Goal: Task Accomplishment & Management: Manage account settings

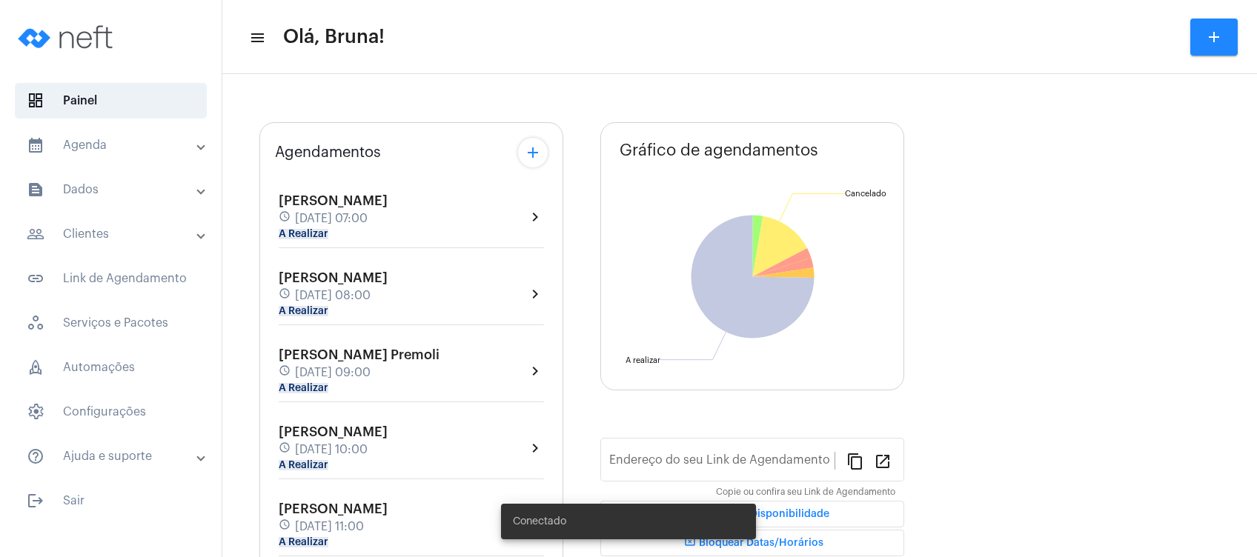
type input "[URL][DOMAIN_NAME]"
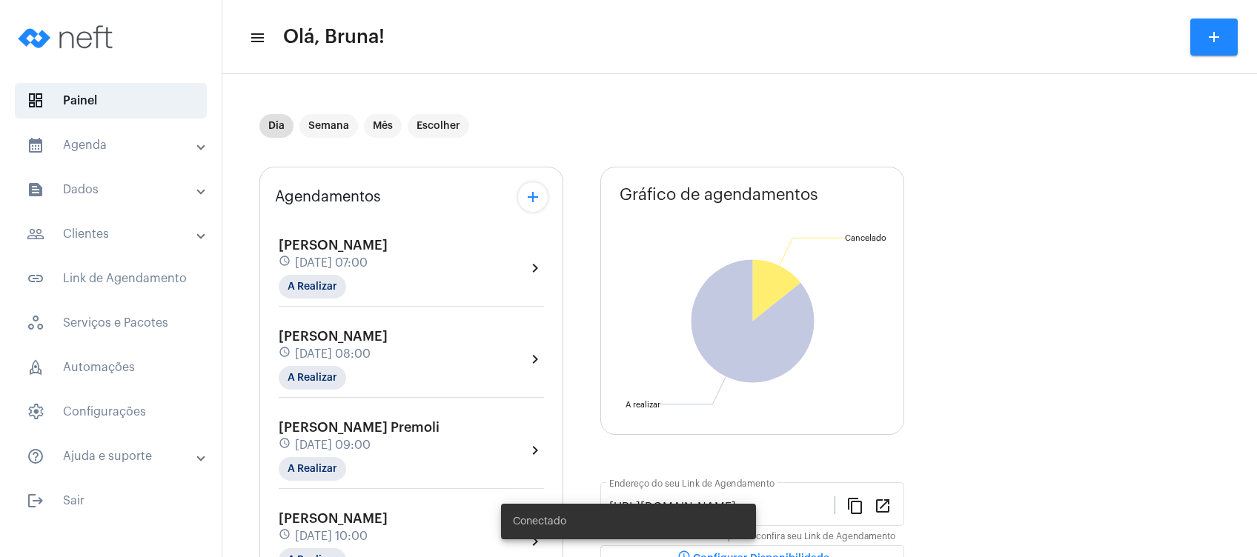
click at [99, 152] on mat-panel-title "calendar_month_outlined Agenda" at bounding box center [112, 145] width 171 height 18
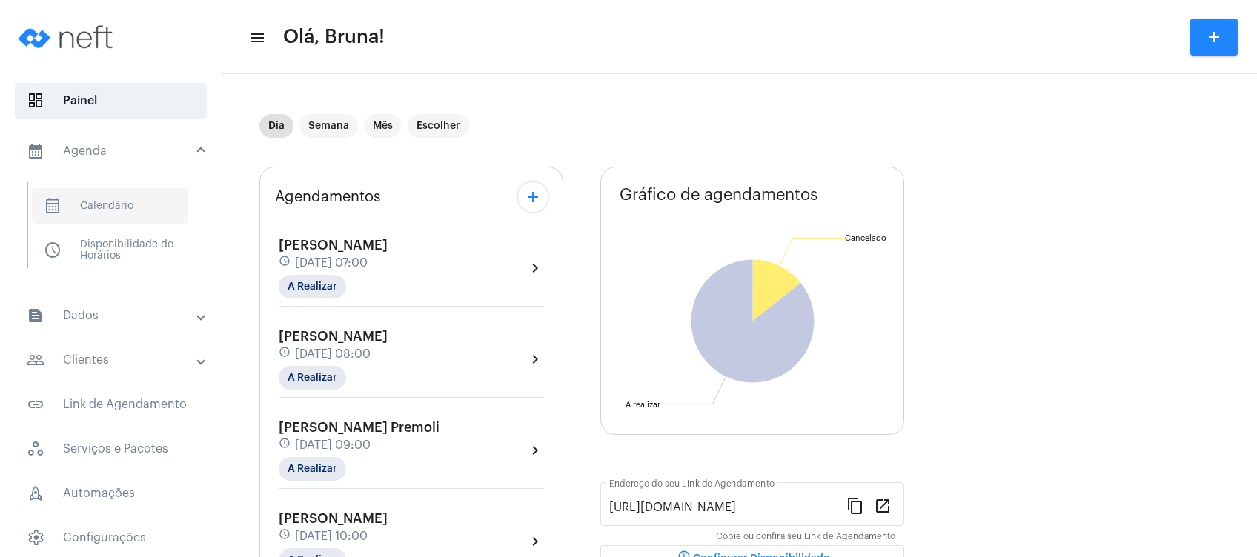
click at [105, 214] on span "calendar_month_outlined Calendário" at bounding box center [110, 206] width 156 height 36
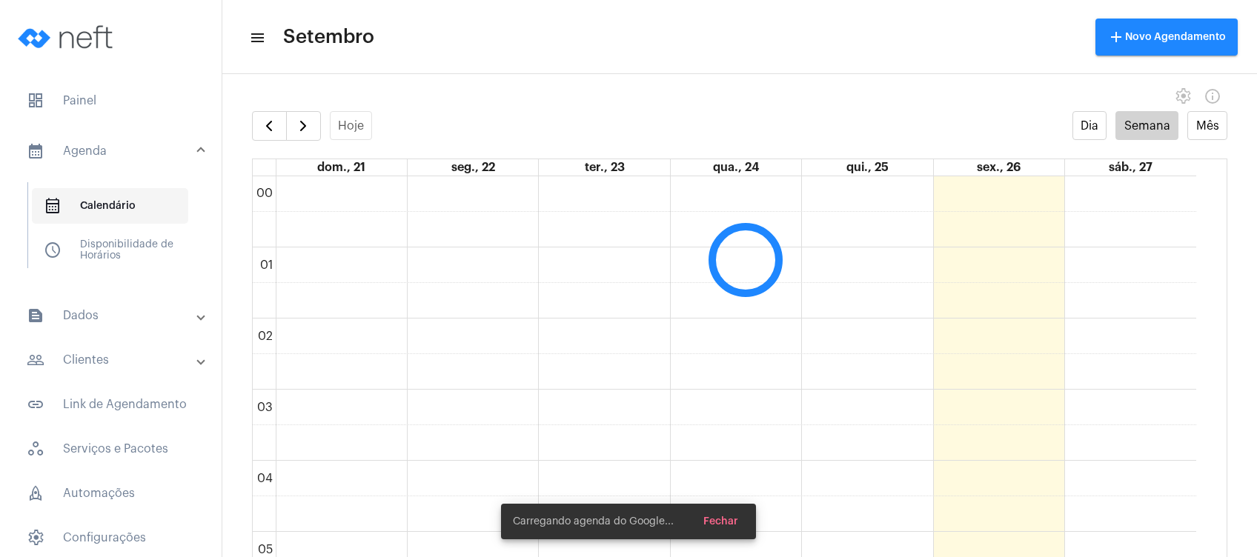
scroll to position [427, 0]
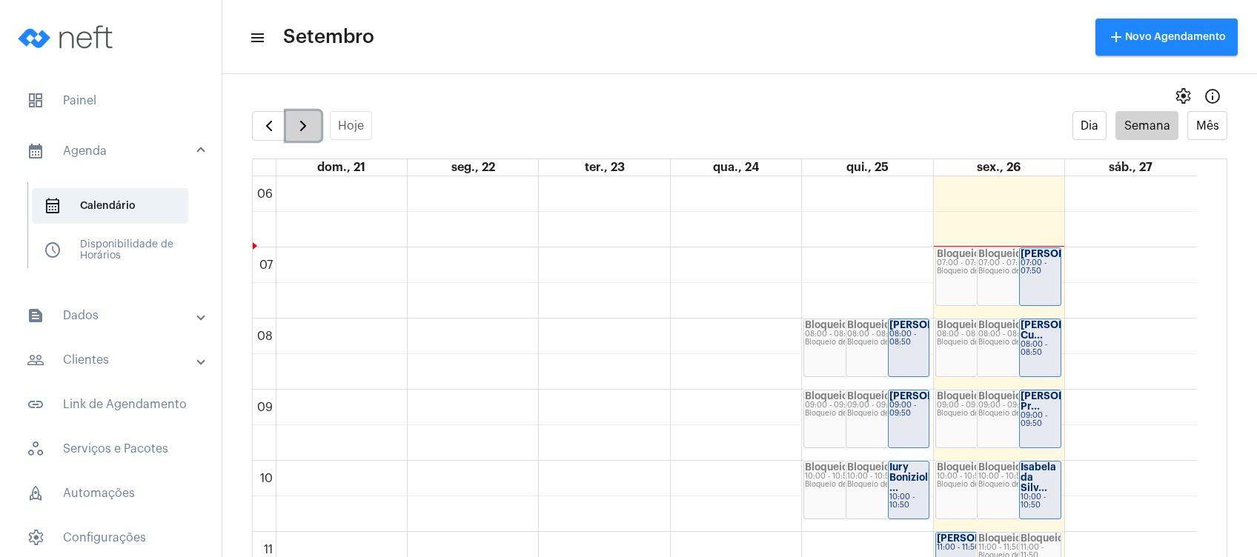
click at [302, 123] on span "button" at bounding box center [303, 126] width 18 height 18
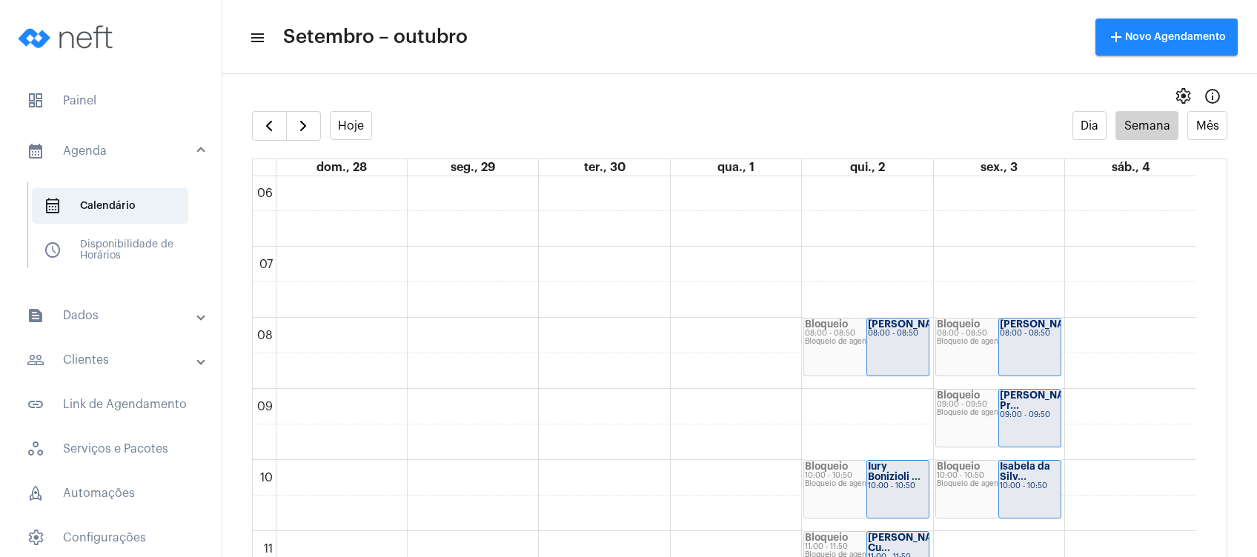
drag, startPoint x: 1200, startPoint y: 408, endPoint x: 1217, endPoint y: 440, distance: 36.8
click at [1217, 440] on full-calendar "Hoje Dia Semana Mês dom., 28 seg., 29 ter., 30 qua., 1 qui., 2 sex., 3 sáb., 4 …" at bounding box center [739, 349] width 1035 height 476
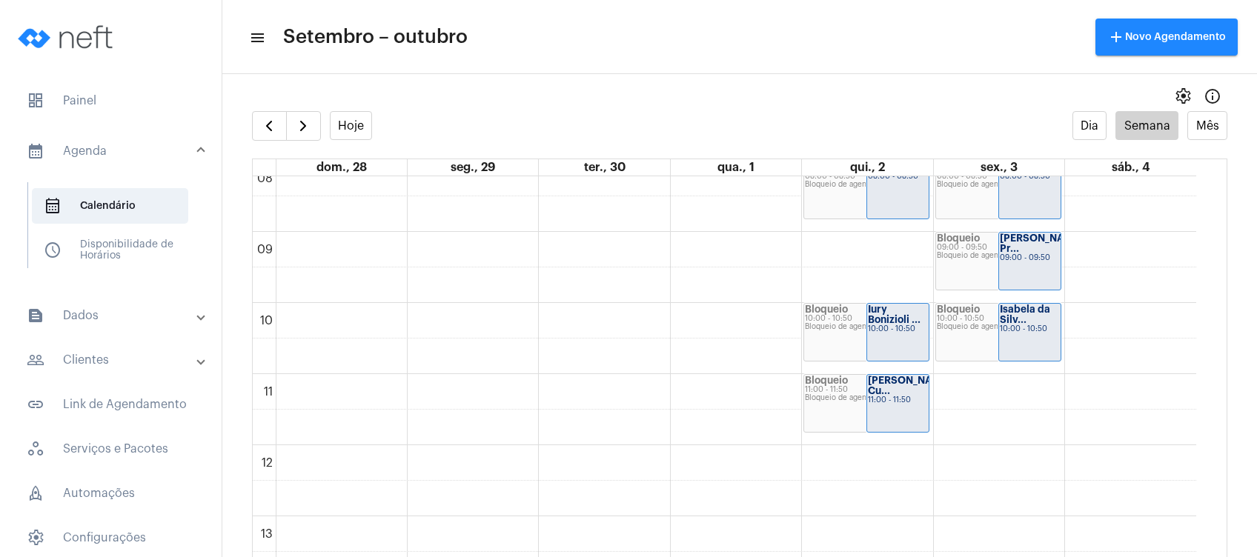
scroll to position [600, 0]
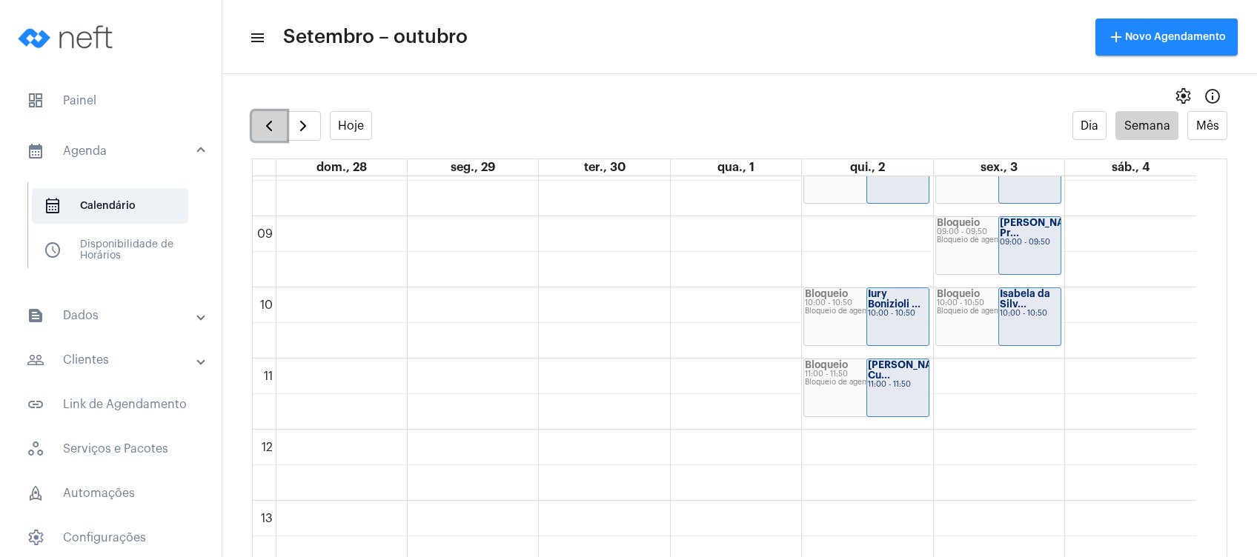
click at [261, 119] on span "button" at bounding box center [269, 126] width 18 height 18
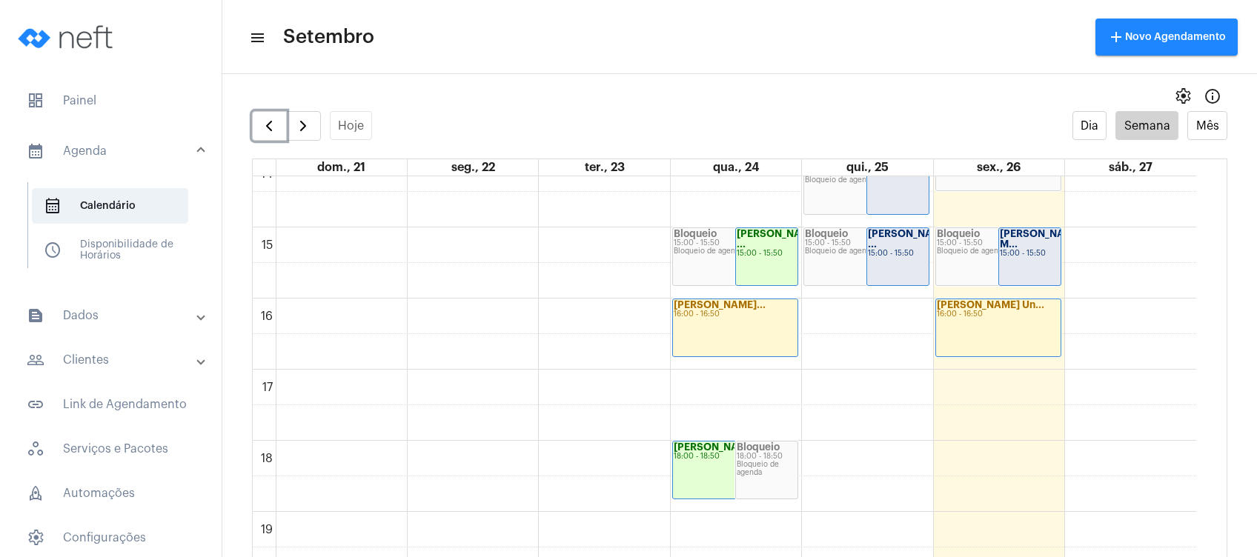
scroll to position [1026, 0]
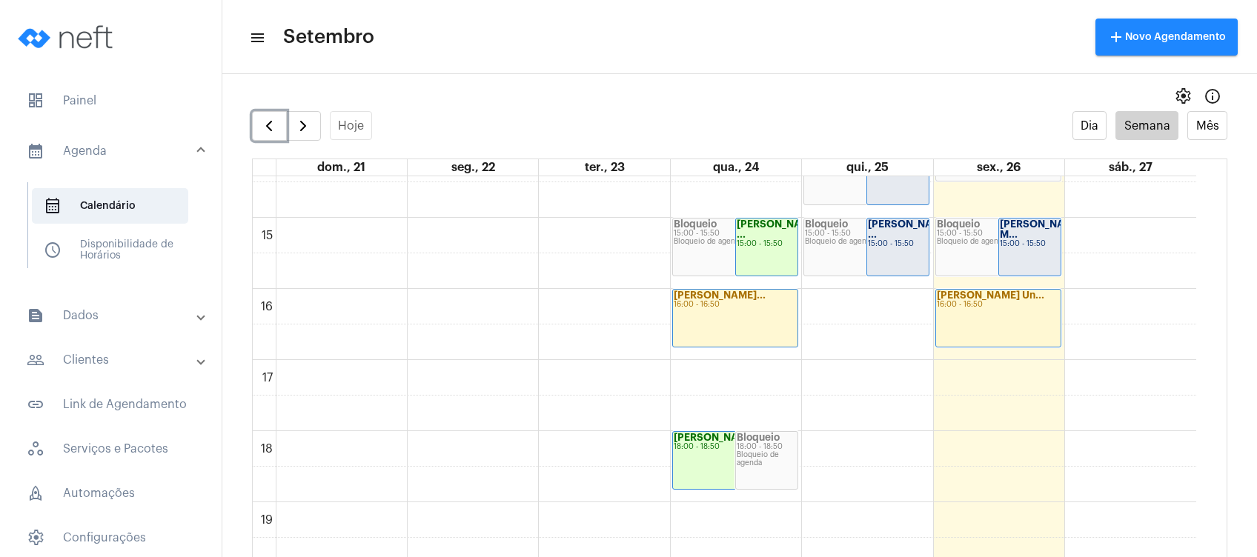
click at [729, 333] on div "[PERSON_NAME]... 16:00 - 16:50" at bounding box center [735, 318] width 125 height 57
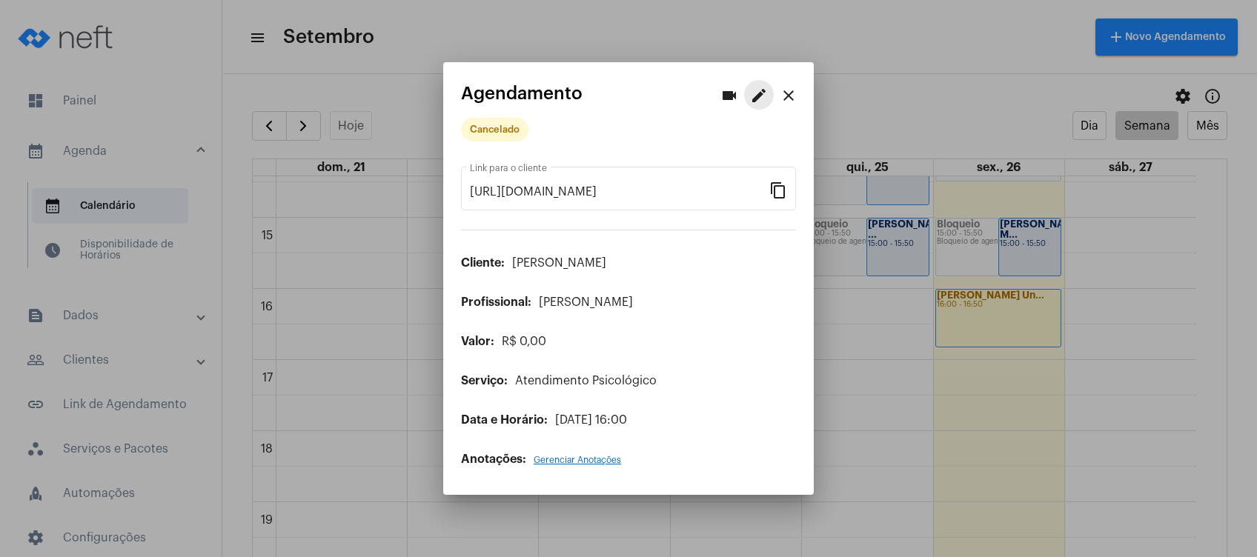
click at [755, 99] on mat-icon "edit" at bounding box center [759, 96] width 18 height 18
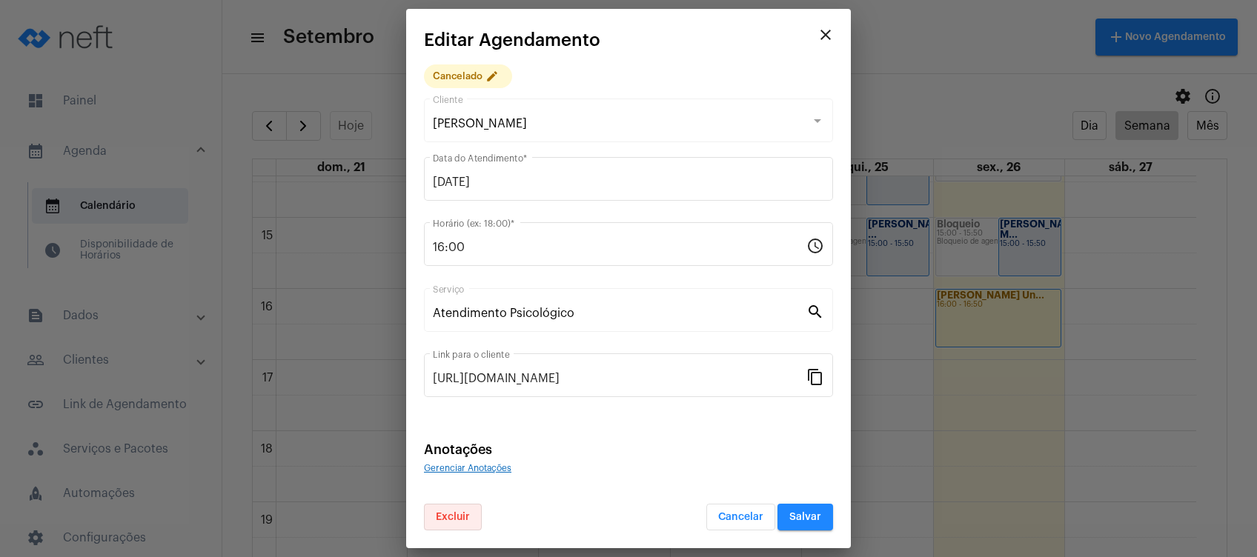
click at [463, 514] on span "Excluir" at bounding box center [453, 517] width 34 height 10
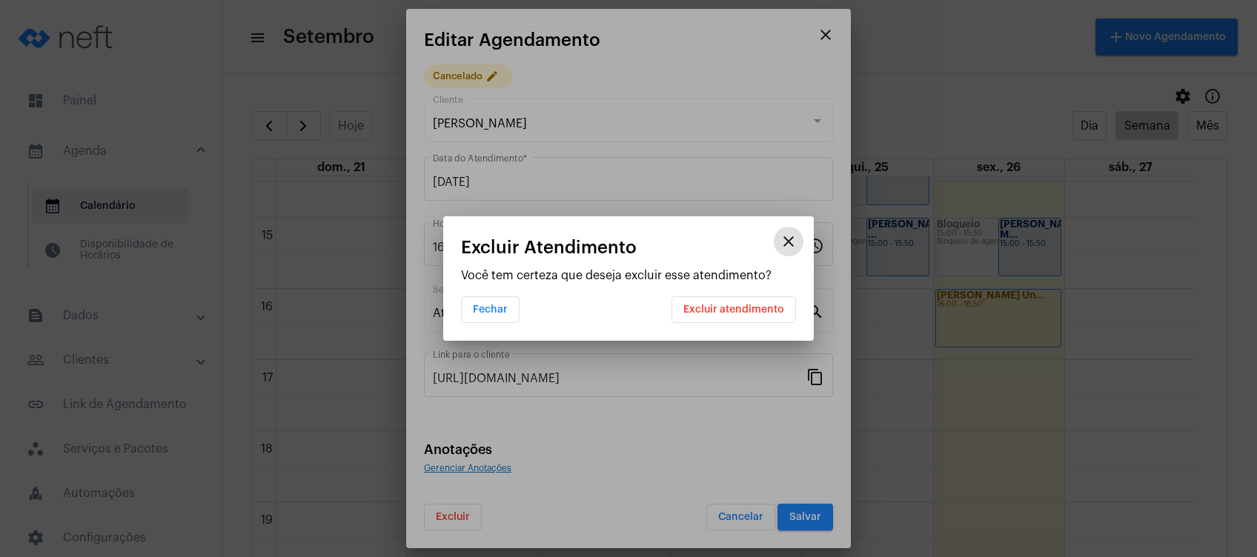
click at [731, 309] on span "Excluir atendimento" at bounding box center [733, 310] width 101 height 10
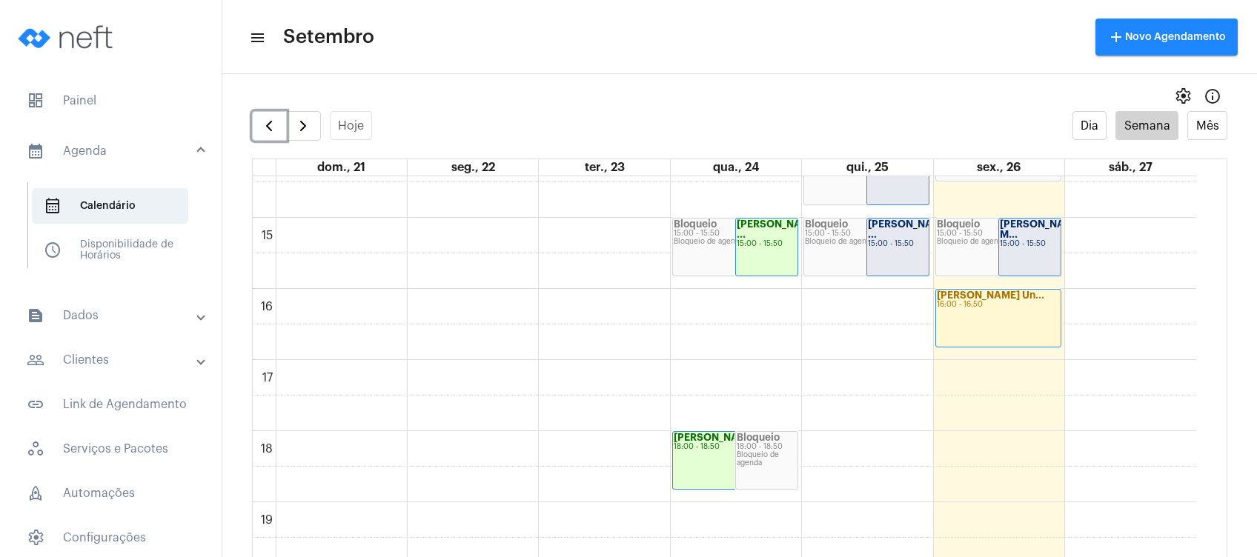
click at [955, 336] on div "[PERSON_NAME] Un... 16:00 - 16:50" at bounding box center [998, 318] width 125 height 57
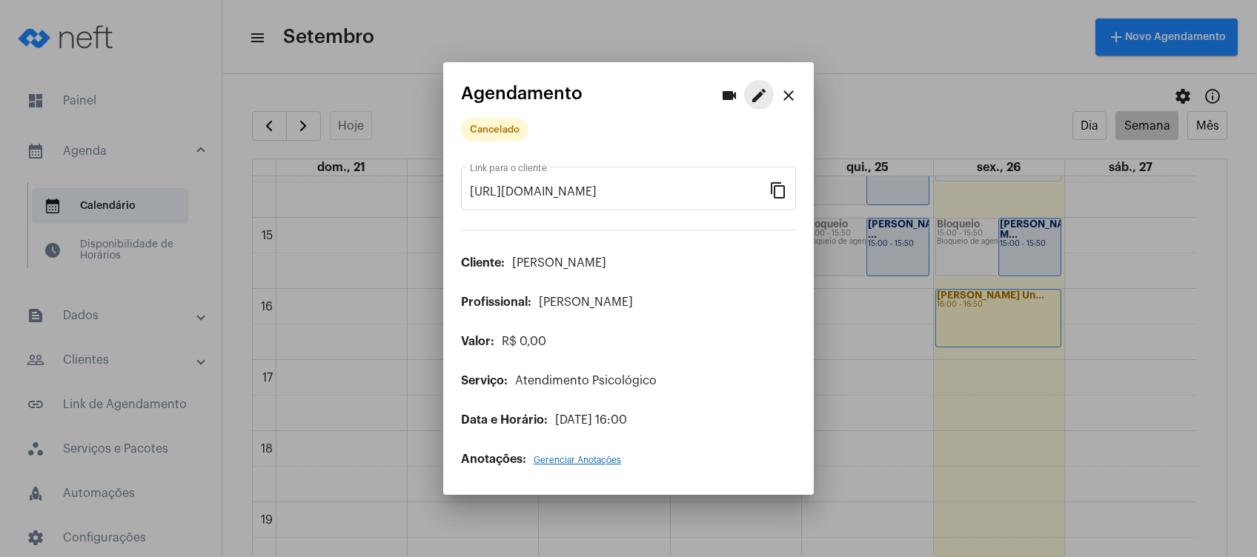
click at [758, 105] on button "edit" at bounding box center [759, 95] width 30 height 30
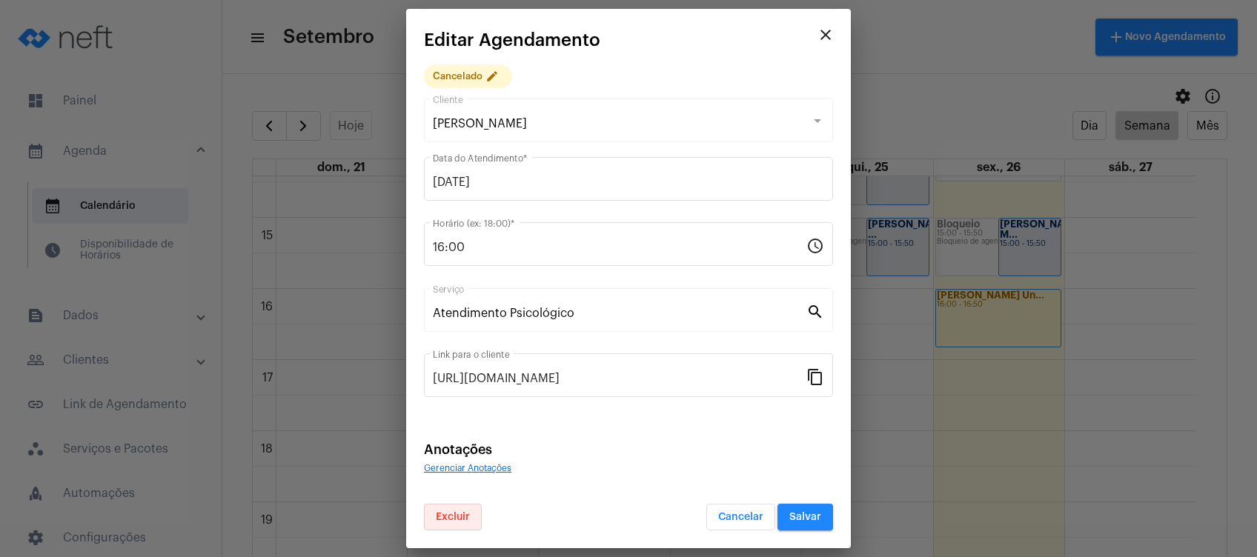
click at [459, 509] on button "Excluir" at bounding box center [453, 517] width 58 height 27
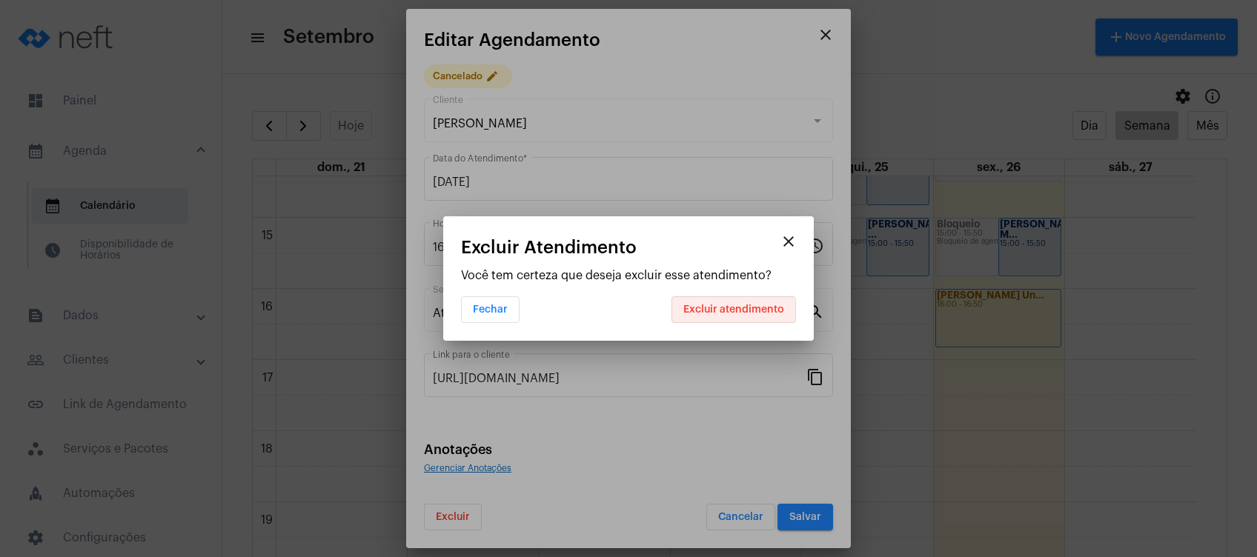
click at [718, 313] on span "Excluir atendimento" at bounding box center [733, 310] width 101 height 10
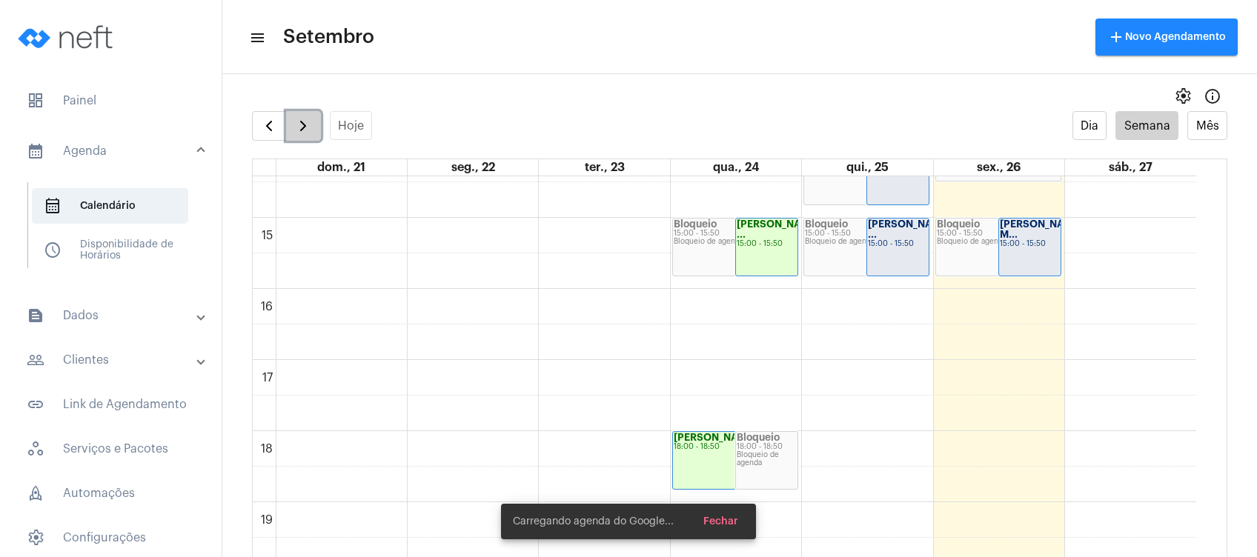
click at [310, 124] on span "button" at bounding box center [303, 126] width 18 height 18
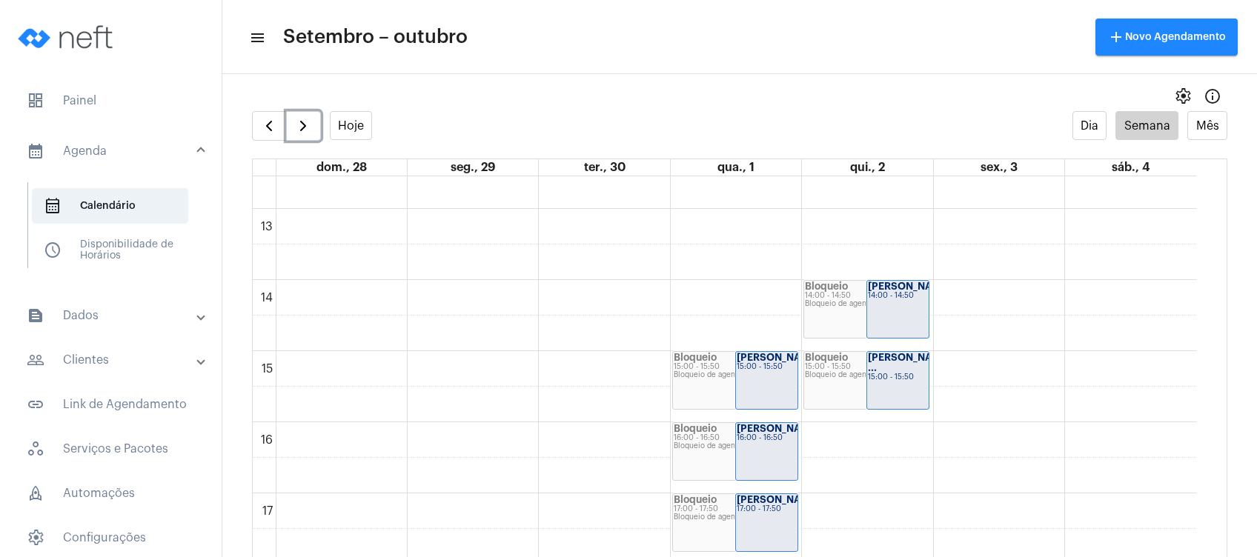
scroll to position [889, 0]
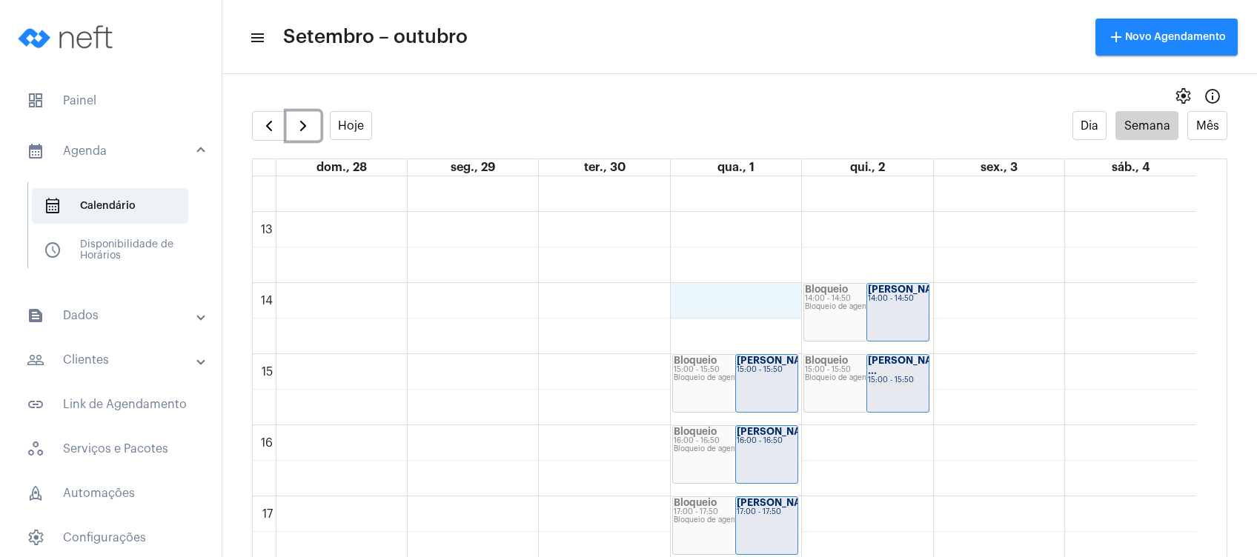
click at [765, 307] on div "00 01 02 03 04 05 06 07 08 09 10 11 12 13 14 15 16 17 18 19 20 21 22 23 Bloquei…" at bounding box center [725, 141] width 944 height 1708
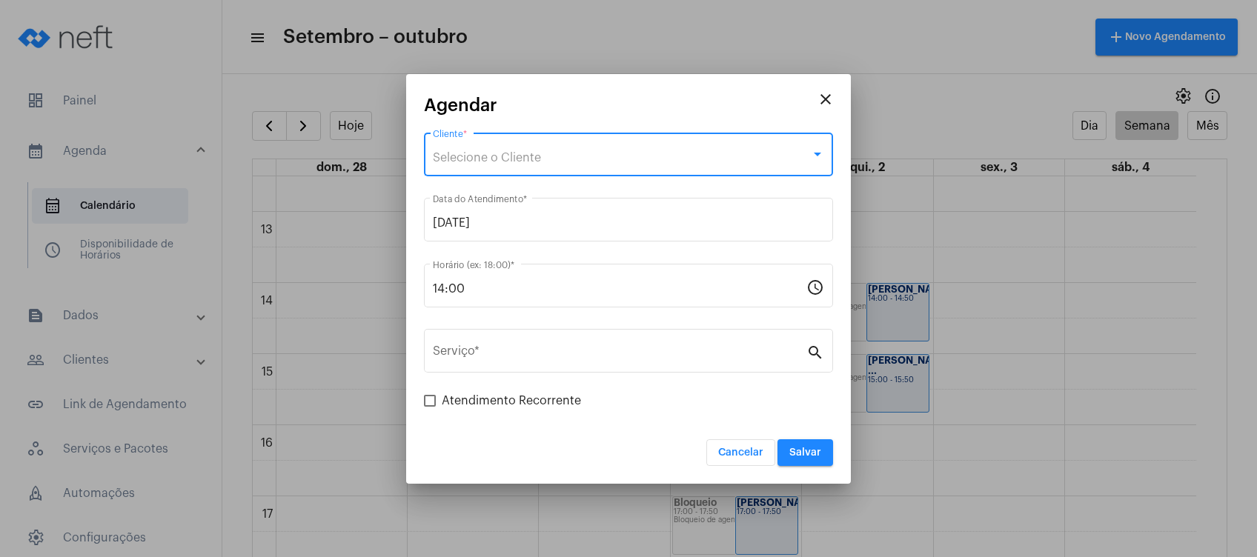
click at [637, 151] on div "Selecione o Cliente" at bounding box center [622, 157] width 378 height 13
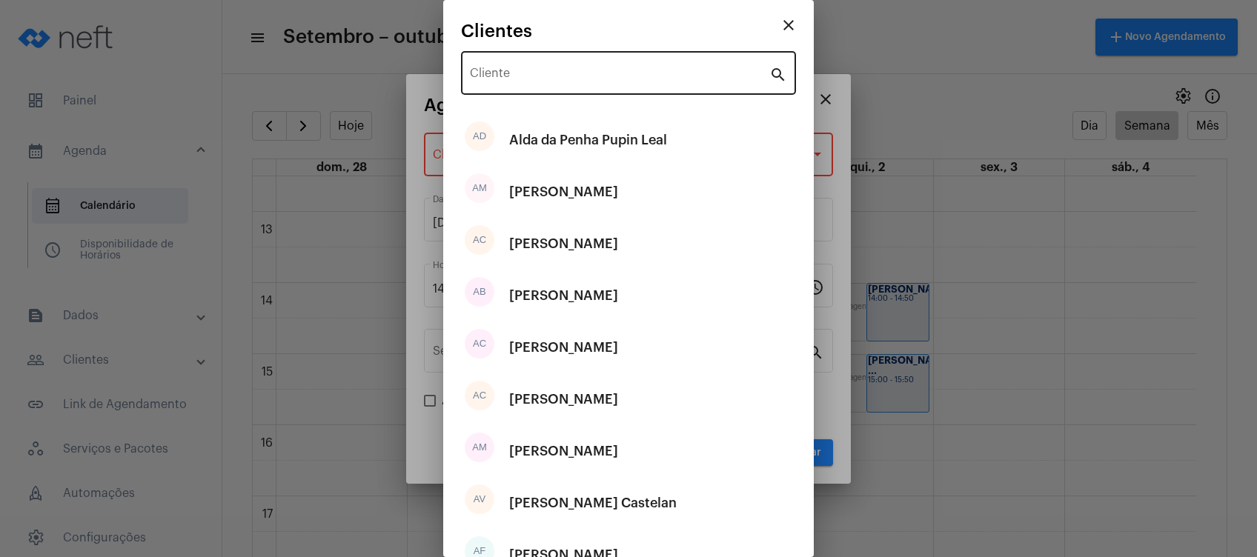
click at [627, 88] on div "Cliente" at bounding box center [619, 71] width 299 height 47
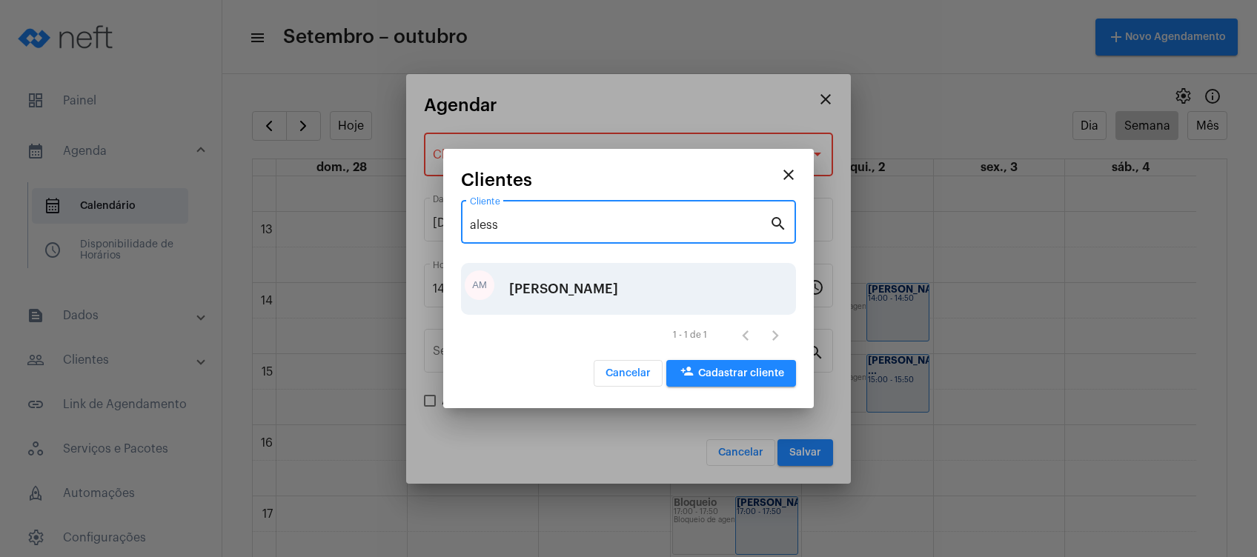
type input "aless"
click at [618, 291] on div "[PERSON_NAME]" at bounding box center [563, 289] width 109 height 44
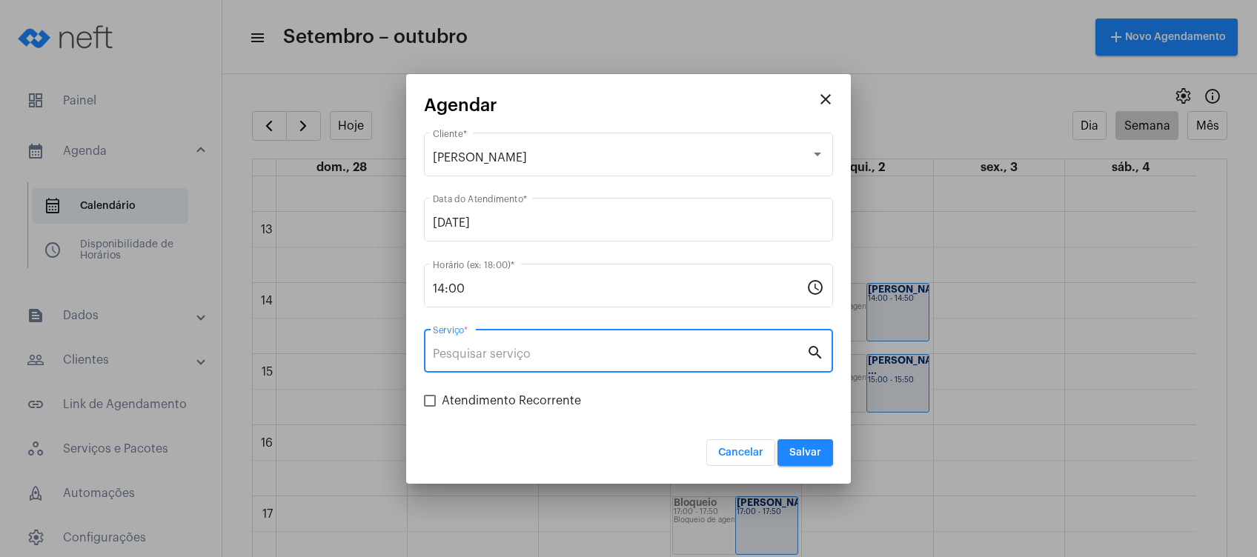
click at [636, 352] on input "Serviço *" at bounding box center [620, 354] width 374 height 13
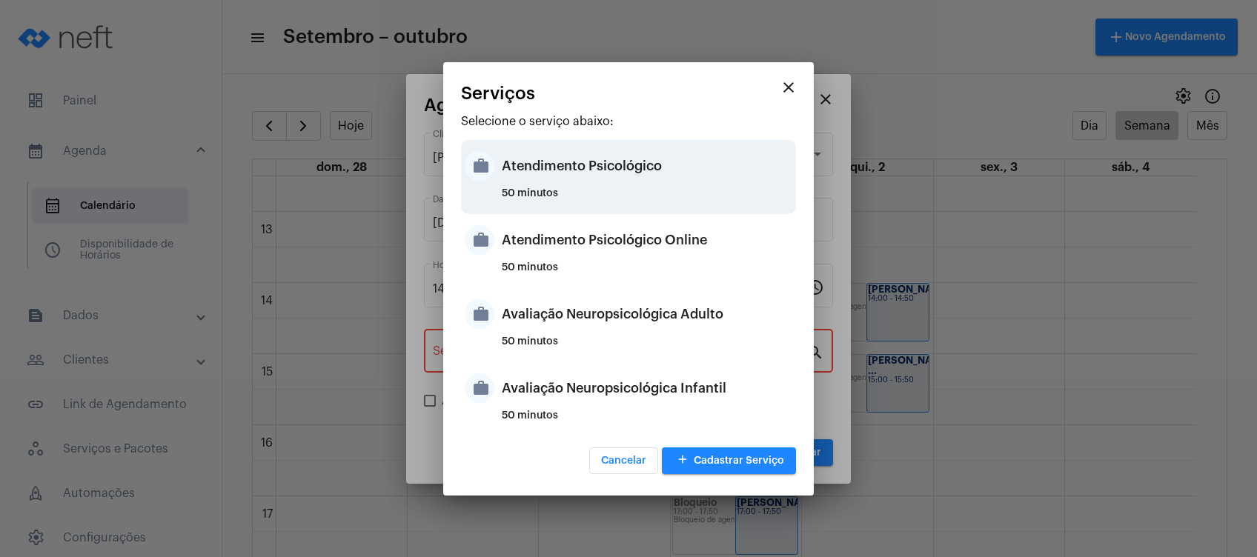
click at [700, 168] on div "Atendimento Psicológico" at bounding box center [647, 166] width 291 height 44
type input "Atendimento Psicológico"
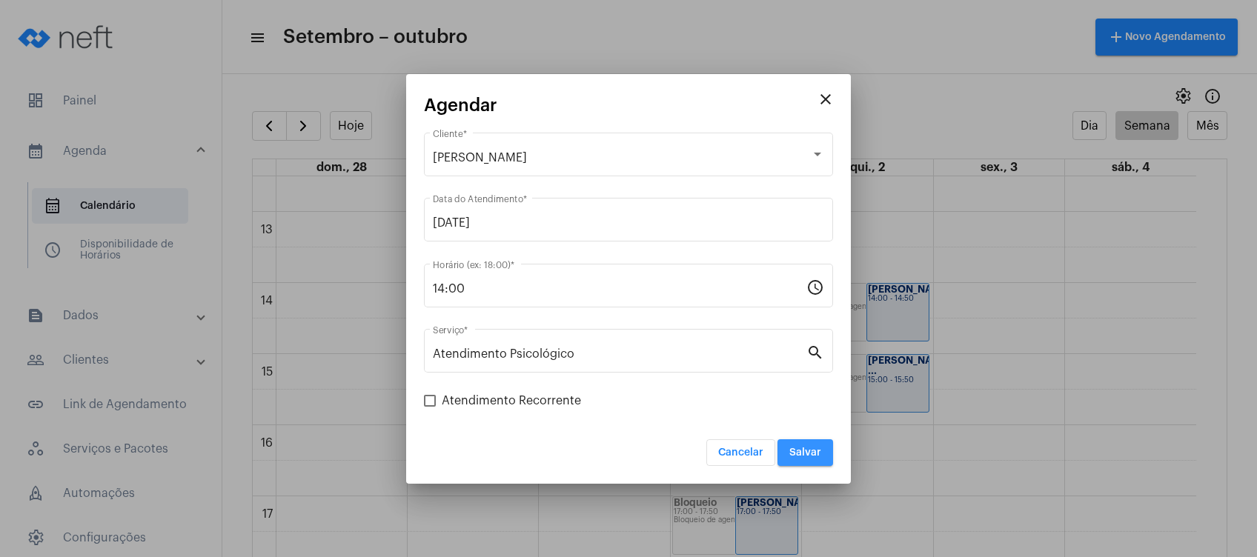
click at [811, 459] on button "Salvar" at bounding box center [806, 453] width 56 height 27
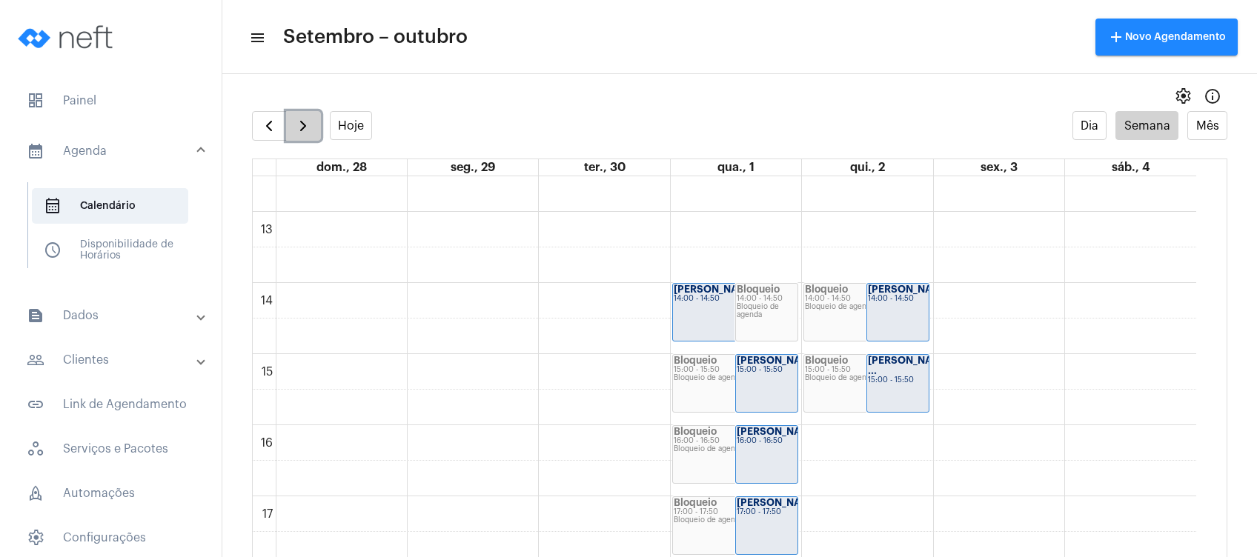
click at [308, 125] on span "button" at bounding box center [303, 126] width 18 height 18
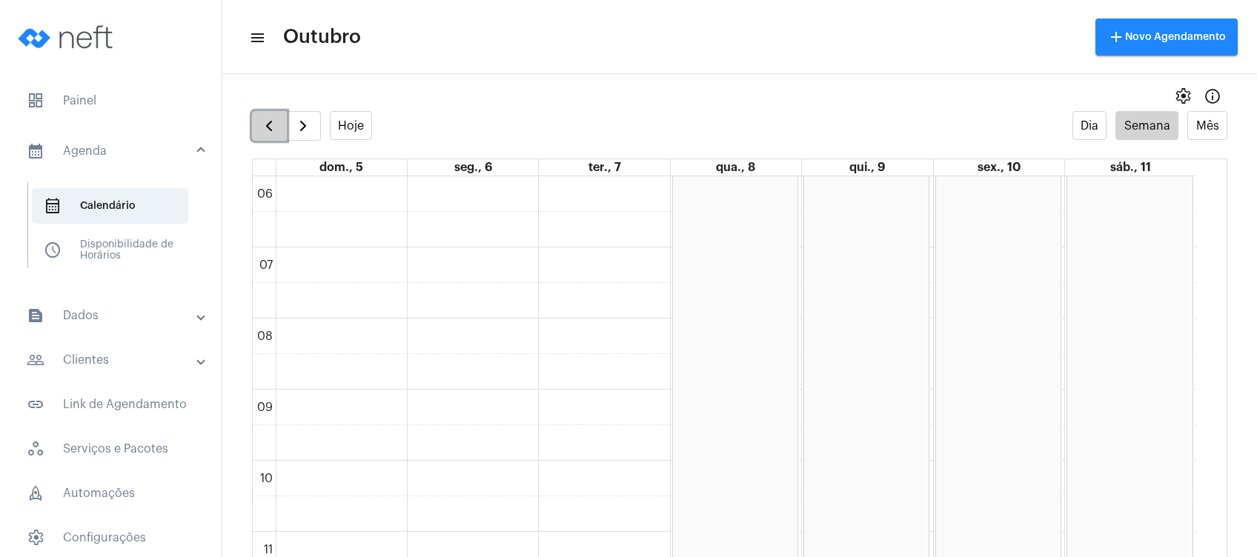
click at [271, 118] on span "button" at bounding box center [269, 126] width 18 height 18
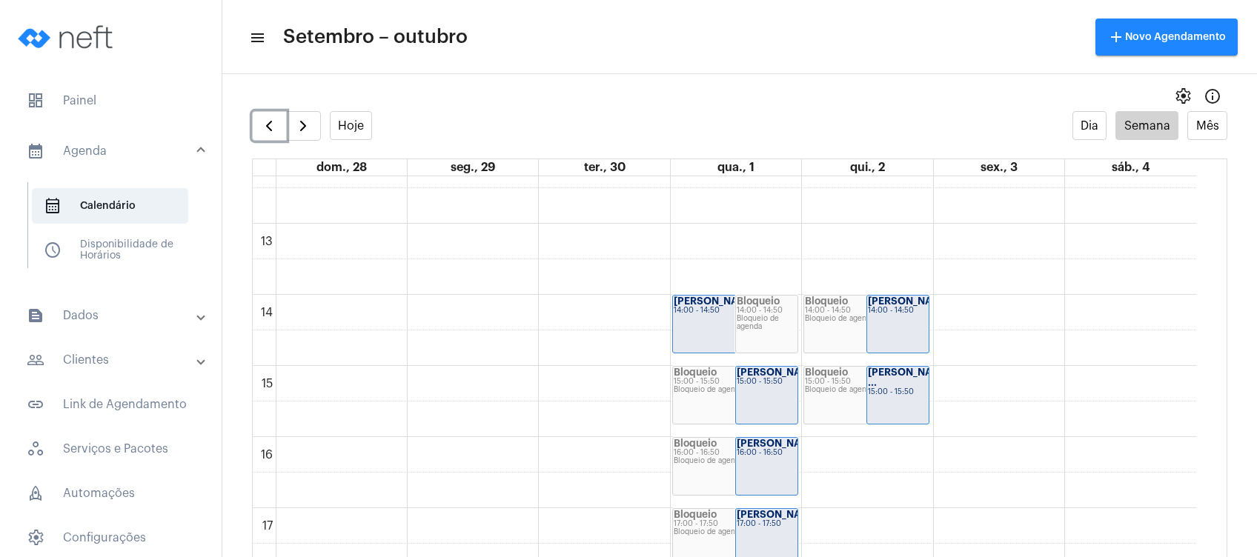
scroll to position [881, 0]
click at [147, 357] on mat-panel-title "people_outline Clientes" at bounding box center [112, 360] width 171 height 18
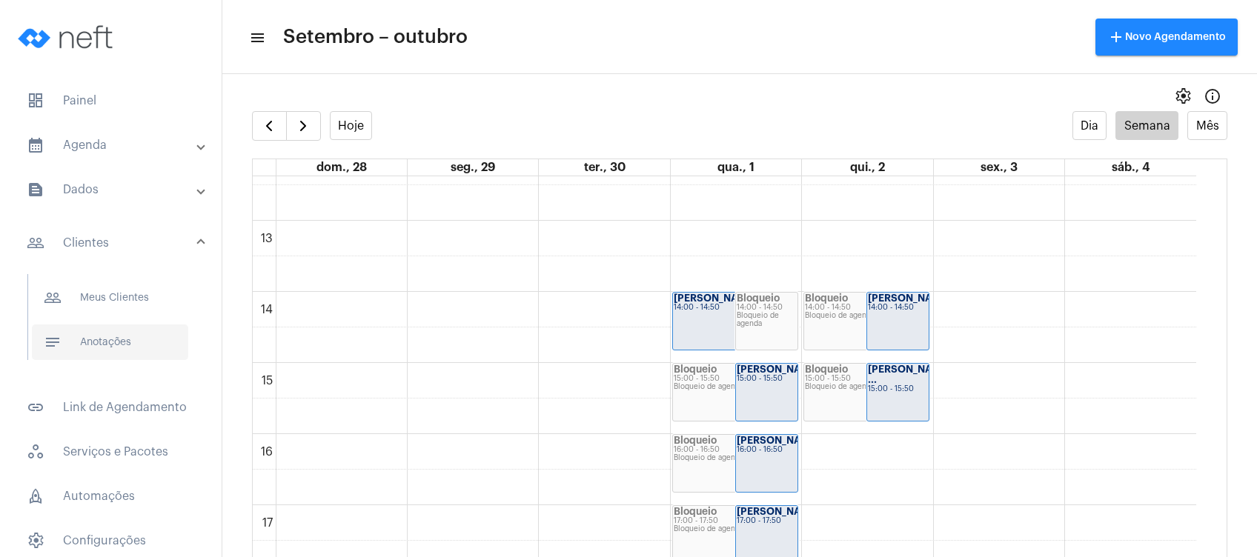
click at [148, 345] on span "notes Anotações" at bounding box center [110, 343] width 156 height 36
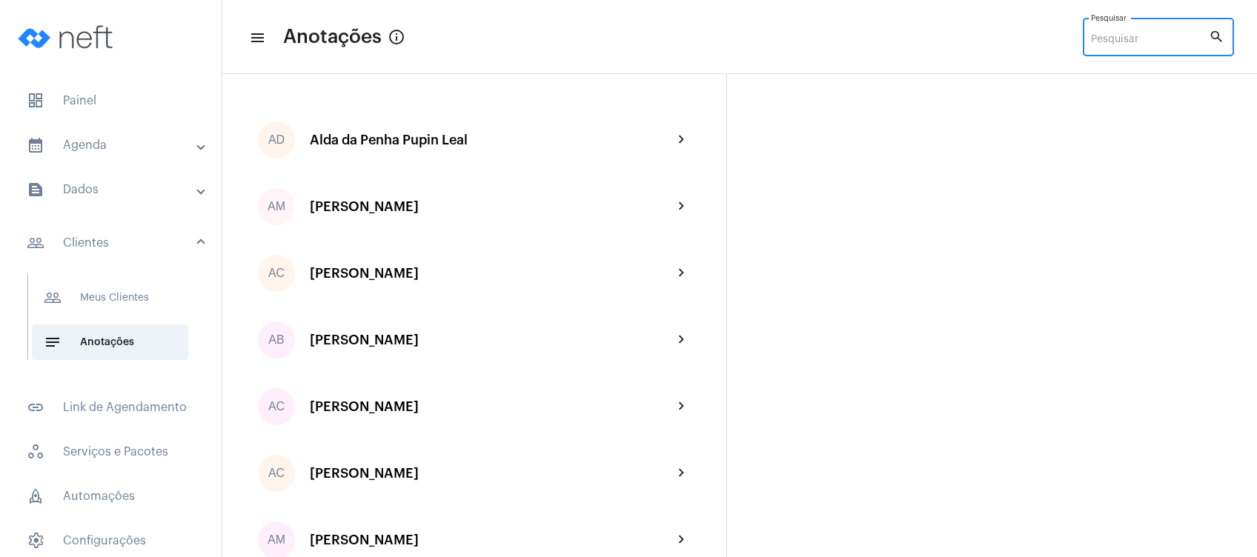
click at [1131, 42] on input "Pesquisar" at bounding box center [1150, 40] width 118 height 12
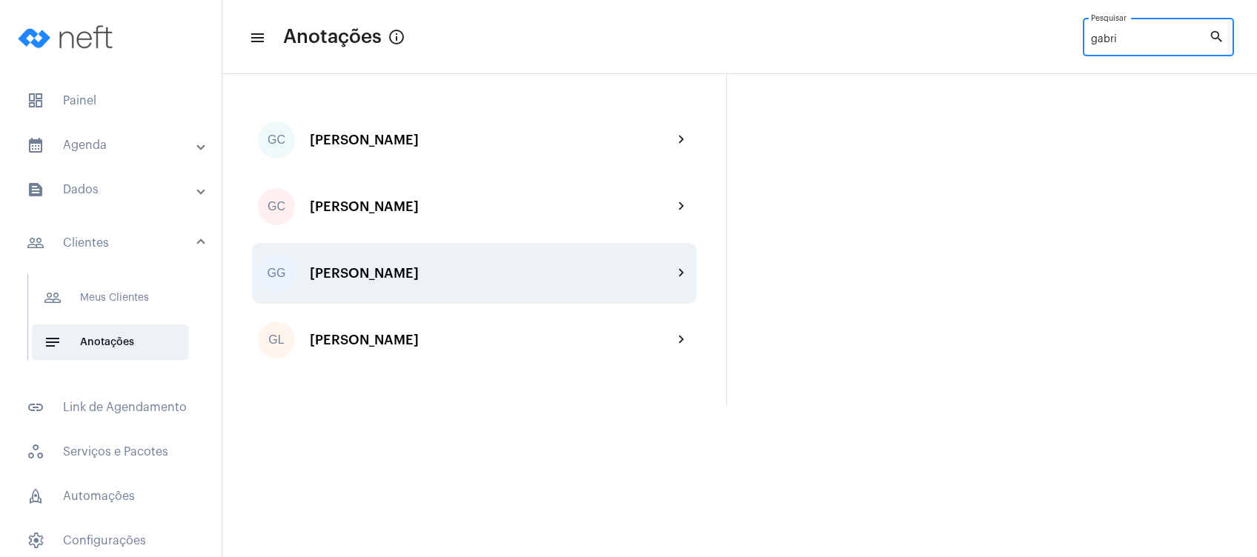
type input "gabri"
click at [402, 273] on div "[PERSON_NAME]" at bounding box center [491, 273] width 363 height 15
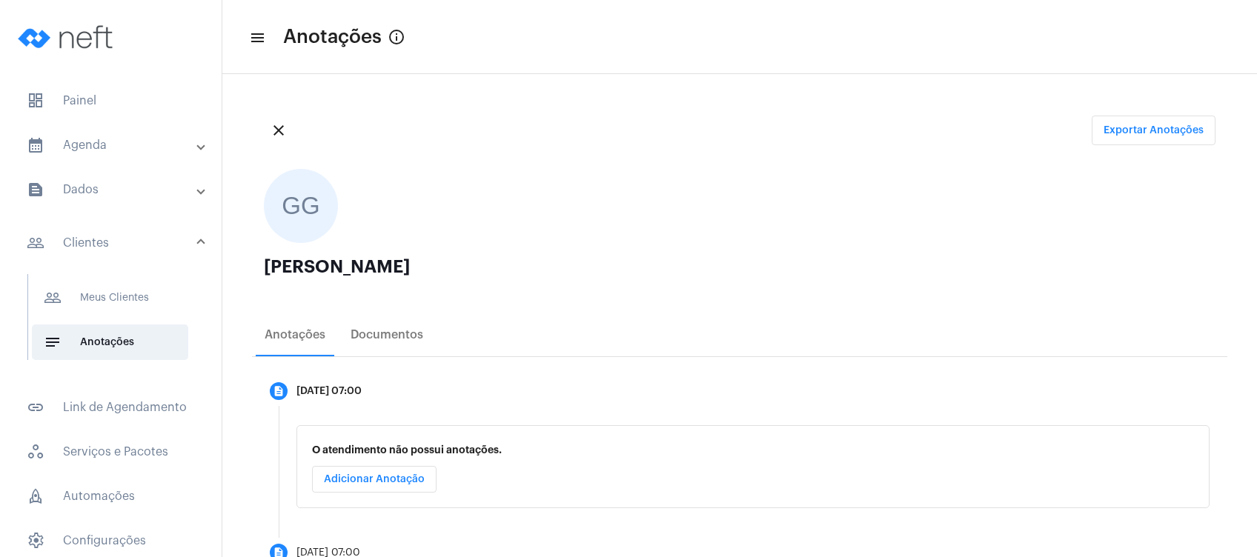
click at [660, 255] on div "GG [PERSON_NAME]" at bounding box center [739, 231] width 975 height 149
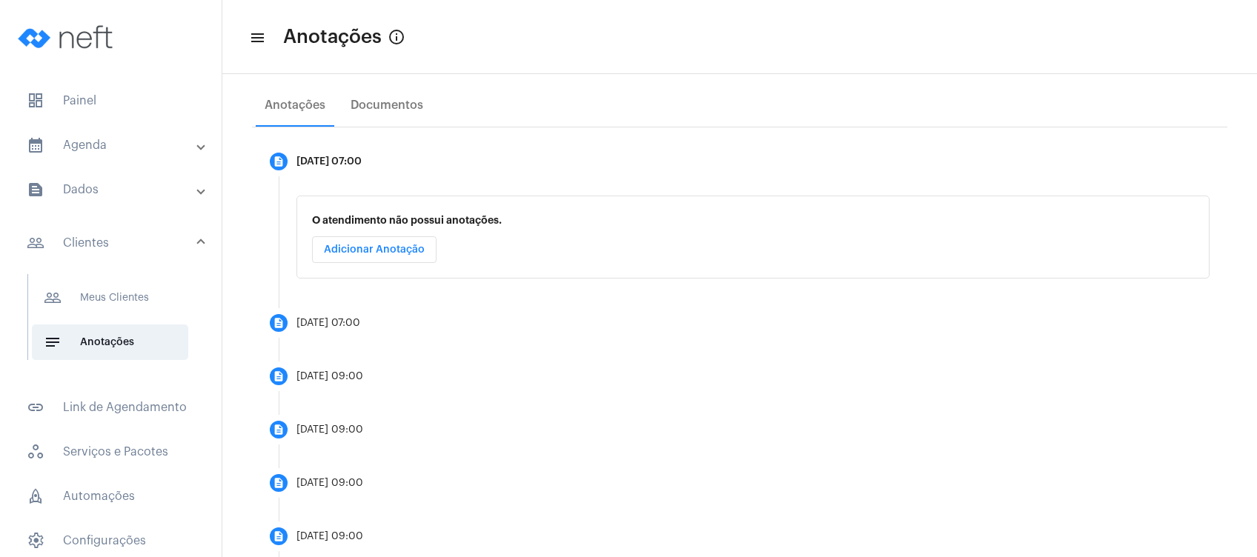
scroll to position [228, 0]
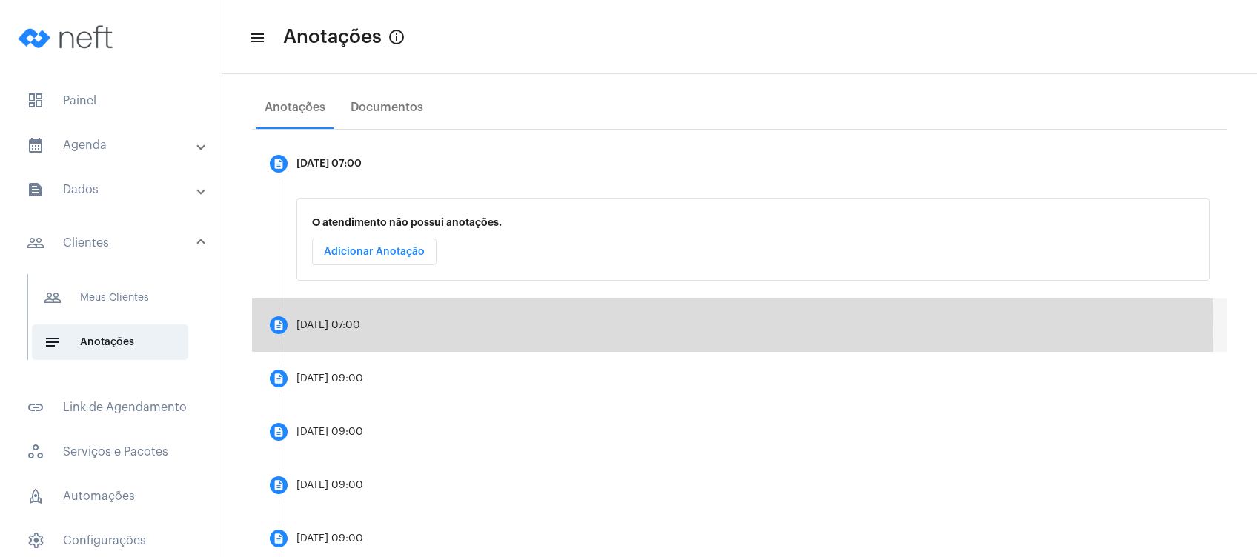
click at [464, 332] on mat-step-header "description [DATE] 07:00" at bounding box center [739, 325] width 975 height 53
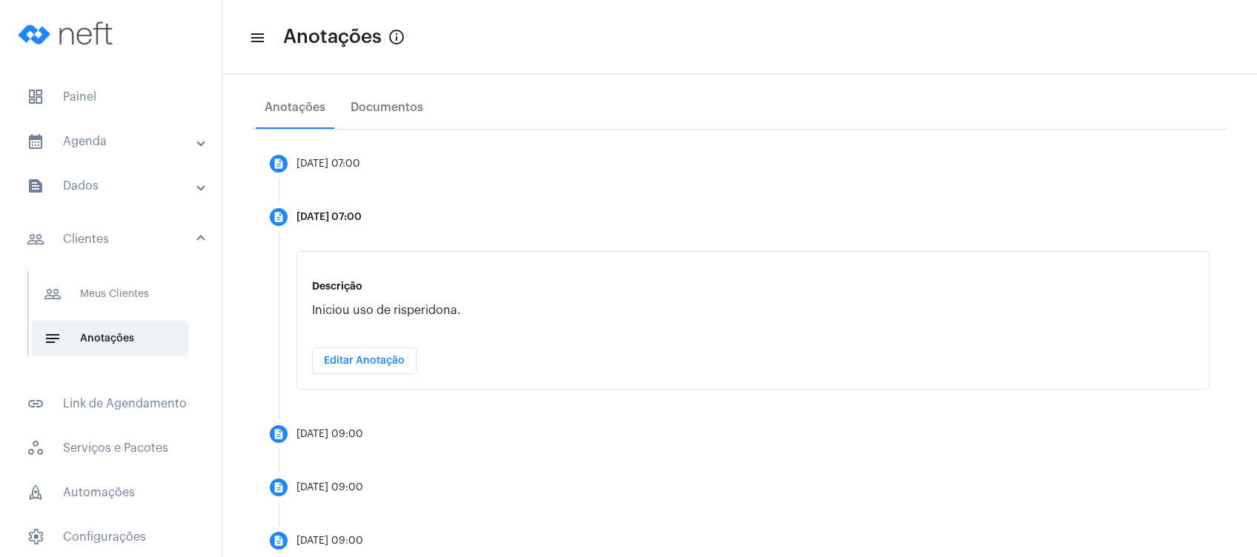
scroll to position [0, 0]
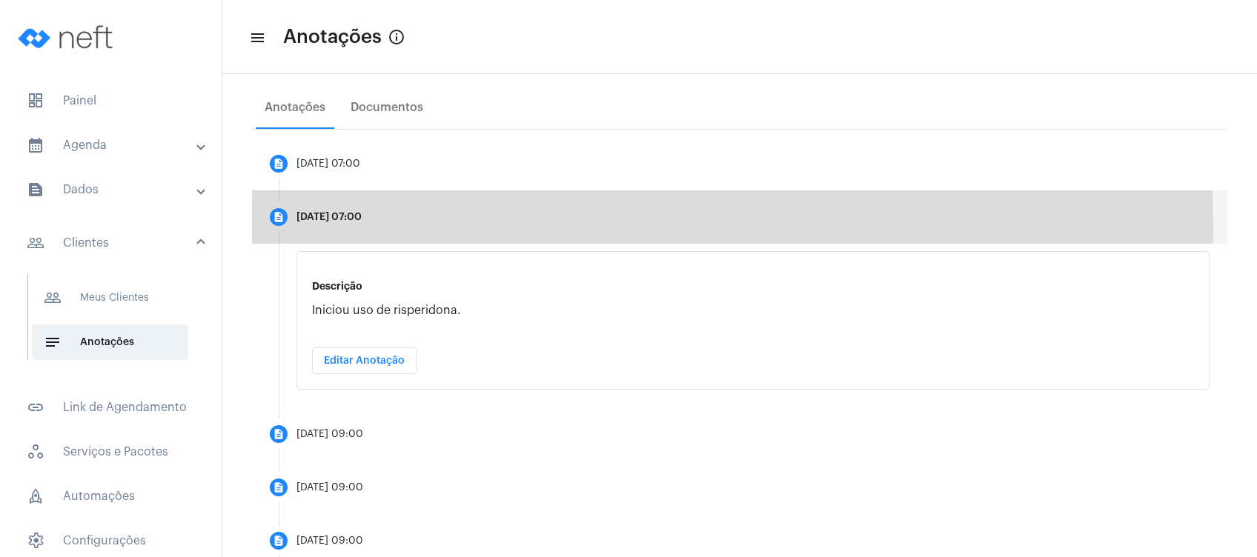
click at [252, 231] on mat-step-header "description [DATE] 07:00" at bounding box center [739, 216] width 975 height 53
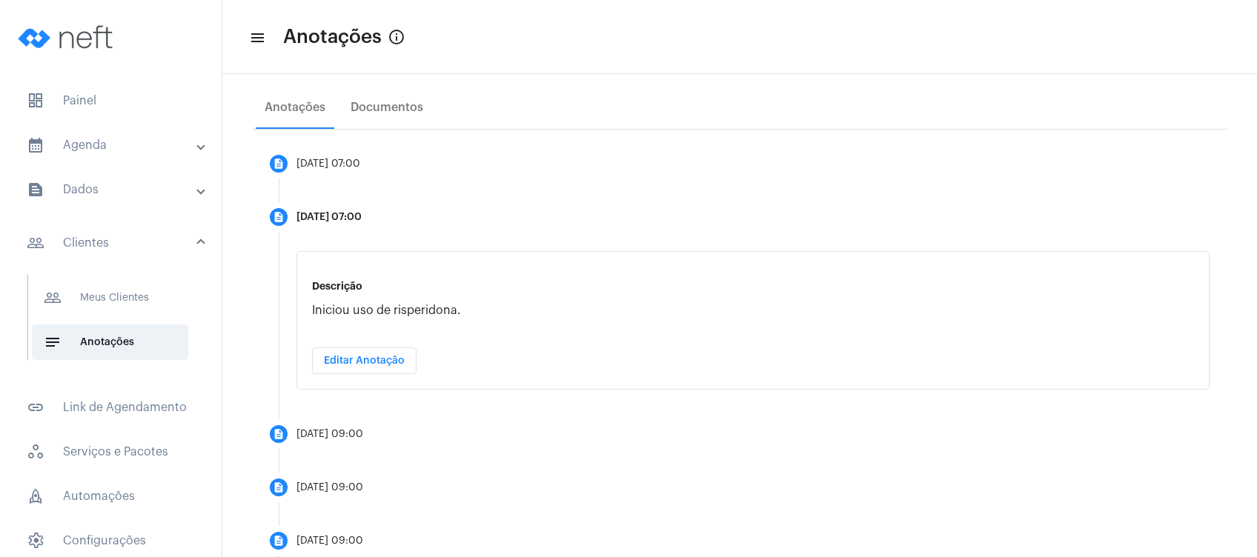
click at [240, 267] on div "close Exportar Anotações GG [PERSON_NAME] Anotações Documentos description [DAT…" at bounding box center [739, 329] width 1035 height 964
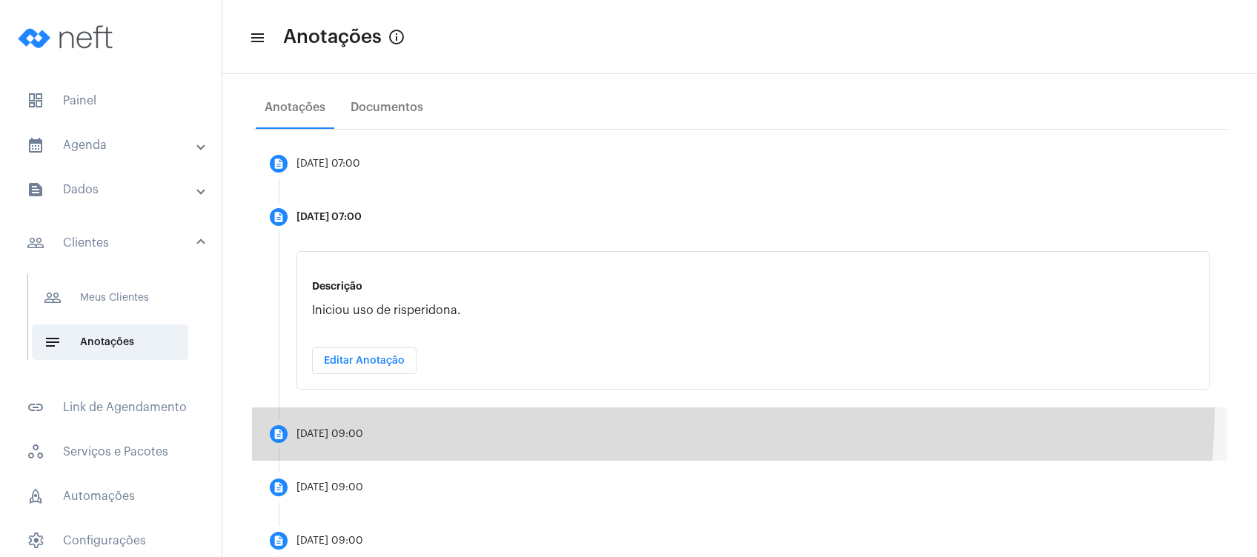
click at [641, 408] on mat-step-header "description [DATE] 09:00" at bounding box center [739, 434] width 975 height 53
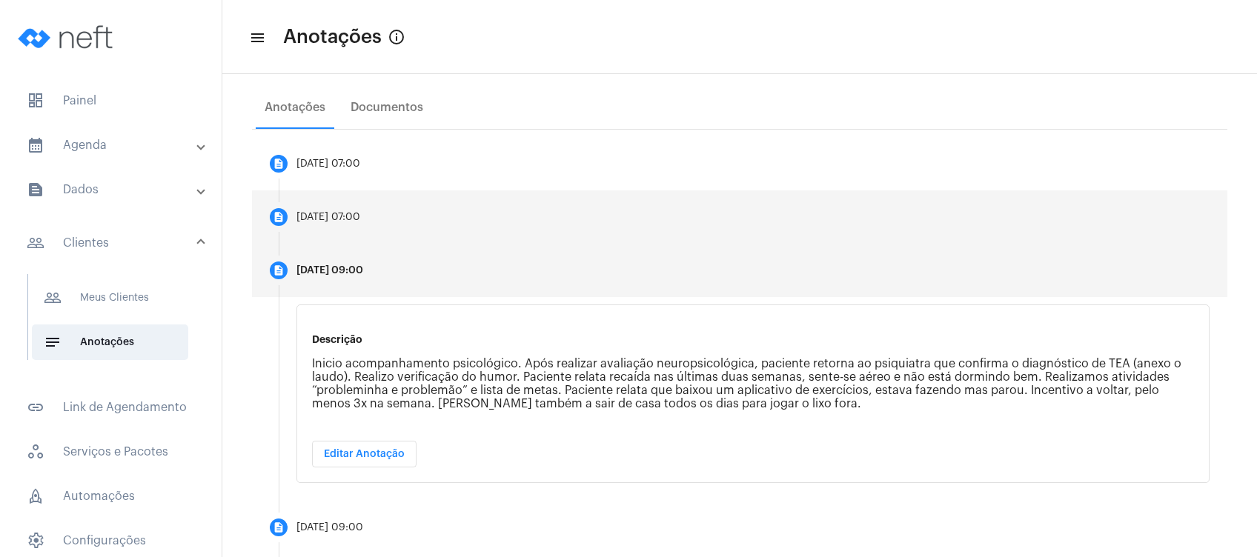
click at [507, 233] on mat-step-header "description [DATE] 07:00" at bounding box center [739, 216] width 975 height 53
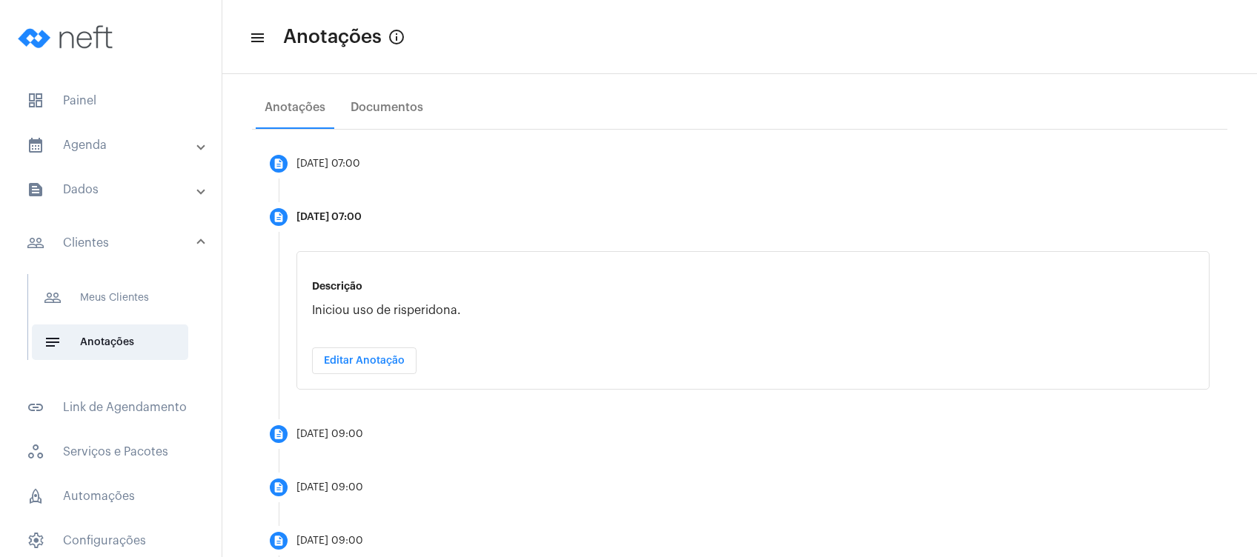
click at [741, 86] on div "Anotações Documentos" at bounding box center [739, 107] width 975 height 43
click at [763, 47] on mat-toolbar-row "menu Anotações info_outlined" at bounding box center [739, 36] width 1035 height 47
click at [618, 40] on mat-toolbar-row "menu Anotações info_outlined" at bounding box center [739, 36] width 1035 height 47
click at [122, 131] on mat-expansion-panel-header "calendar_month_outlined Agenda" at bounding box center [115, 145] width 213 height 36
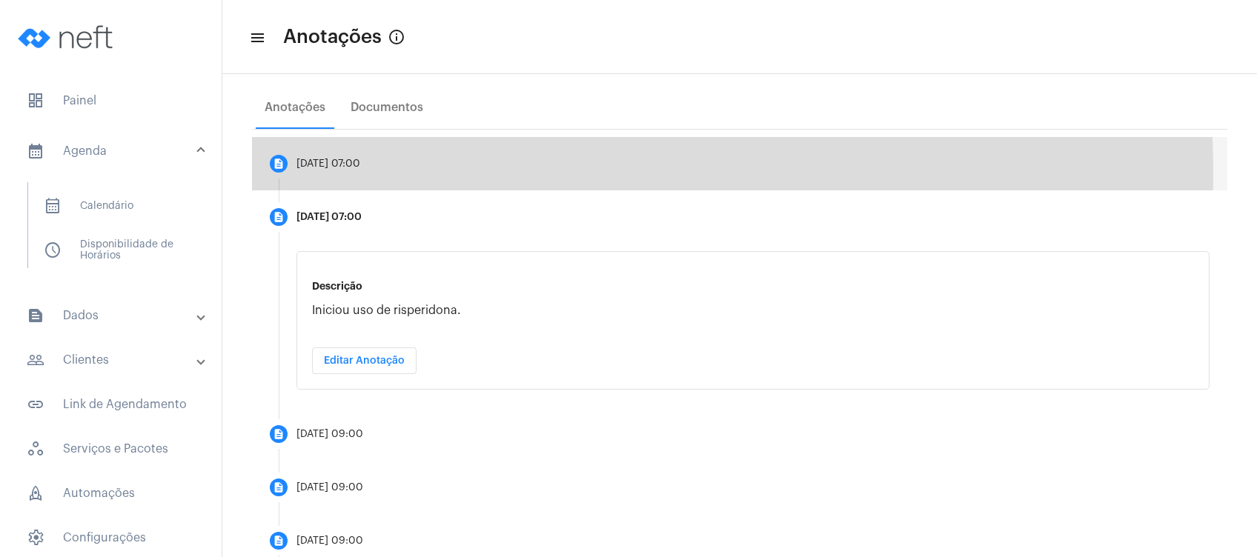
click at [453, 170] on mat-step-header "description [DATE] 07:00" at bounding box center [739, 163] width 975 height 53
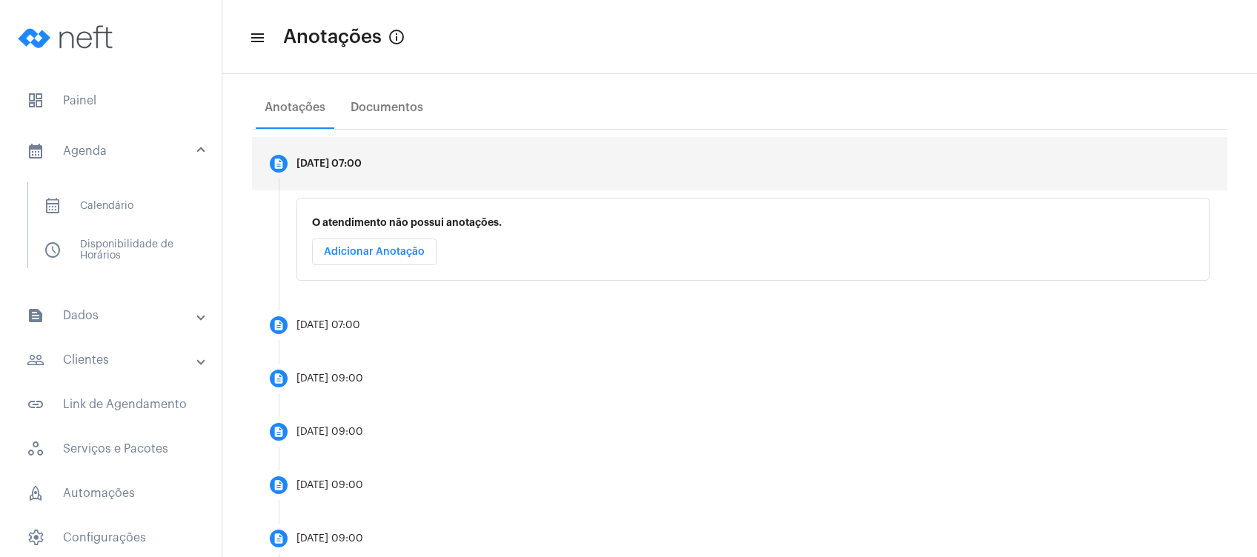
click at [388, 256] on span "Adicionar Anotação" at bounding box center [374, 252] width 101 height 10
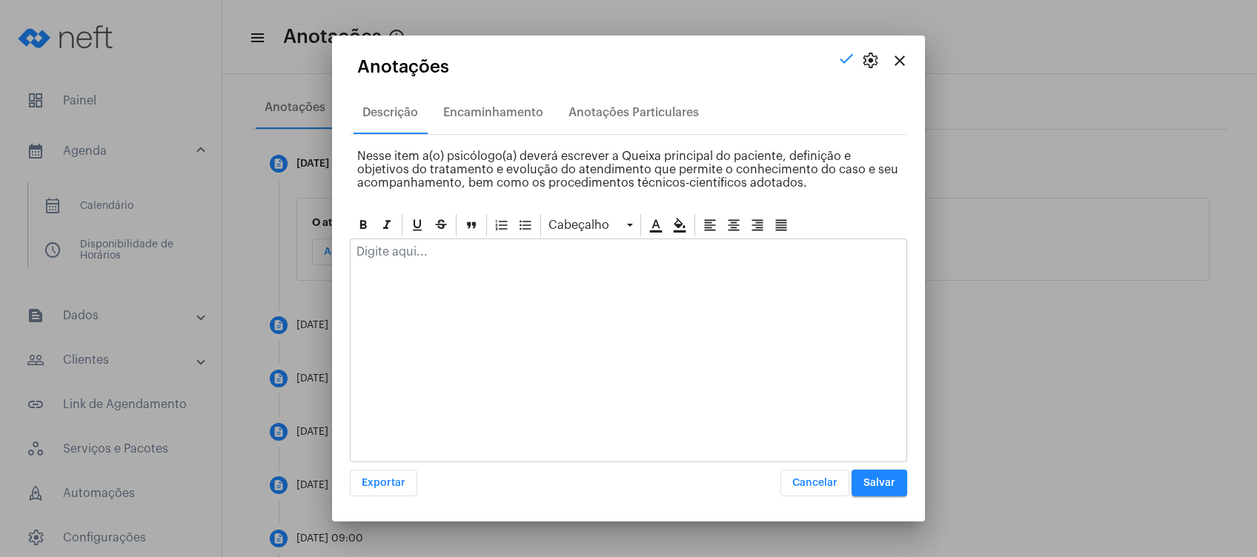
click at [427, 254] on p at bounding box center [629, 251] width 544 height 13
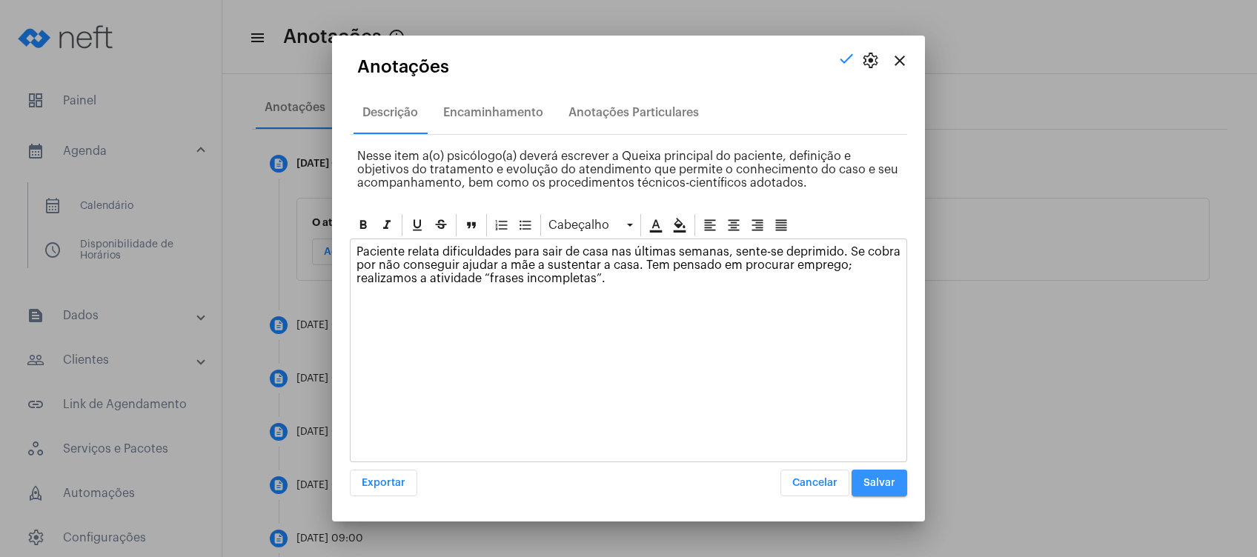
click at [883, 480] on span "Salvar" at bounding box center [880, 483] width 32 height 10
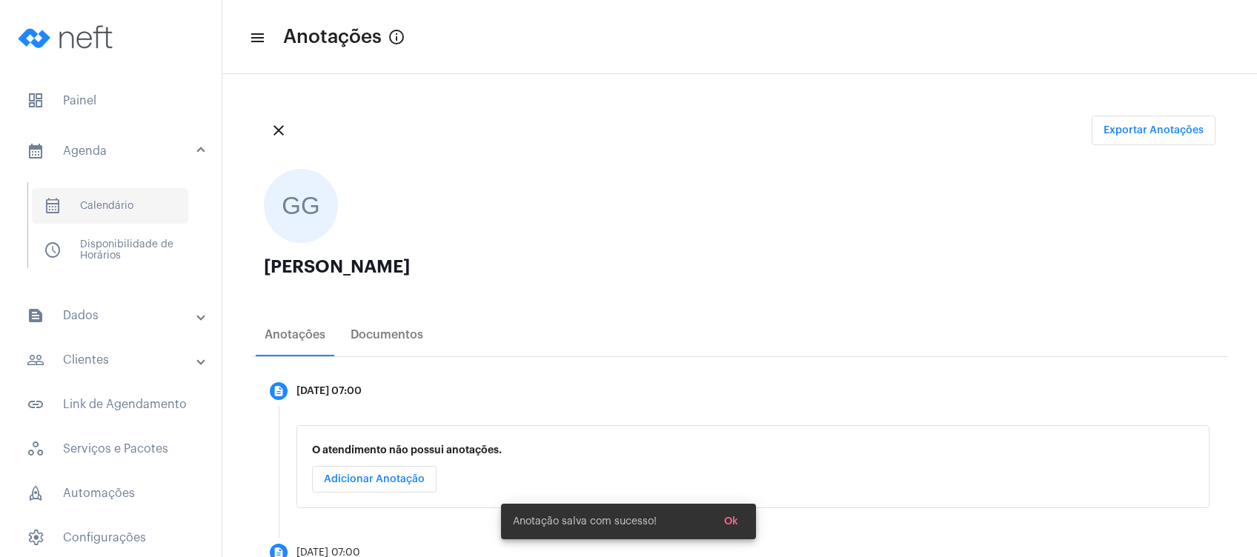
click at [142, 213] on span "calendar_month_outlined Calendário" at bounding box center [110, 206] width 156 height 36
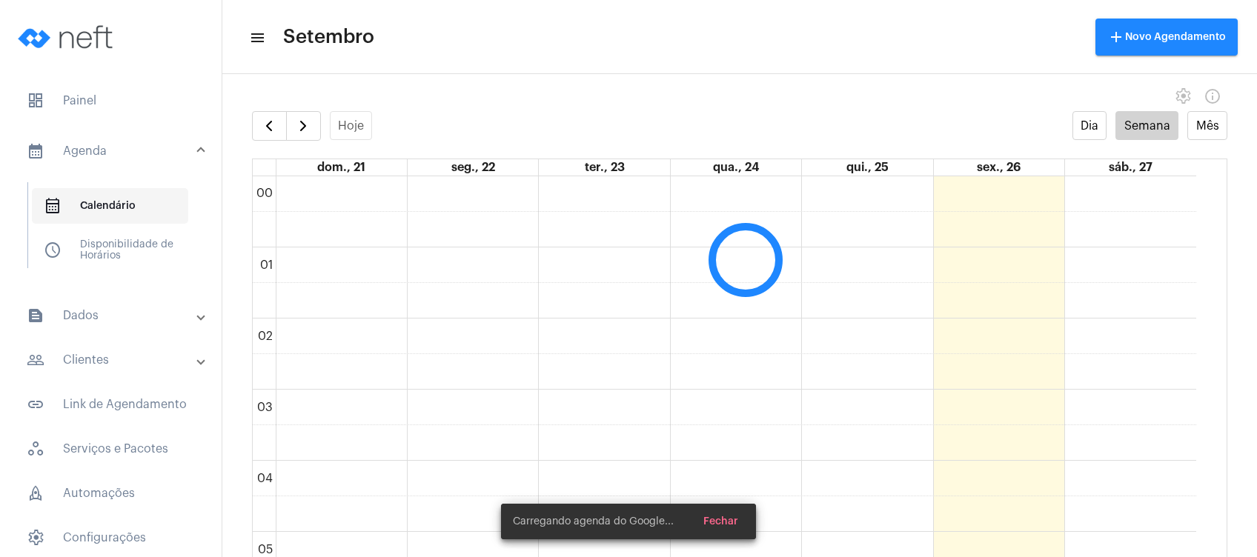
scroll to position [427, 0]
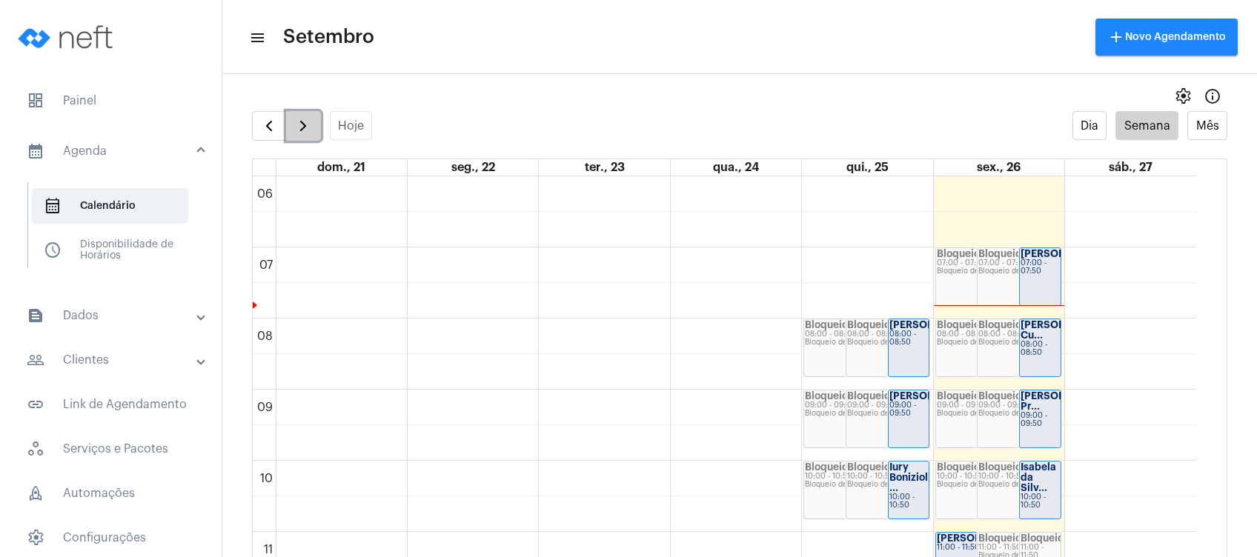
click at [296, 119] on span "button" at bounding box center [303, 126] width 18 height 18
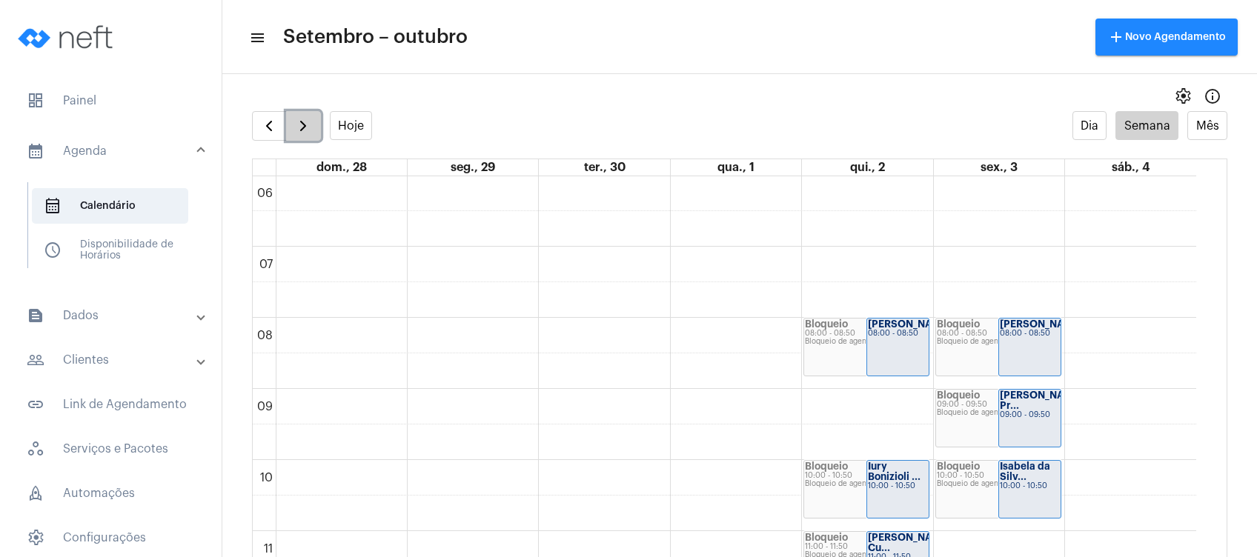
click at [296, 119] on span "button" at bounding box center [303, 126] width 18 height 18
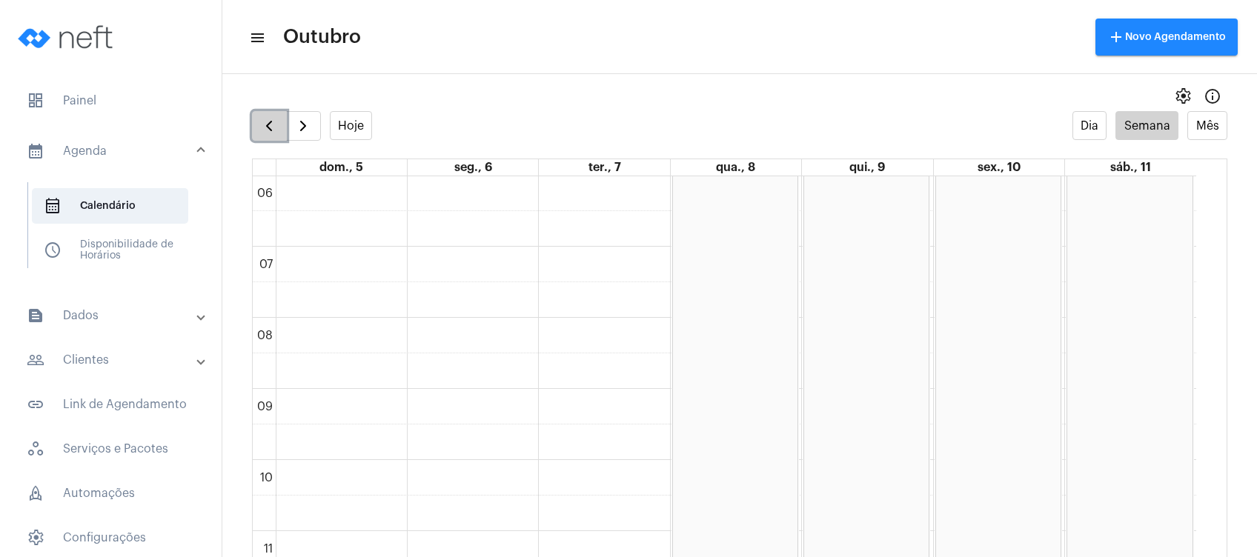
click at [265, 125] on span "button" at bounding box center [269, 126] width 18 height 18
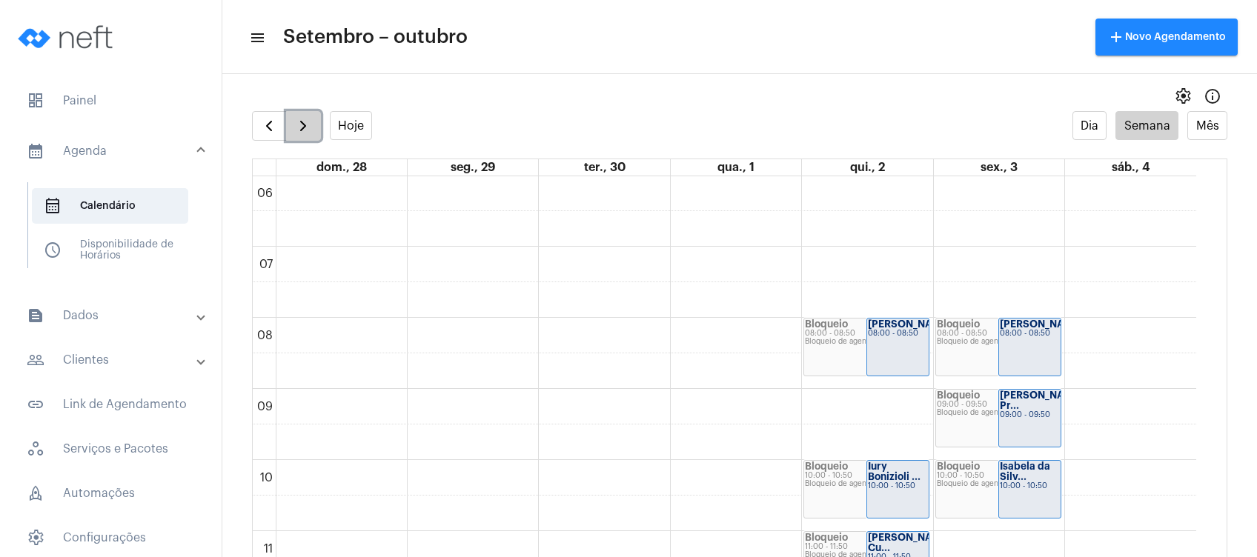
click at [294, 126] on span "button" at bounding box center [303, 126] width 18 height 18
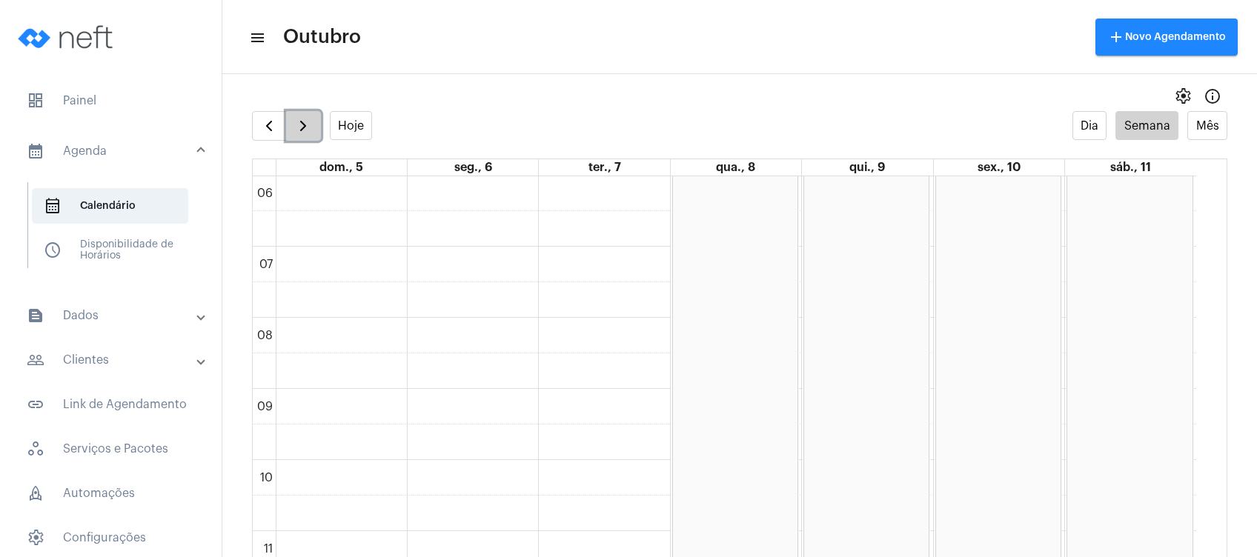
click at [294, 126] on span "button" at bounding box center [303, 126] width 18 height 18
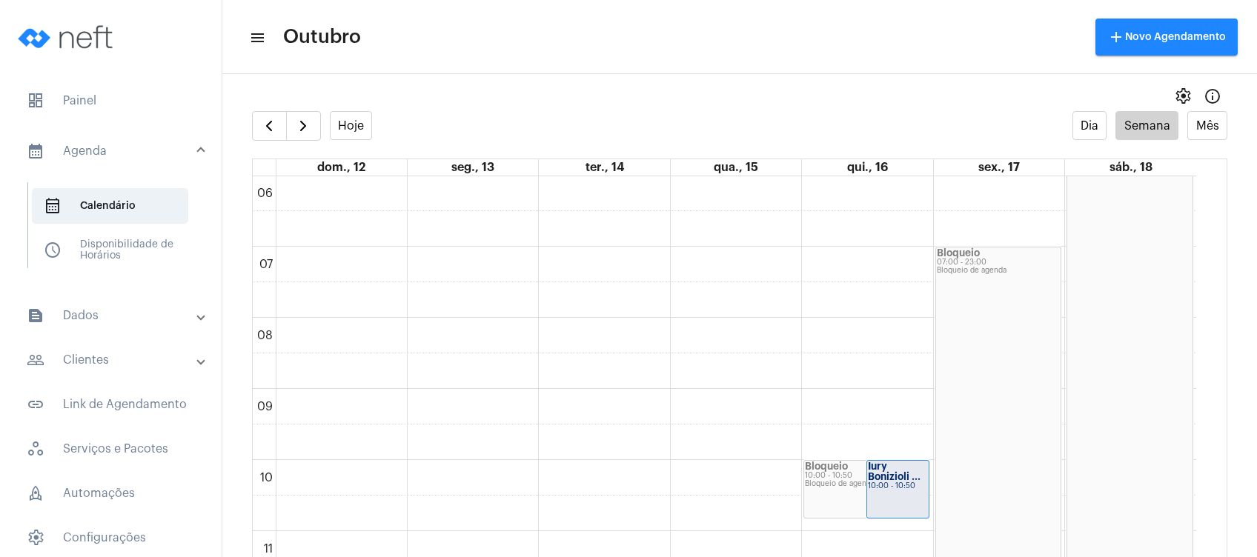
click at [630, 132] on div "Hoje Dia Semana Mês" at bounding box center [739, 126] width 975 height 30
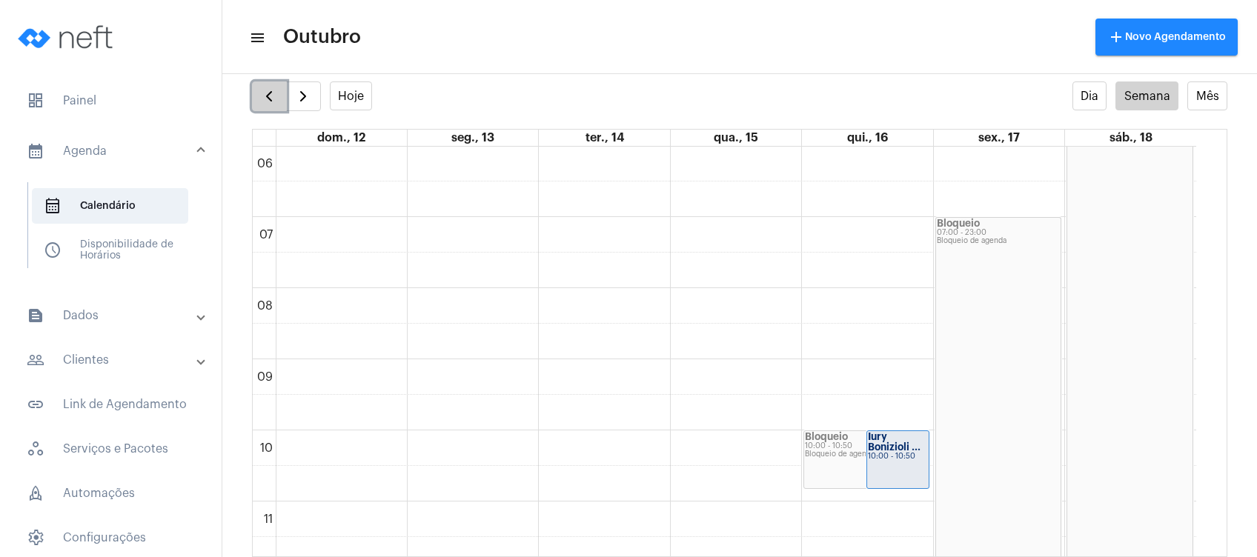
click at [266, 96] on span "button" at bounding box center [269, 96] width 18 height 18
click at [271, 87] on span "button" at bounding box center [269, 96] width 18 height 18
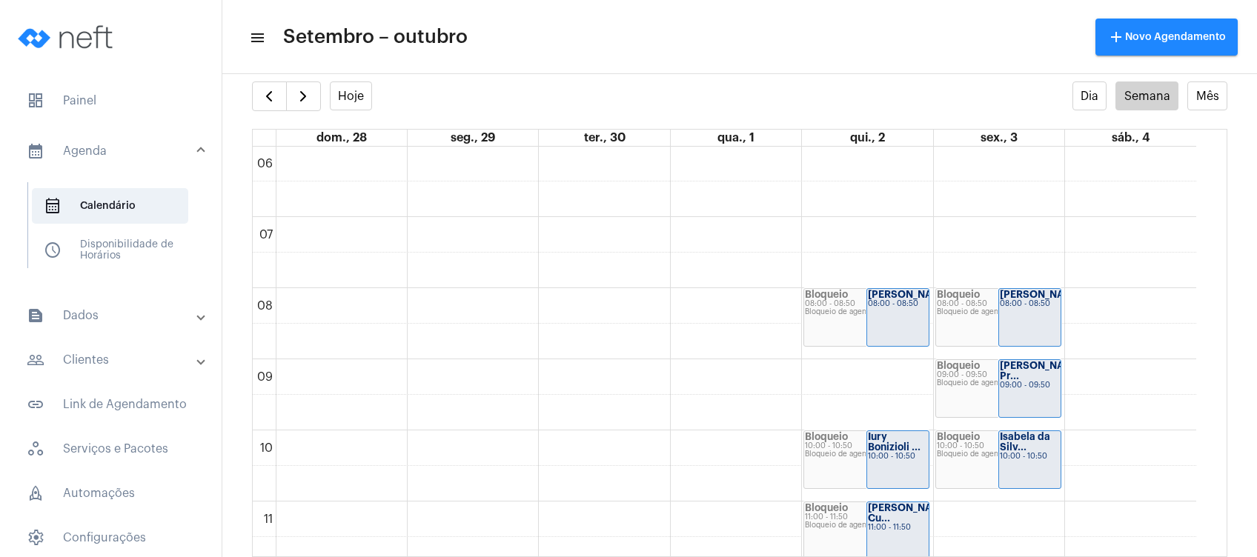
click at [243, 103] on full-calendar "Hoje Dia Semana Mês dom., 28 seg., 29 ter., 30 qua., 1 qui., 2 sex., 3 sáb., 4 …" at bounding box center [739, 320] width 1035 height 476
click at [259, 95] on button "button" at bounding box center [269, 97] width 35 height 30
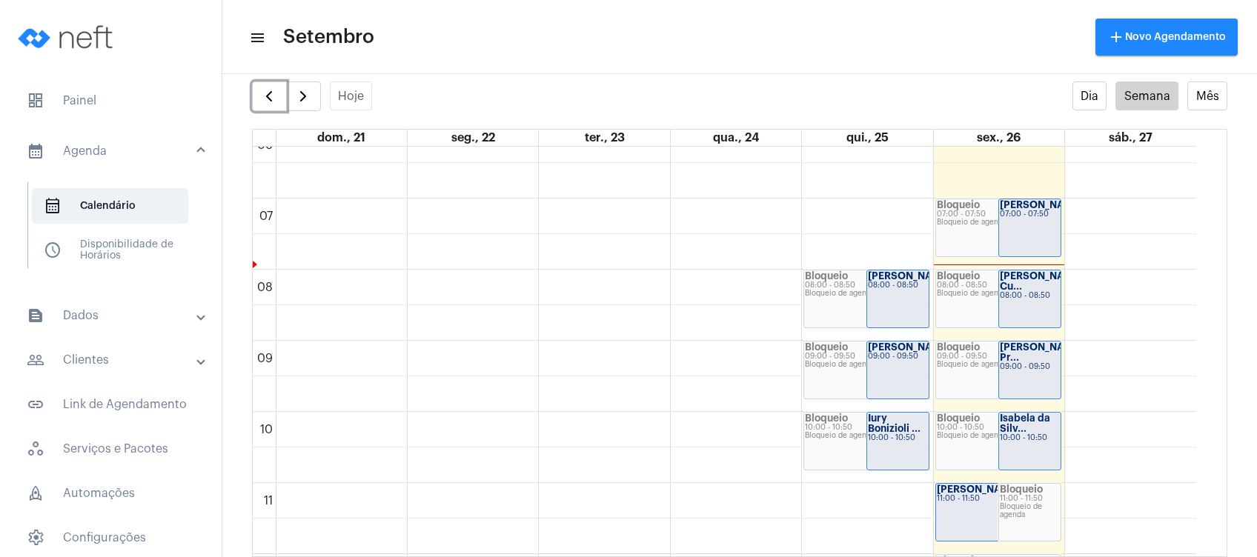
scroll to position [443, 0]
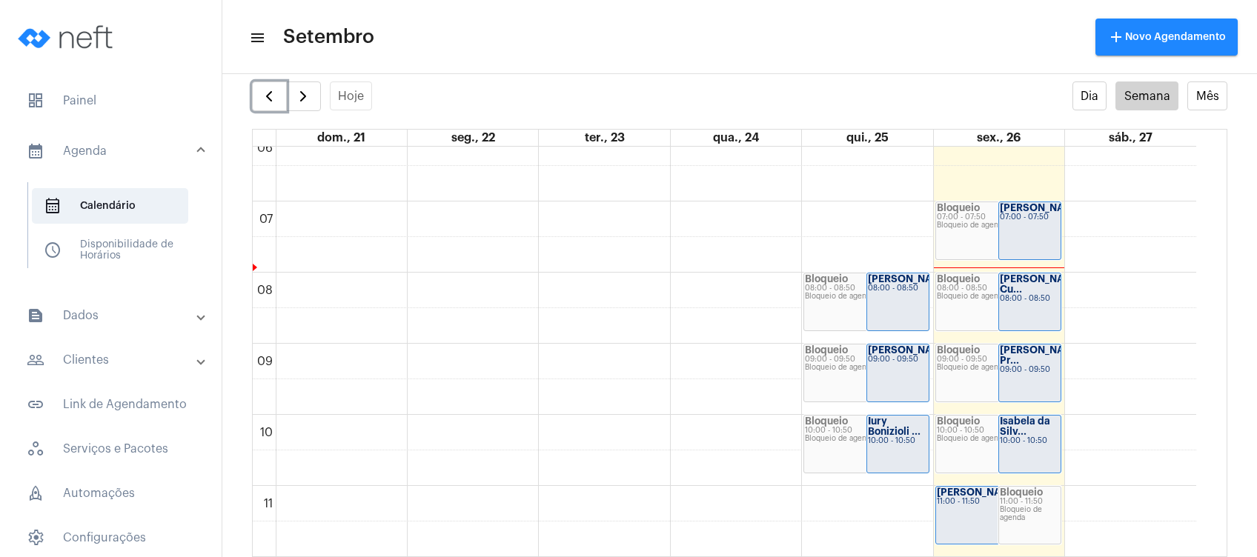
click at [884, 288] on div "08:00 - 08:50" at bounding box center [898, 289] width 60 height 8
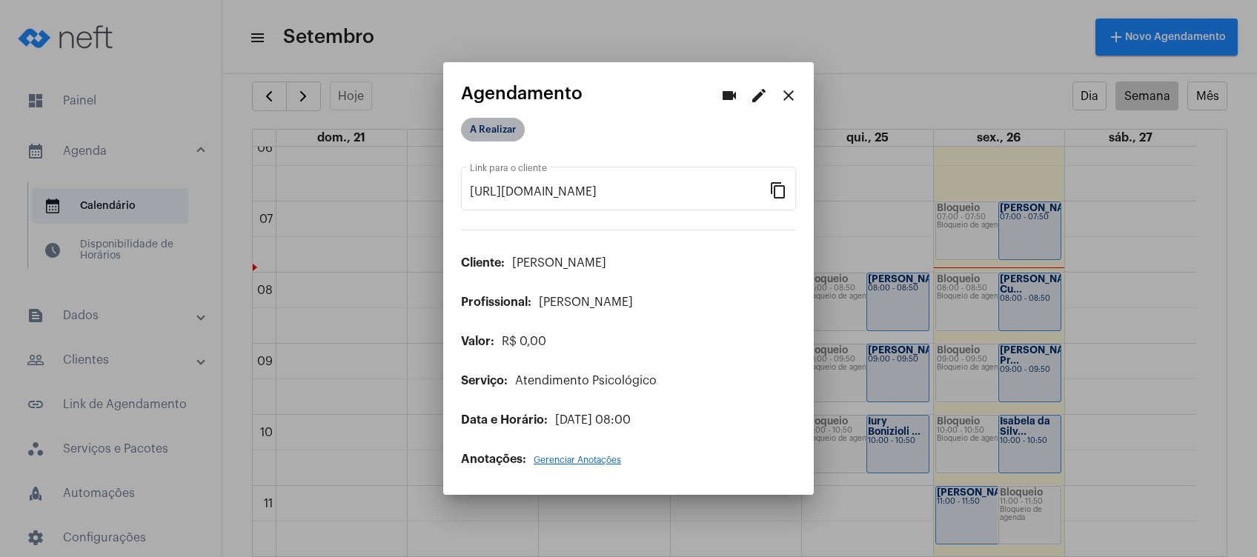
click at [499, 125] on mat-chip "A Realizar" at bounding box center [493, 130] width 64 height 24
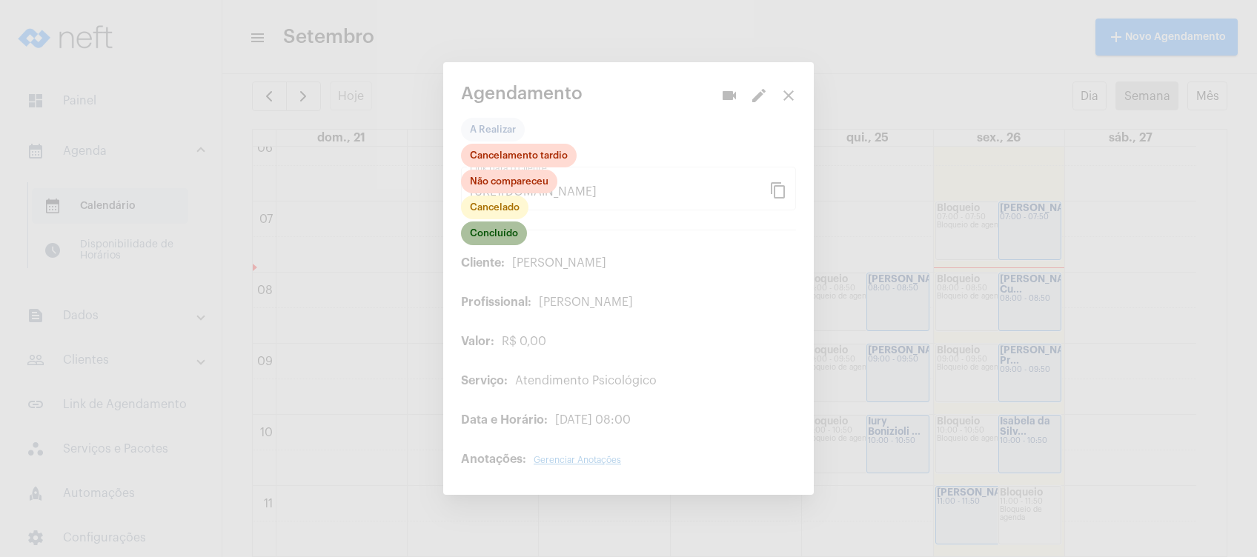
click at [487, 239] on mat-chip "Concluído" at bounding box center [494, 234] width 66 height 24
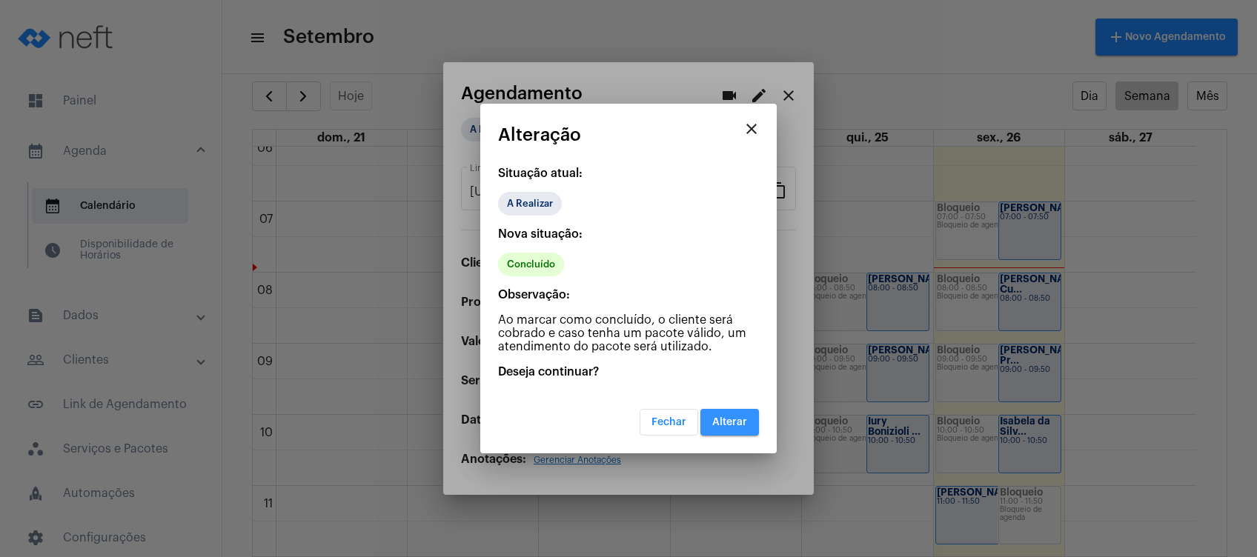
click at [731, 417] on span "Alterar" at bounding box center [729, 422] width 35 height 10
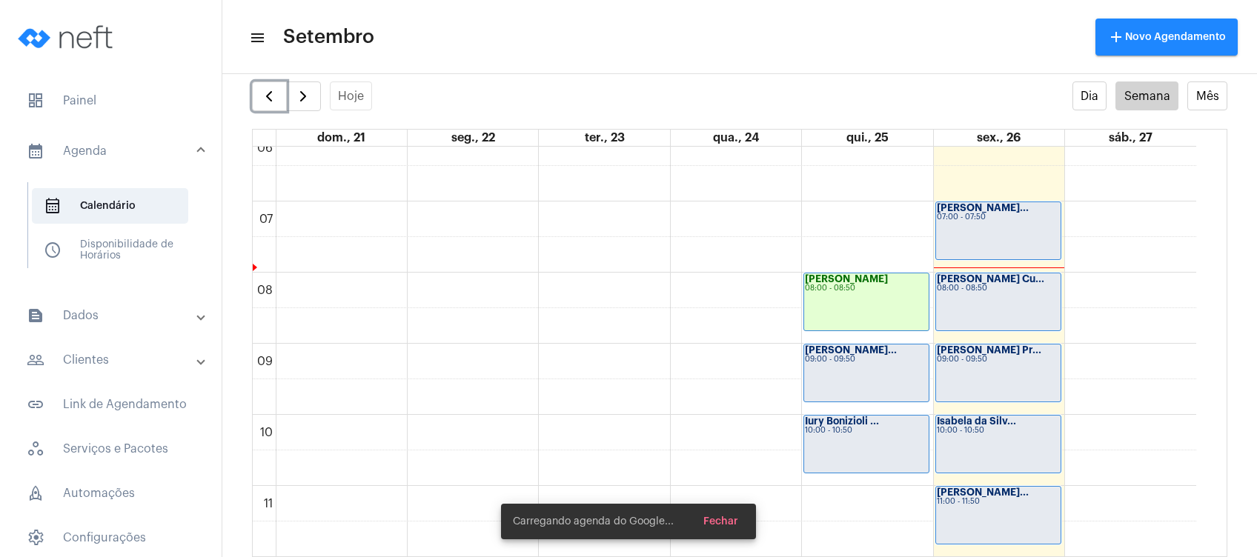
click at [834, 358] on div "09:00 - 09:50" at bounding box center [866, 360] width 123 height 8
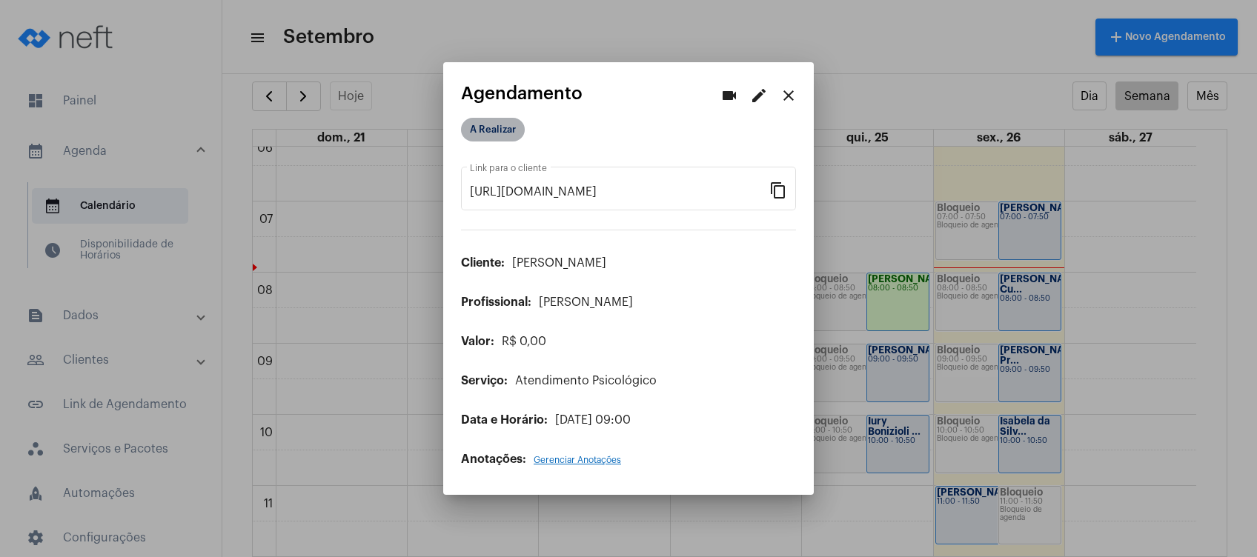
click at [506, 127] on mat-chip "A Realizar" at bounding box center [493, 130] width 64 height 24
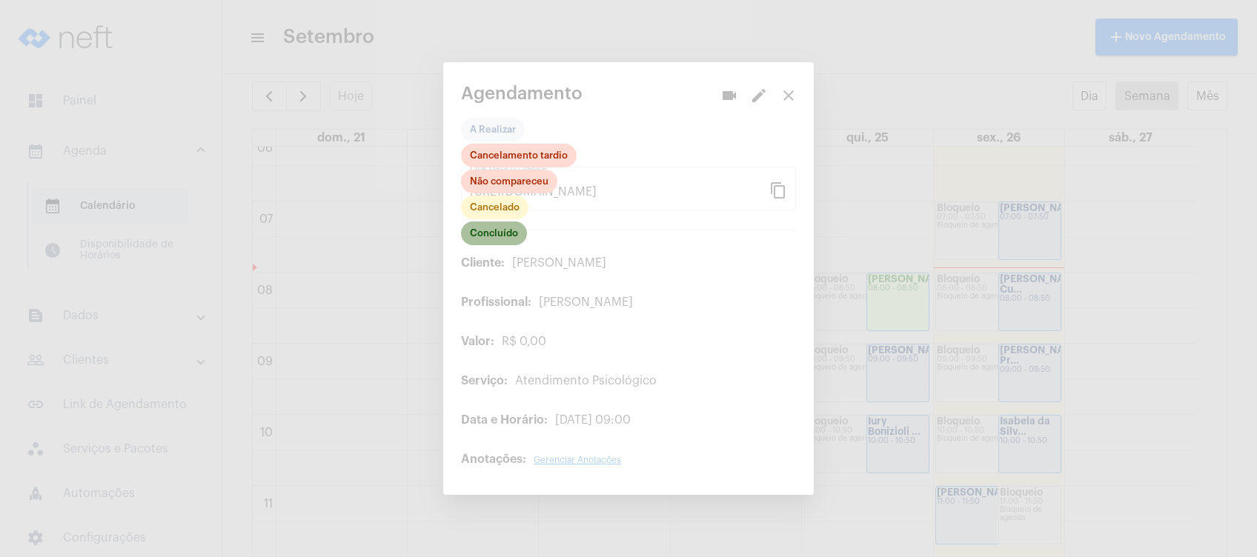
click at [493, 233] on mat-chip "Concluído" at bounding box center [494, 234] width 66 height 24
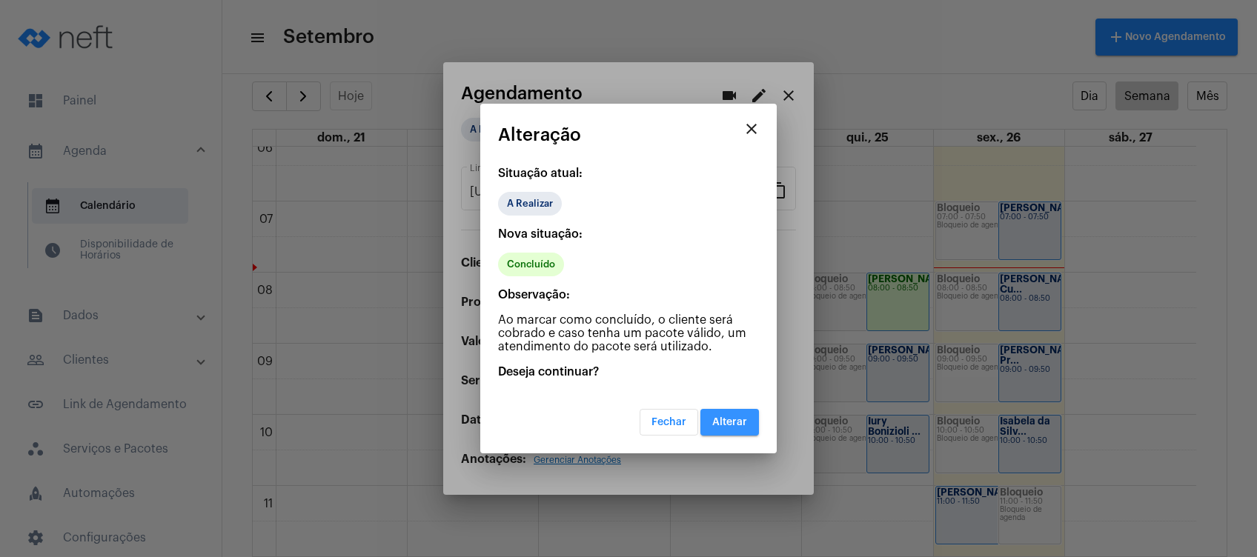
click at [727, 425] on span "Alterar" at bounding box center [729, 422] width 35 height 10
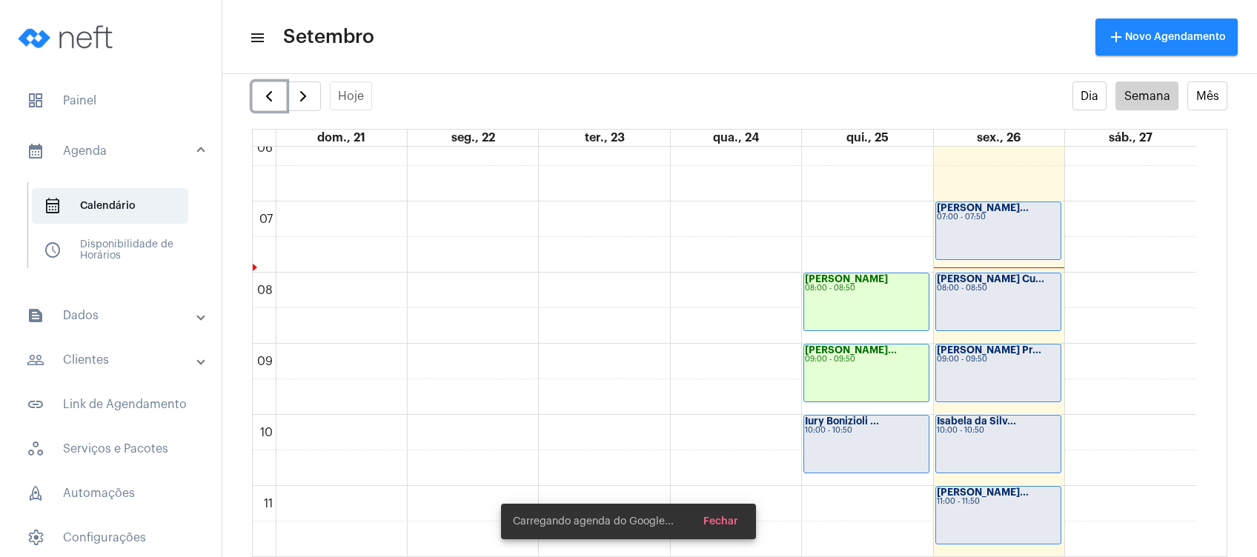
click at [858, 440] on div "Iury Bonizioli ... 10:00 - 10:50" at bounding box center [866, 444] width 125 height 57
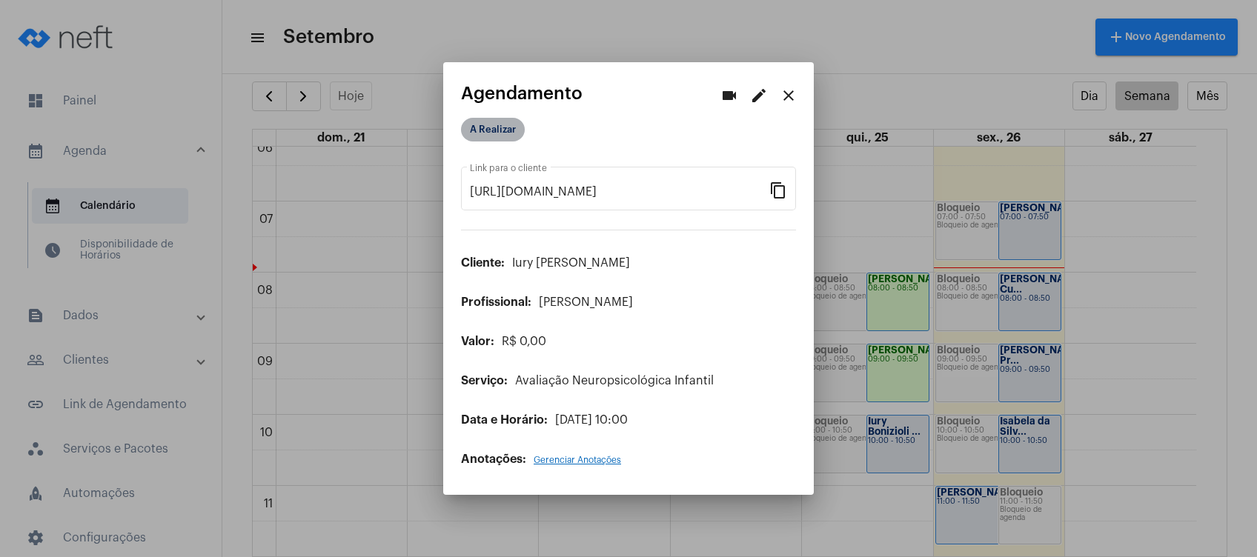
click at [485, 130] on mat-chip "A Realizar" at bounding box center [493, 130] width 64 height 24
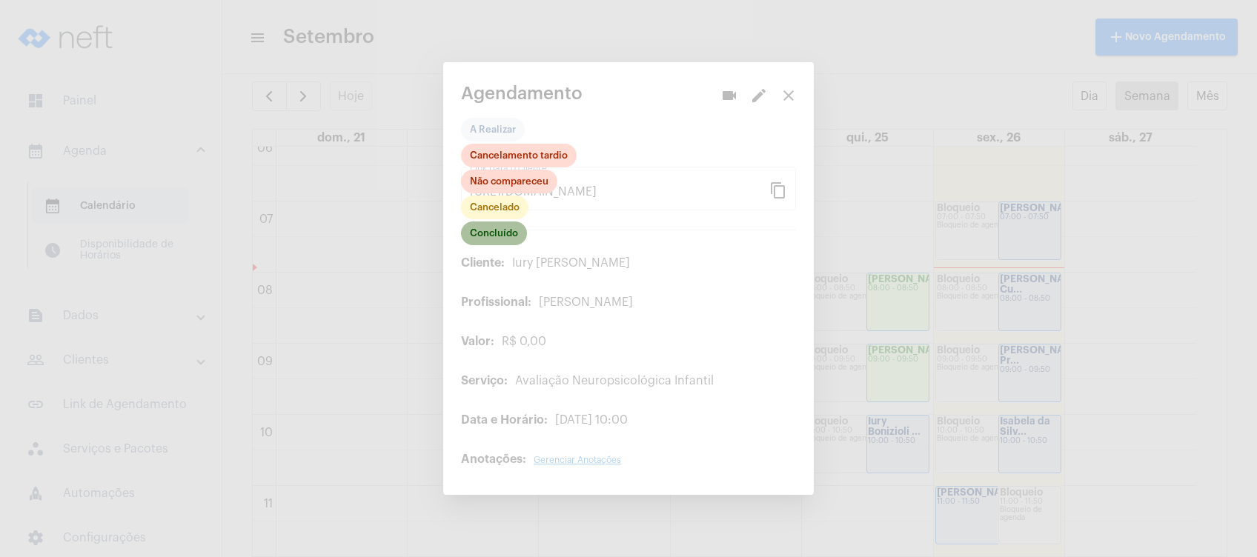
click at [486, 233] on mat-chip "Concluído" at bounding box center [494, 234] width 66 height 24
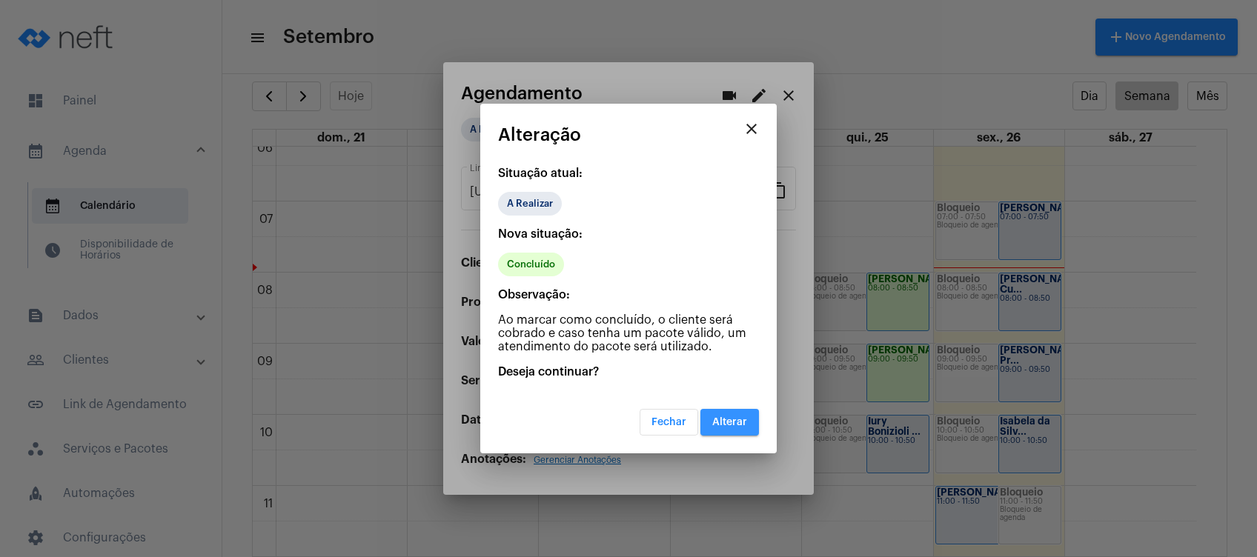
click at [727, 424] on span "Alterar" at bounding box center [729, 422] width 35 height 10
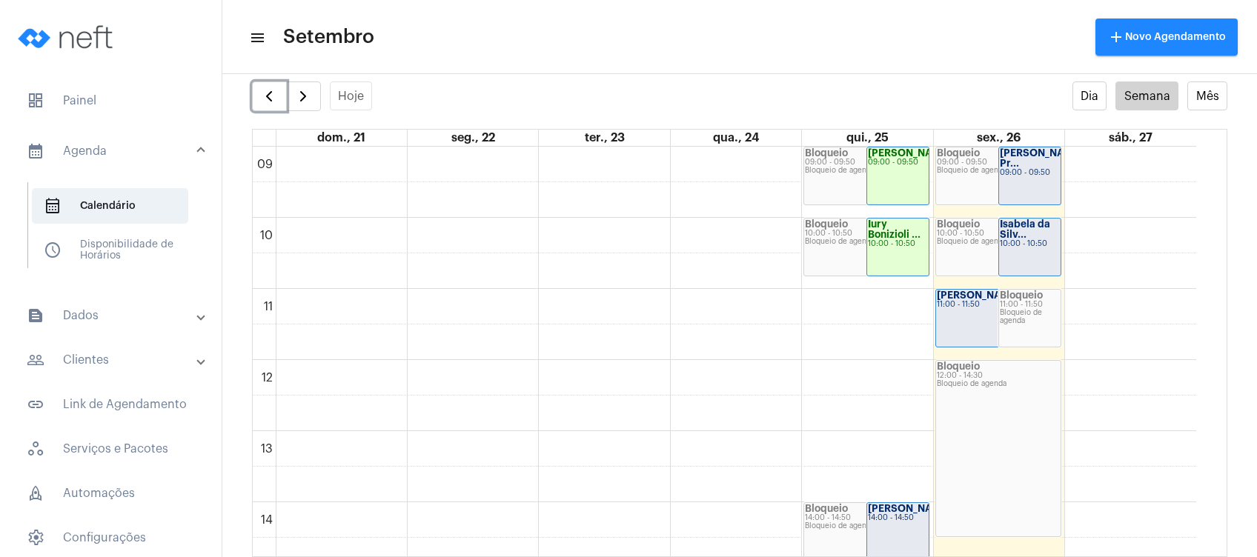
scroll to position [760, 0]
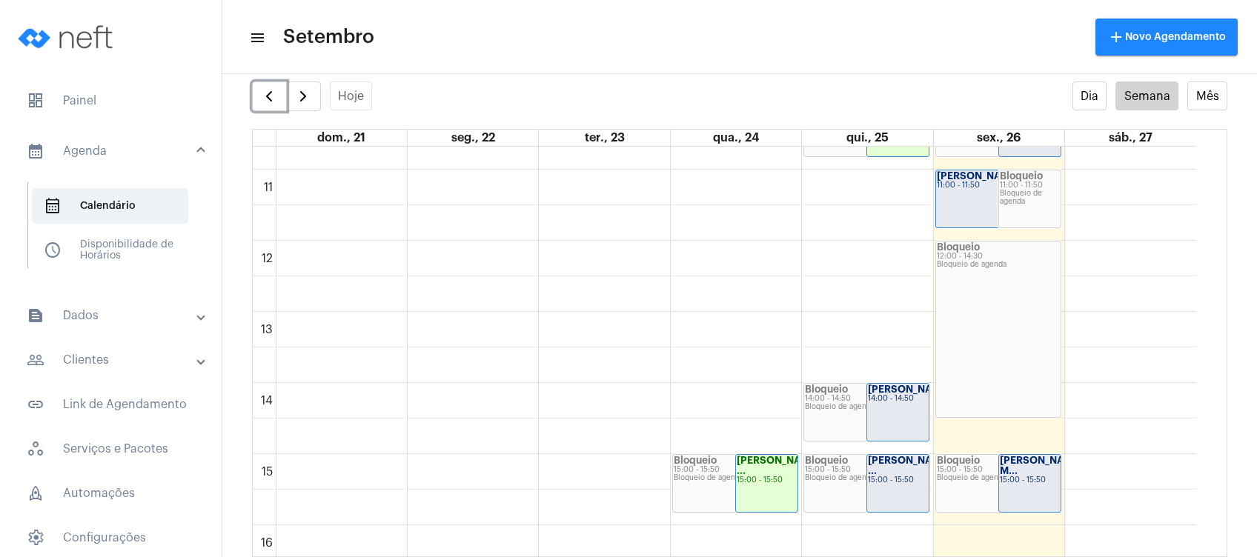
click at [901, 394] on strong "[PERSON_NAME]" at bounding box center [909, 390] width 83 height 10
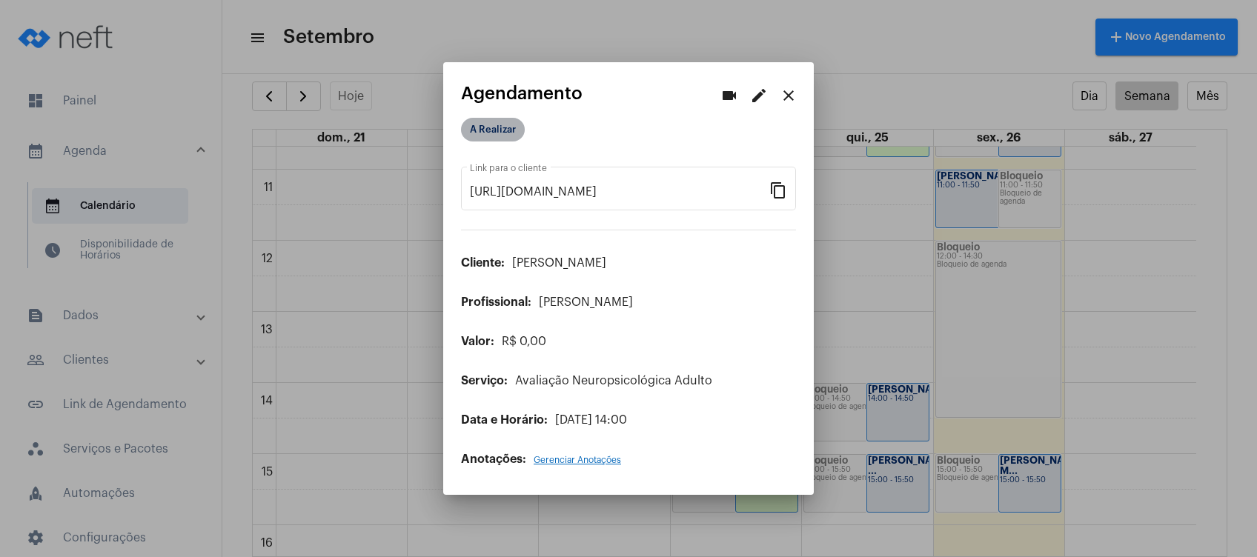
click at [516, 127] on mat-chip "A Realizar" at bounding box center [493, 130] width 64 height 24
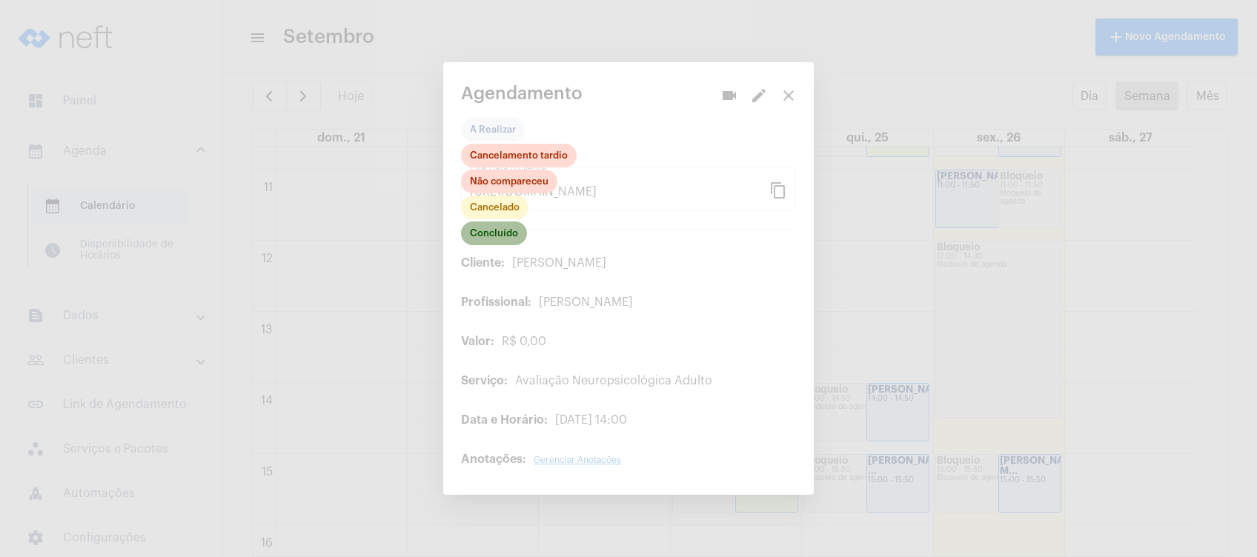
click at [488, 226] on mat-chip "Concluído" at bounding box center [494, 234] width 66 height 24
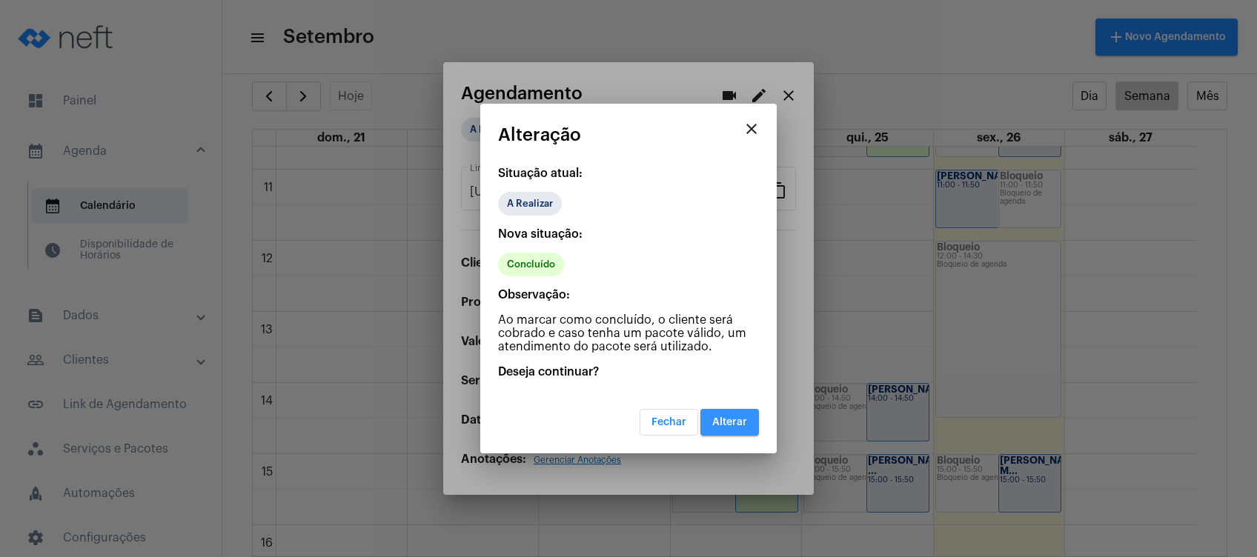
click at [732, 421] on span "Alterar" at bounding box center [729, 422] width 35 height 10
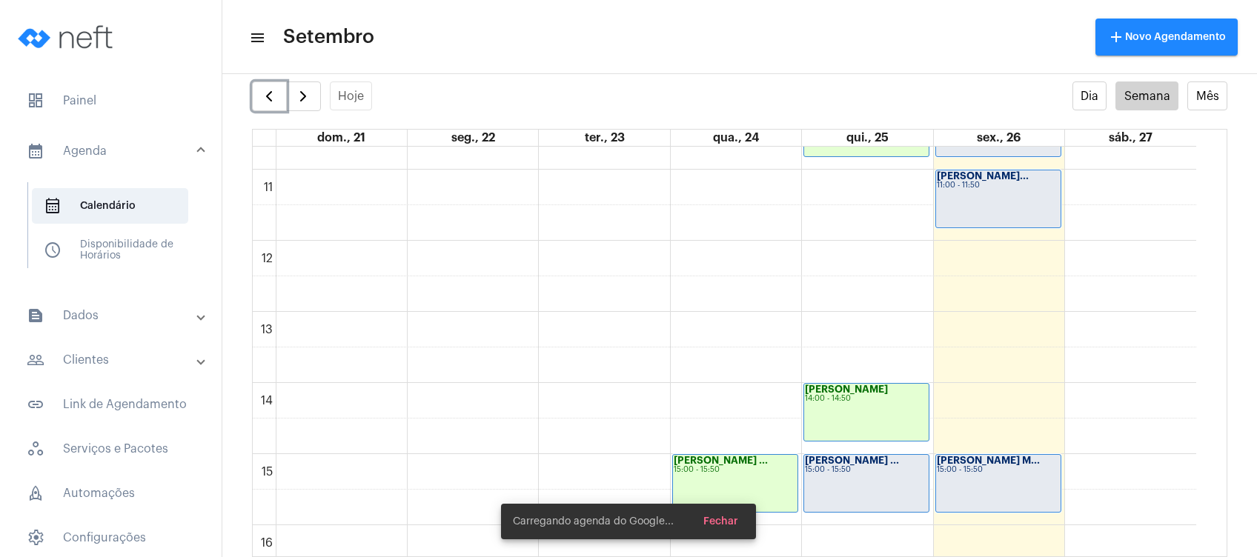
click at [856, 473] on div "15:00 - 15:50" at bounding box center [866, 470] width 123 height 8
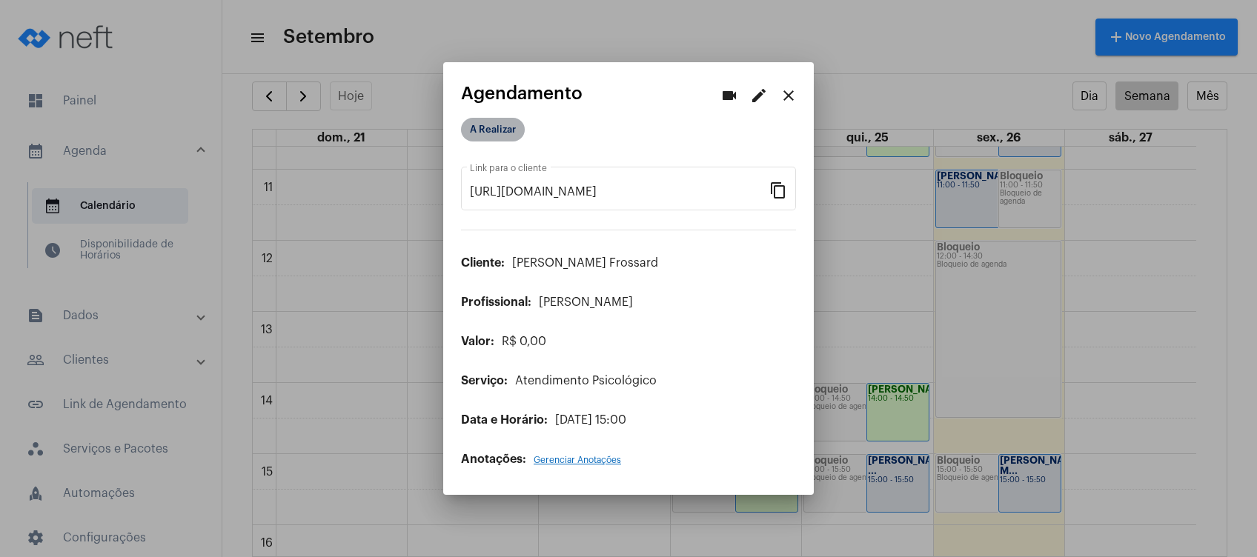
click at [516, 126] on mat-chip "A Realizar" at bounding box center [493, 130] width 64 height 24
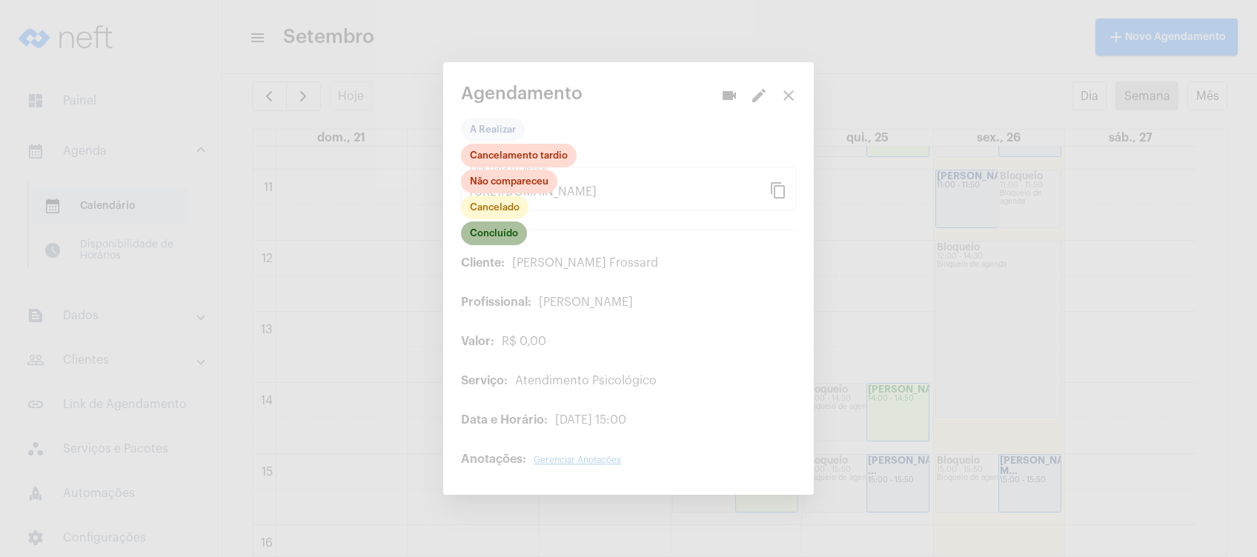
click at [503, 231] on mat-chip "Concluído" at bounding box center [494, 234] width 66 height 24
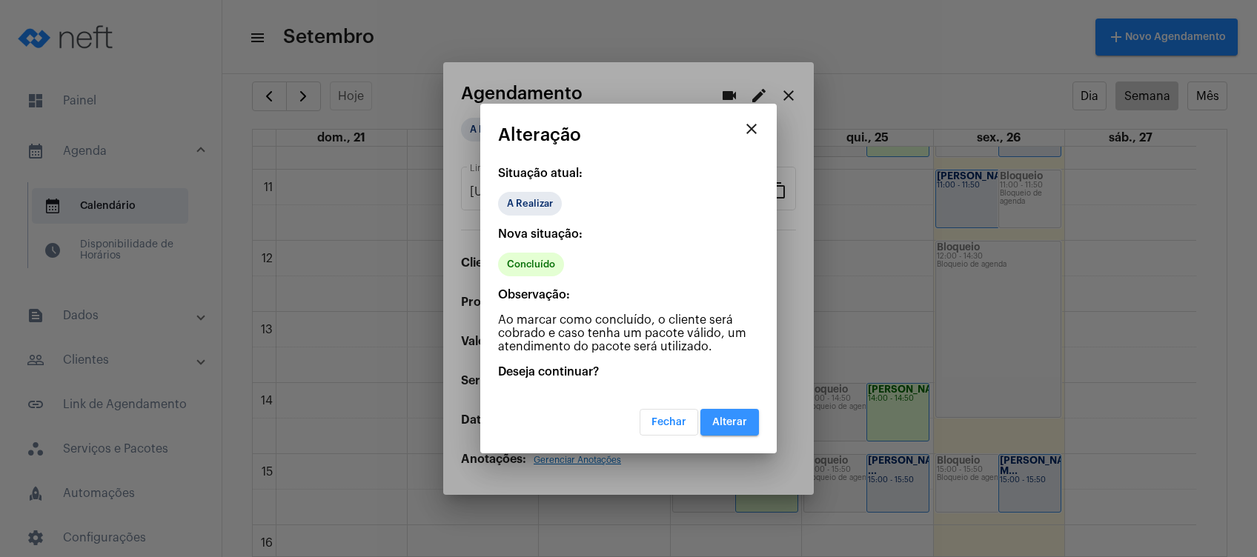
click at [715, 419] on span "Alterar" at bounding box center [729, 422] width 35 height 10
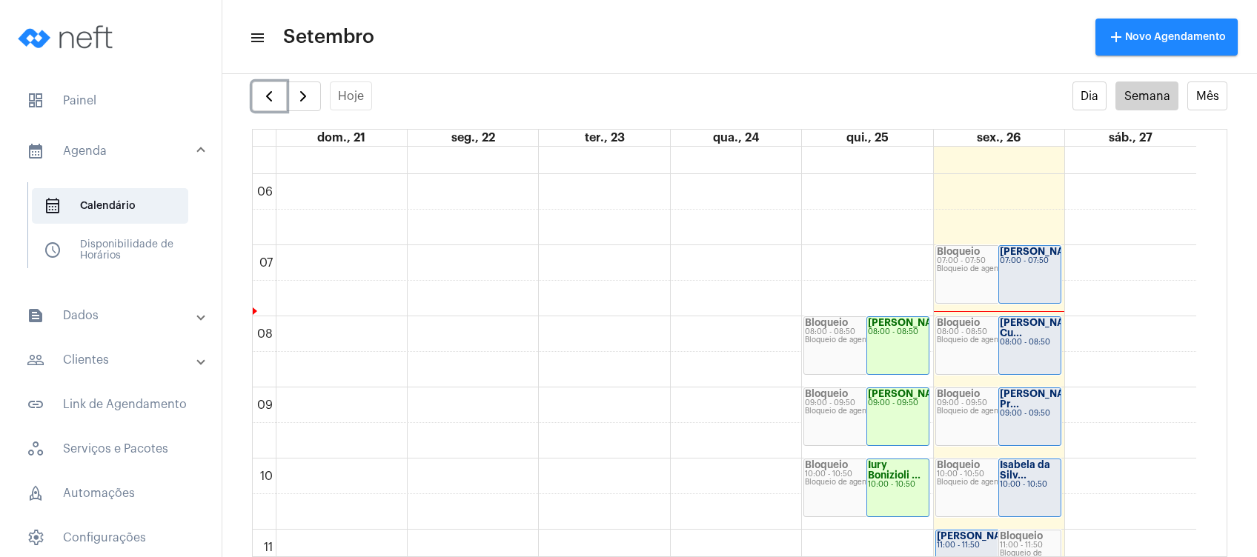
scroll to position [397, 0]
click at [1014, 259] on strong "[PERSON_NAME]..." at bounding box center [1046, 254] width 92 height 10
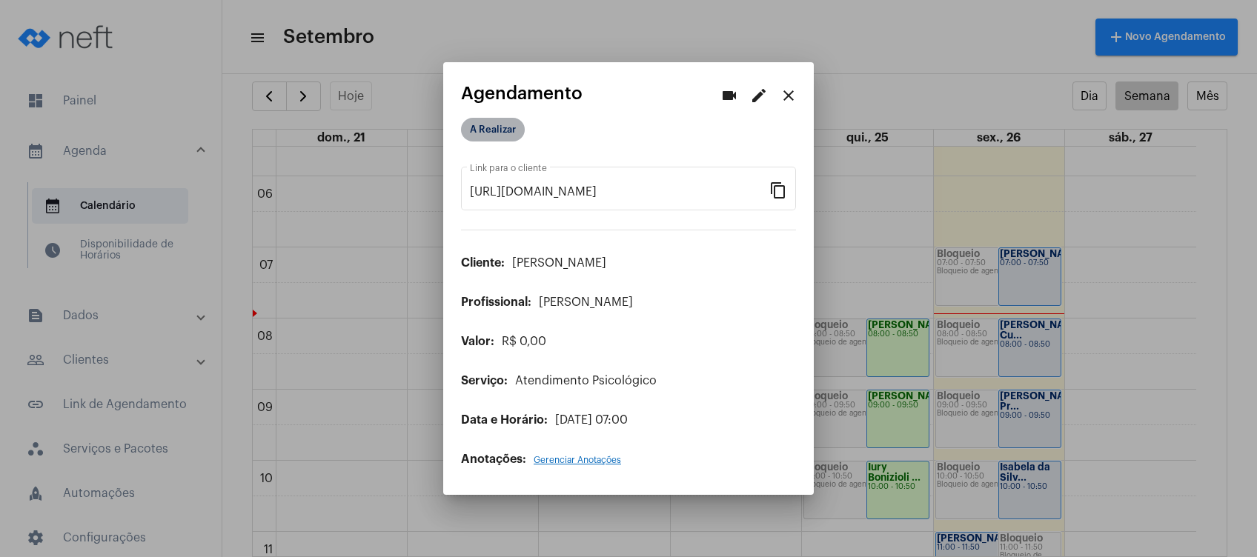
click at [506, 124] on mat-chip "A Realizar" at bounding box center [493, 130] width 64 height 24
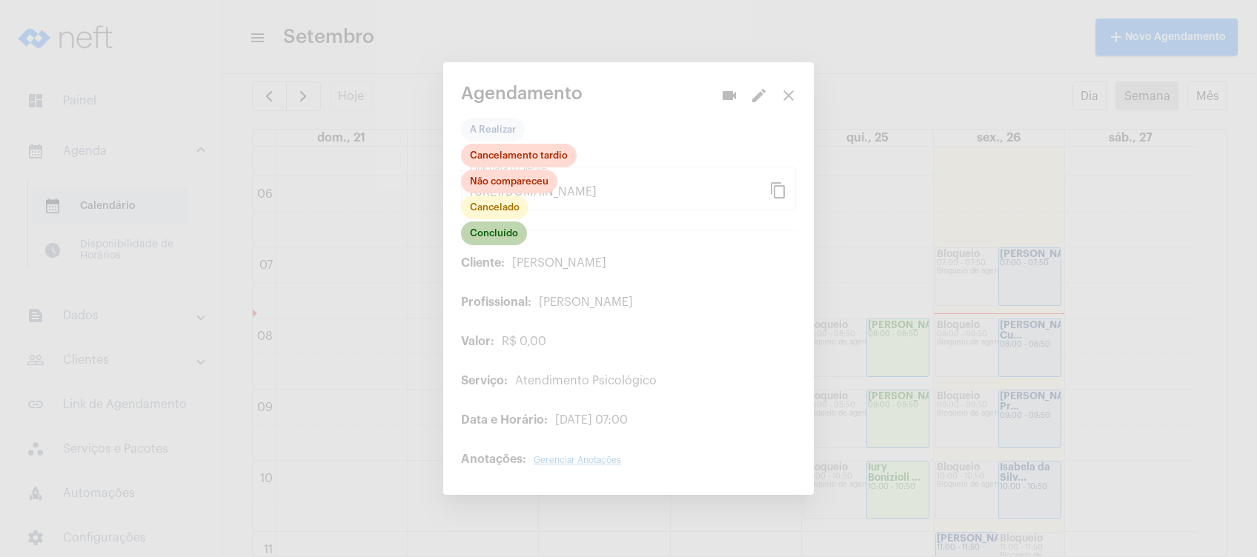
click at [491, 235] on mat-chip "Concluído" at bounding box center [494, 234] width 66 height 24
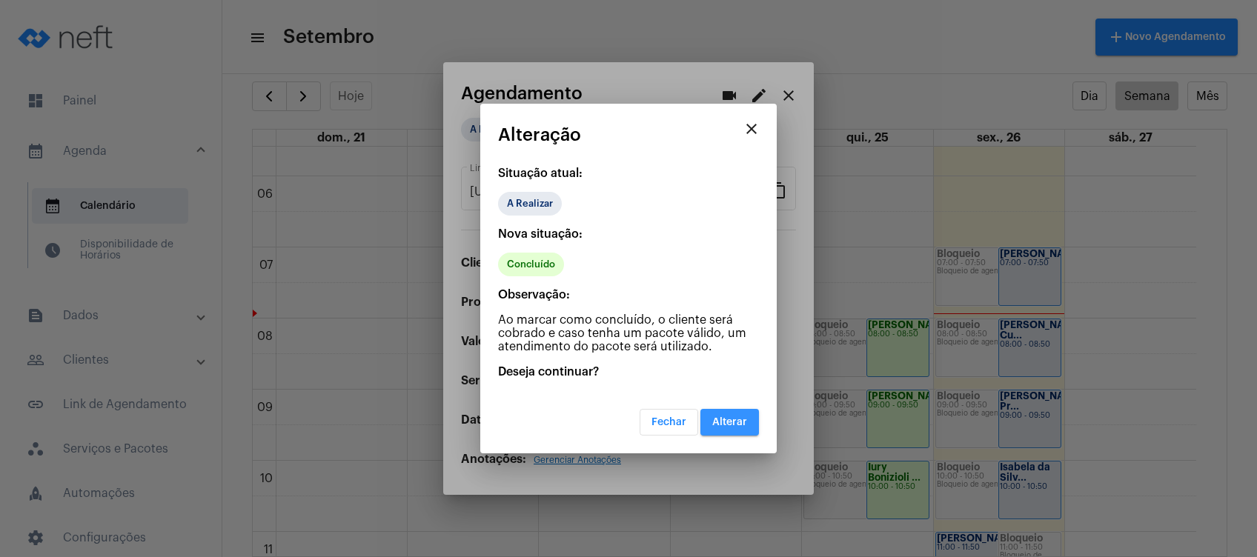
click at [738, 426] on span "Alterar" at bounding box center [729, 422] width 35 height 10
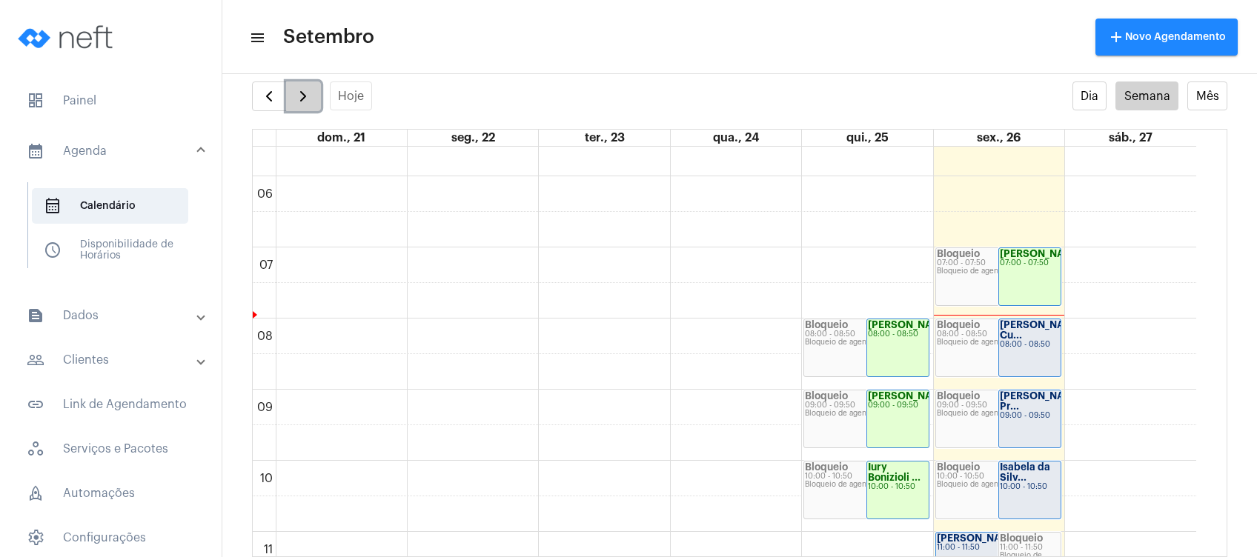
click at [315, 95] on button "button" at bounding box center [303, 97] width 35 height 30
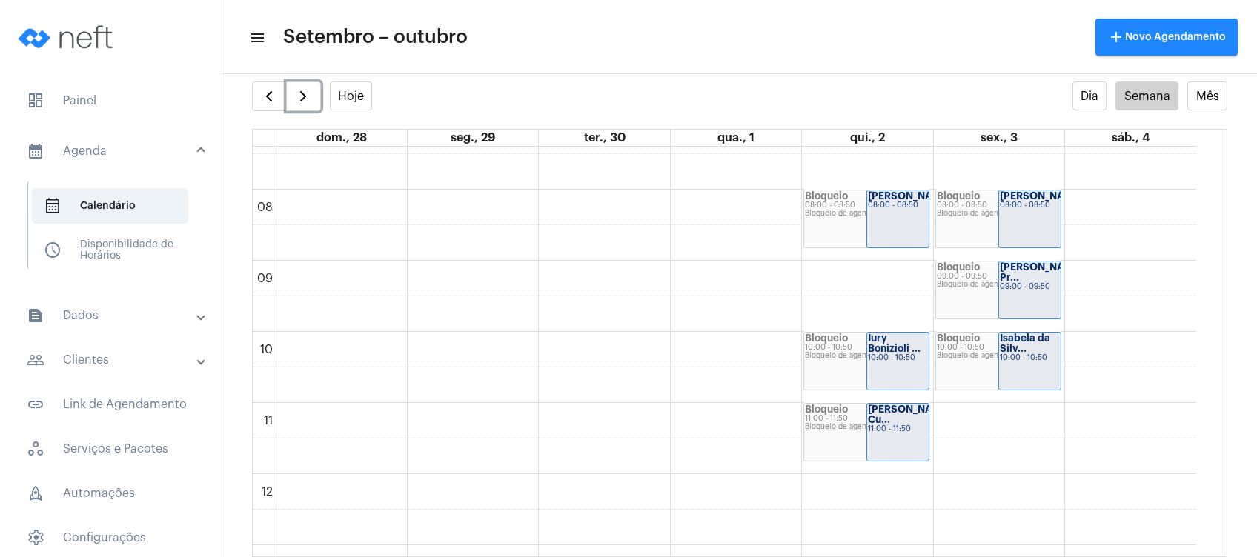
scroll to position [474, 0]
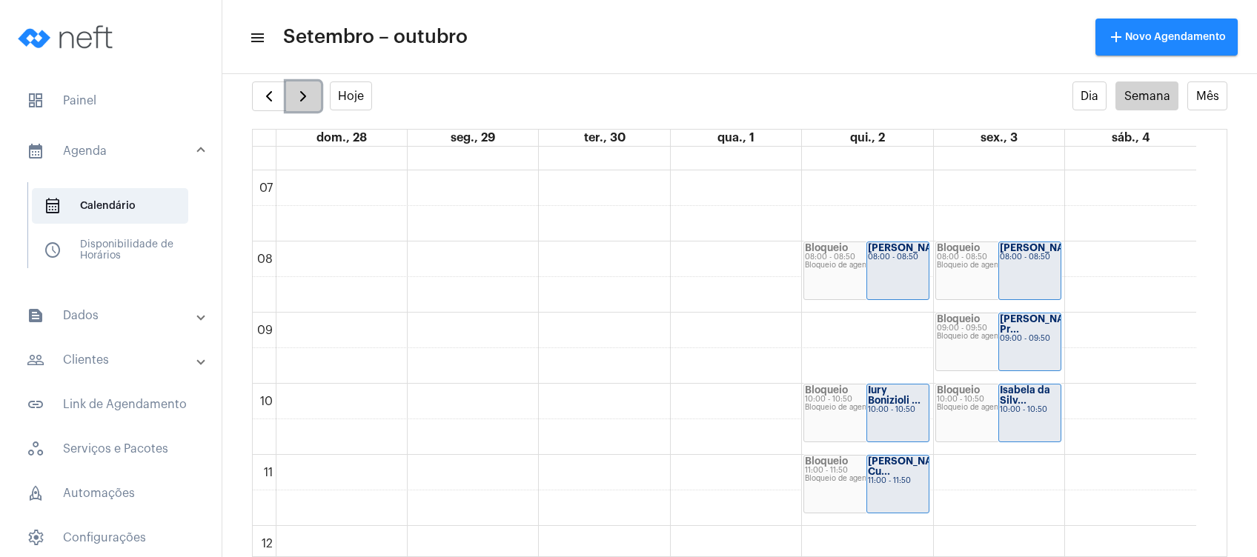
click at [305, 93] on span "button" at bounding box center [303, 96] width 18 height 18
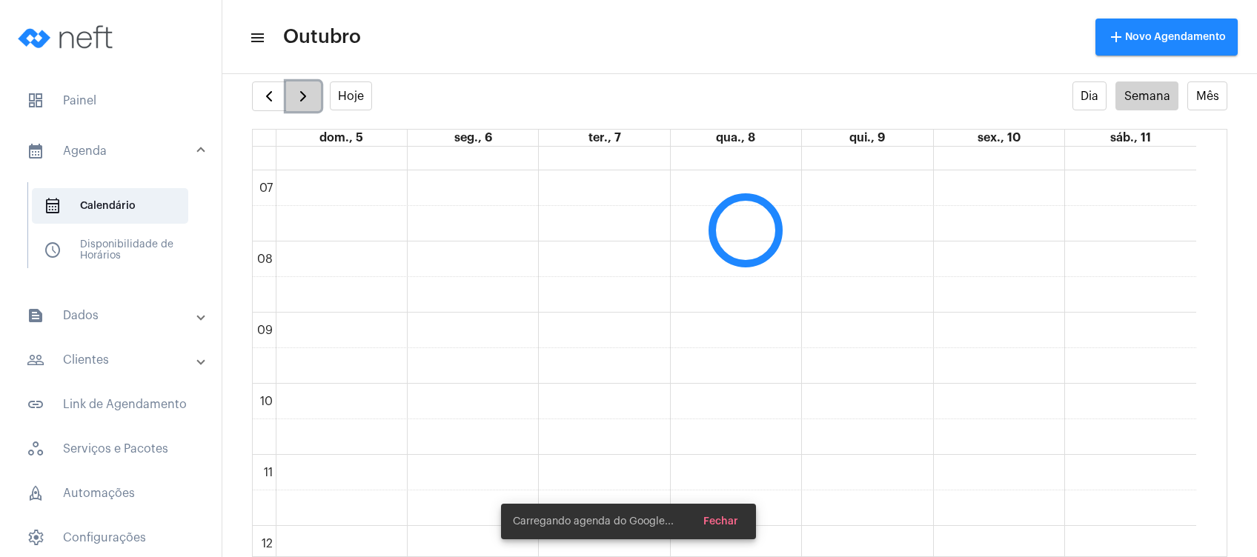
scroll to position [428, 0]
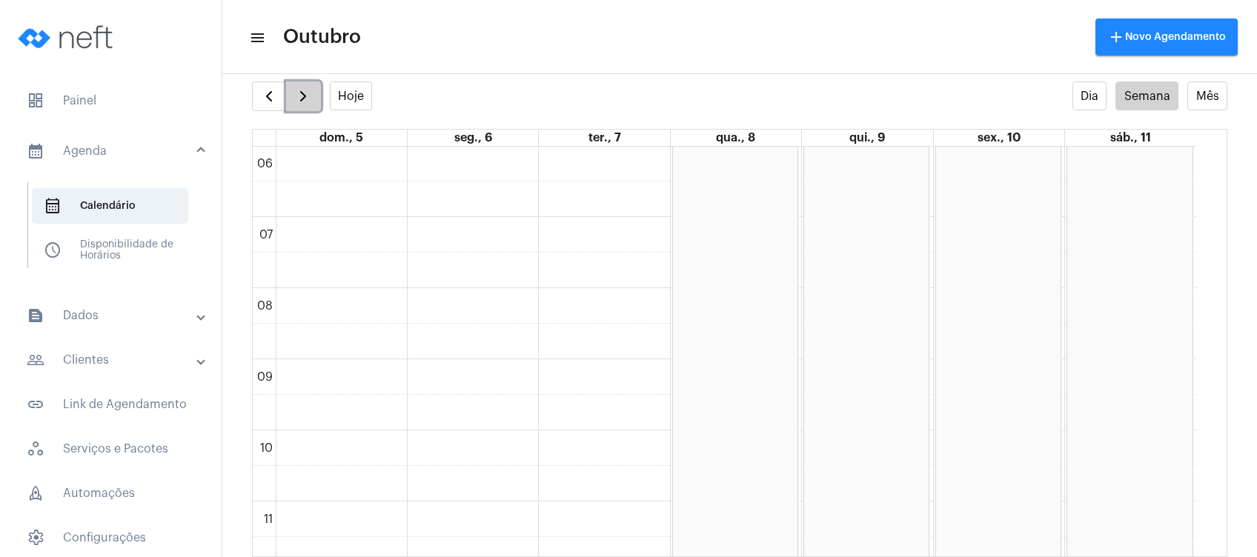
click at [305, 93] on span "button" at bounding box center [303, 96] width 18 height 18
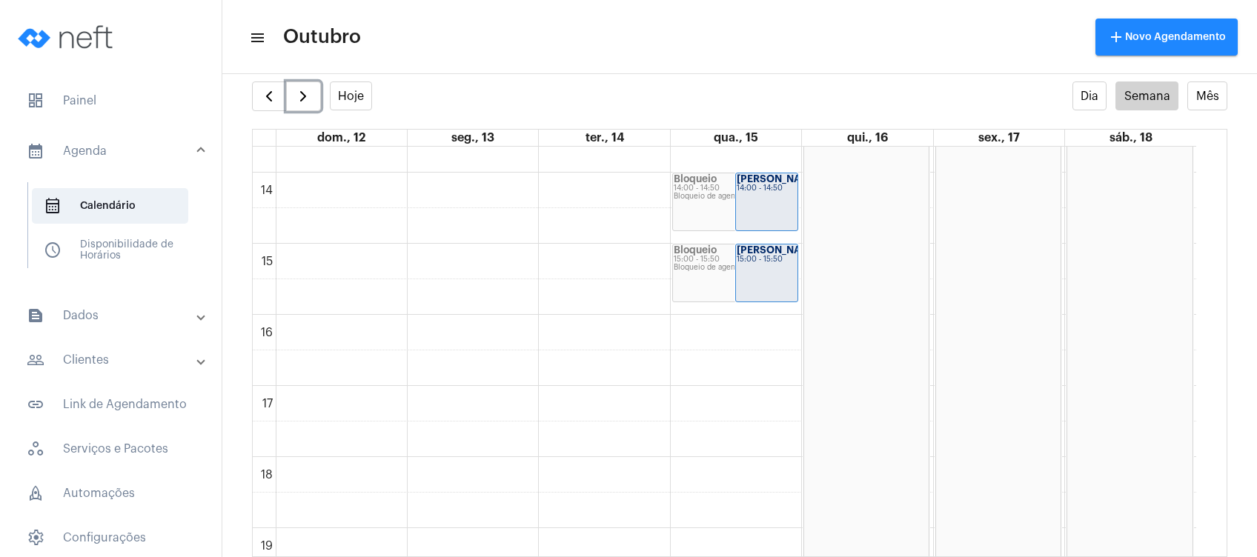
scroll to position [973, 0]
click at [274, 95] on span "button" at bounding box center [269, 96] width 18 height 18
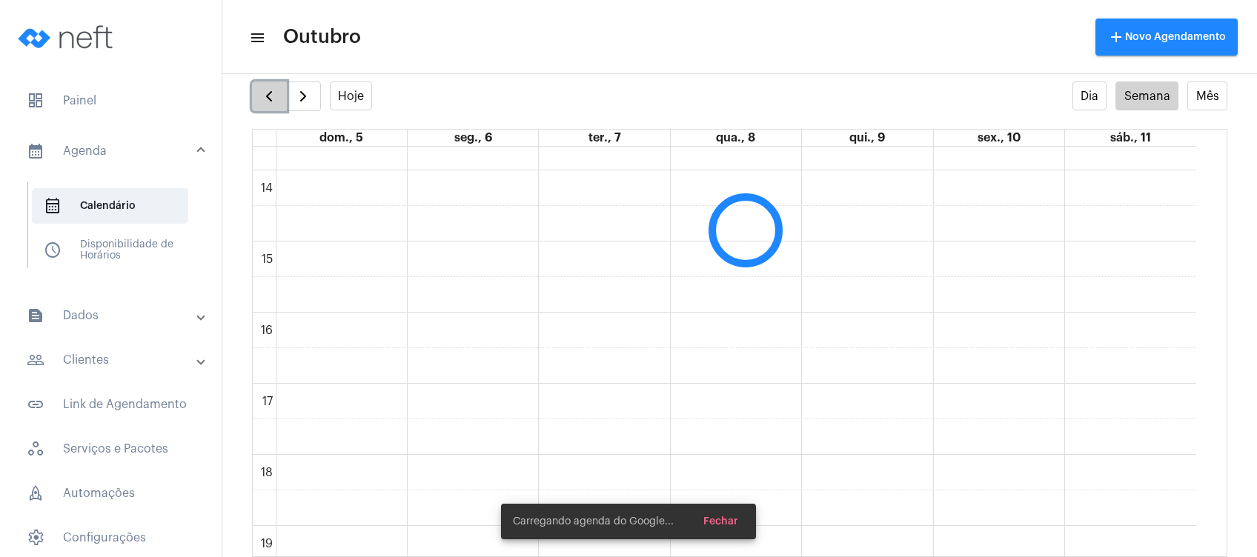
scroll to position [428, 0]
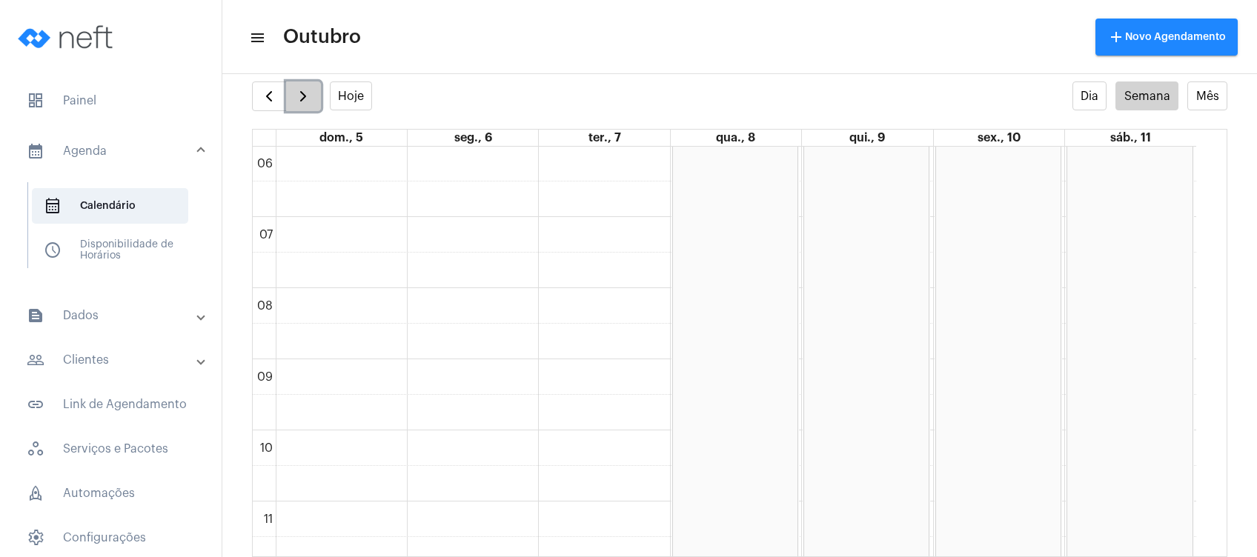
click at [316, 100] on button "button" at bounding box center [303, 97] width 35 height 30
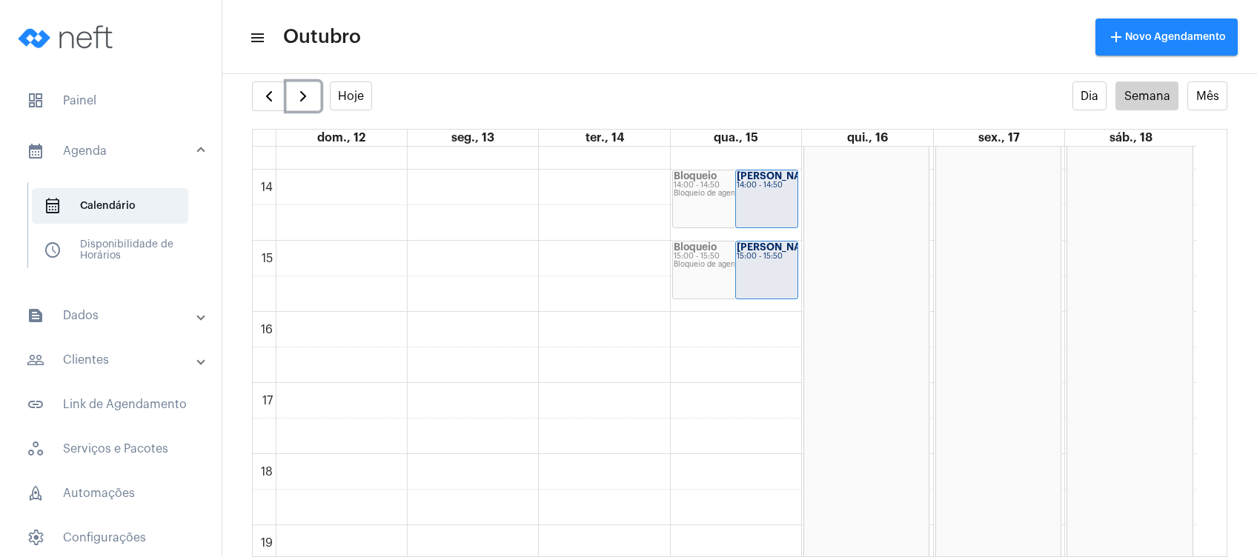
scroll to position [976, 0]
click at [274, 99] on span "button" at bounding box center [269, 96] width 18 height 18
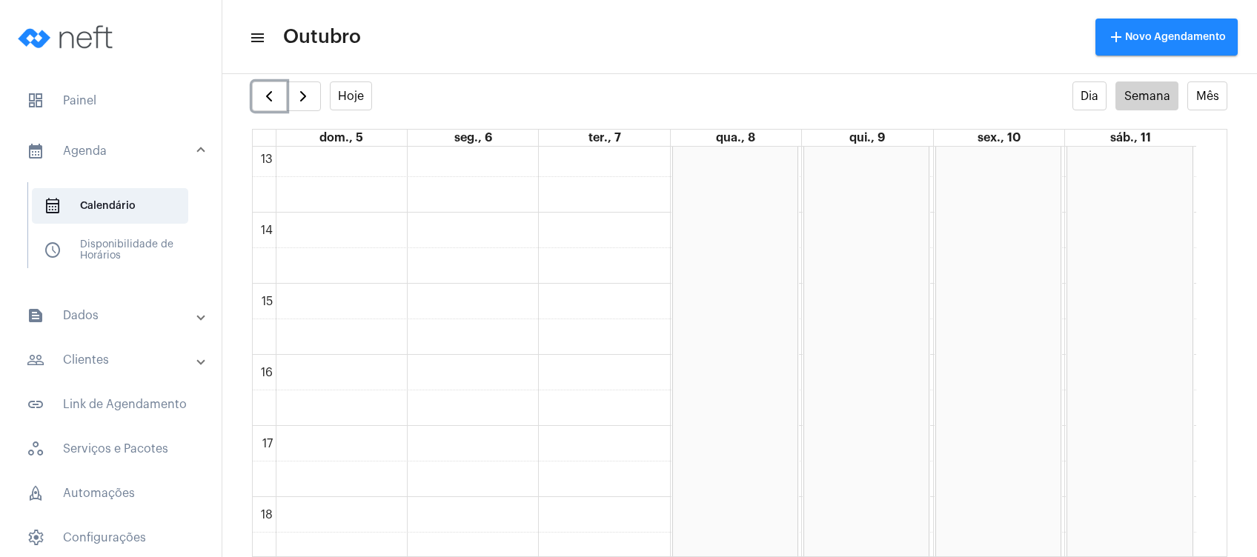
scroll to position [939, 0]
click at [495, 424] on div "00 01 02 03 04 05 06 07 08 09 10 11 12 13 14 15 16 17 18 19 20 21 22 23 Bloquei…" at bounding box center [725, 62] width 944 height 1708
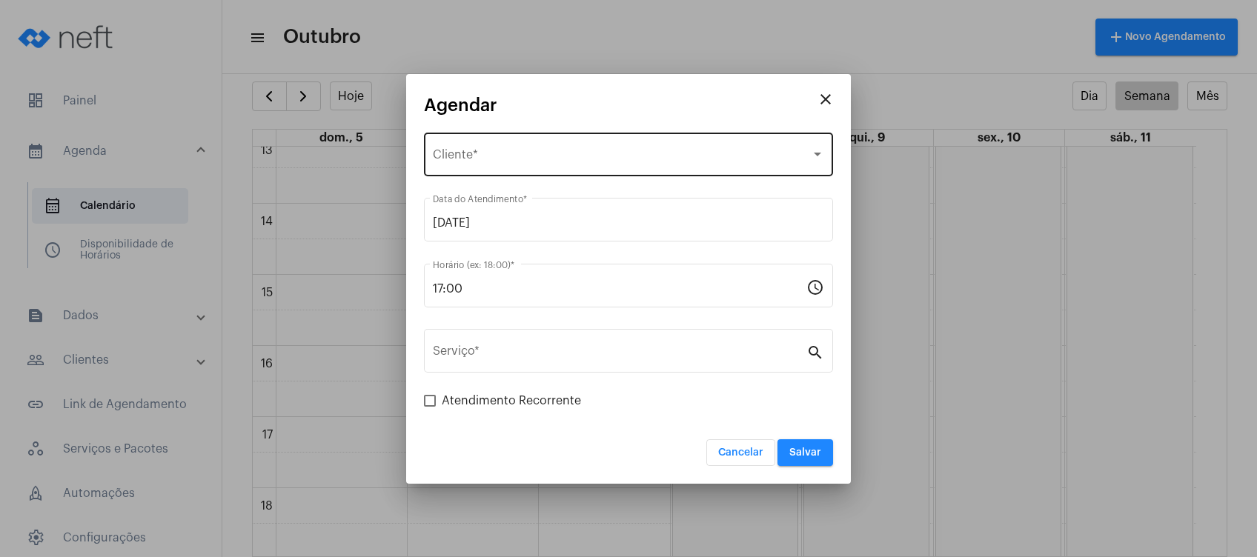
click at [511, 148] on div "Selecione o Cliente Cliente *" at bounding box center [628, 153] width 391 height 47
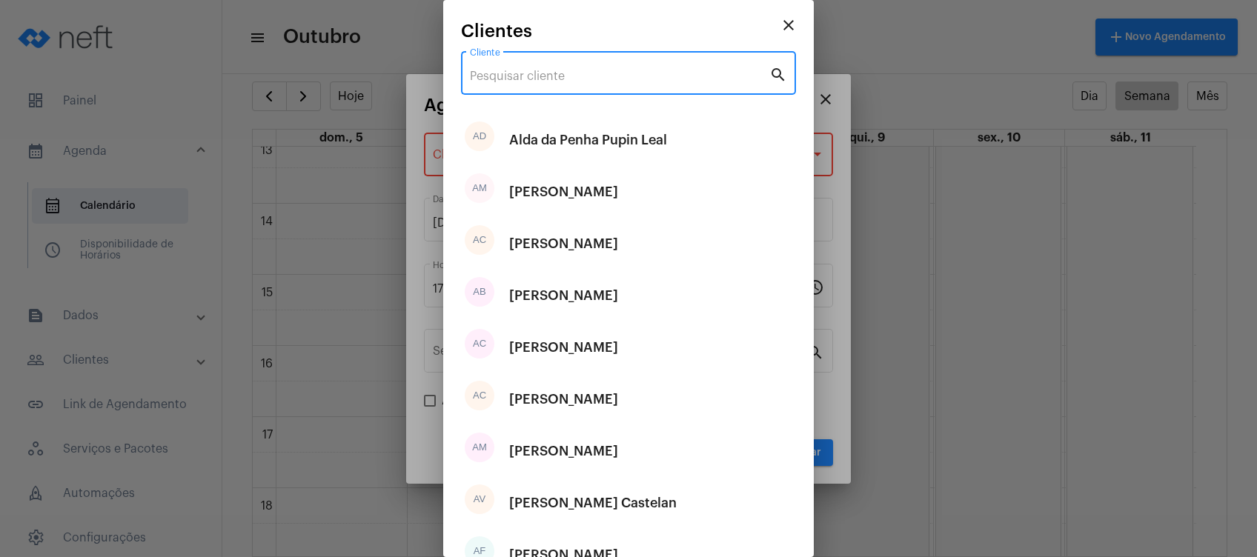
click at [561, 76] on input "Cliente" at bounding box center [619, 76] width 299 height 13
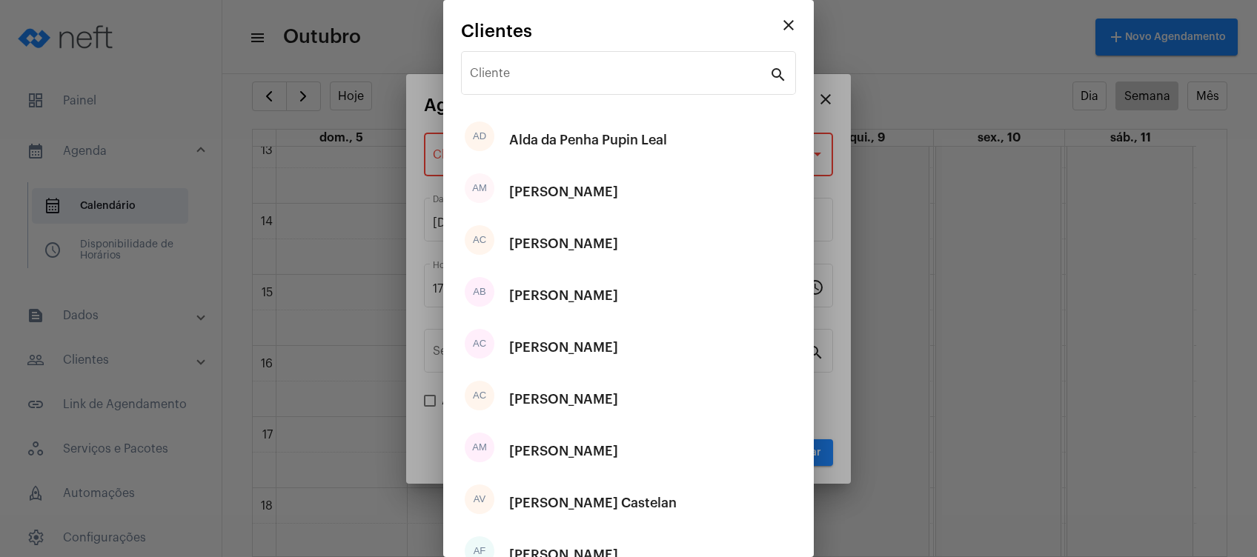
click at [826, 96] on div at bounding box center [628, 278] width 1257 height 557
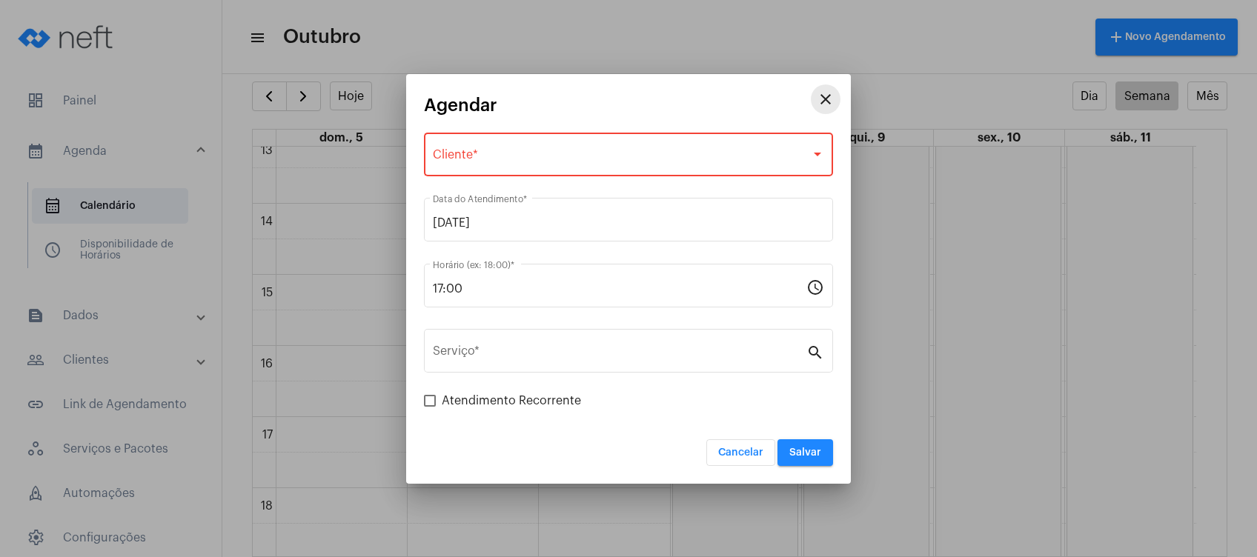
click at [824, 99] on mat-icon "close" at bounding box center [826, 99] width 18 height 18
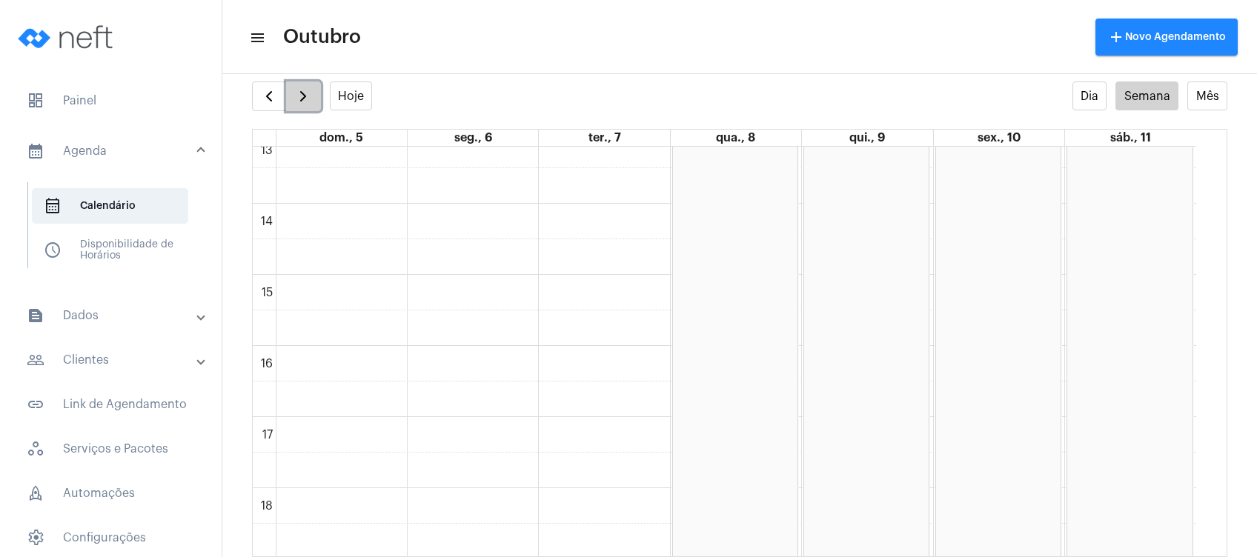
click at [294, 94] on span "button" at bounding box center [303, 96] width 18 height 18
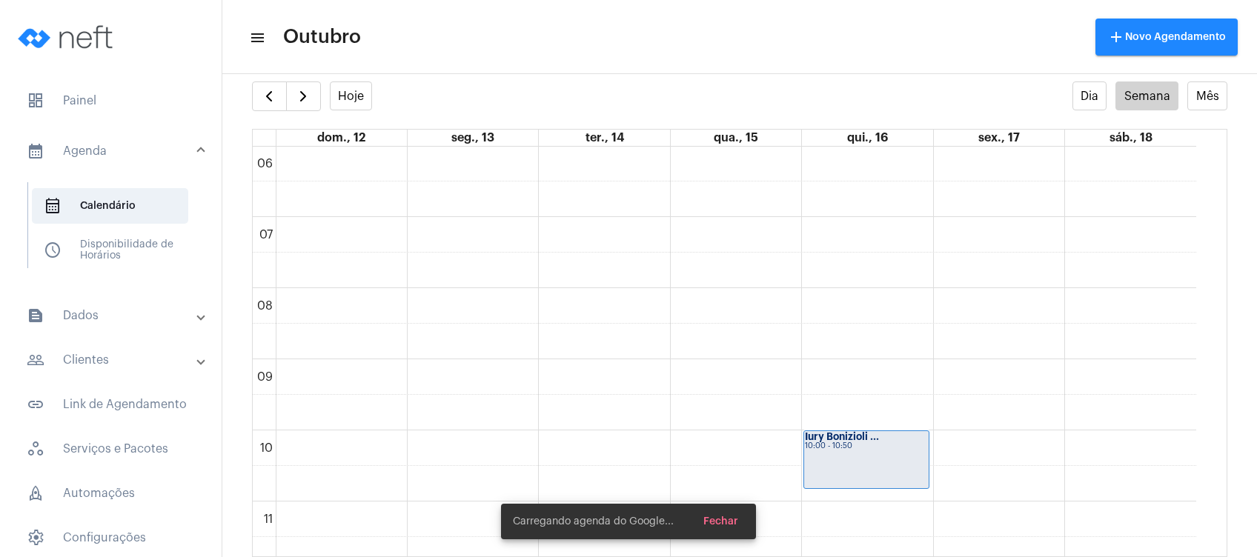
click at [548, 41] on mat-toolbar-row "menu Outubro add Novo Agendamento" at bounding box center [739, 36] width 1035 height 47
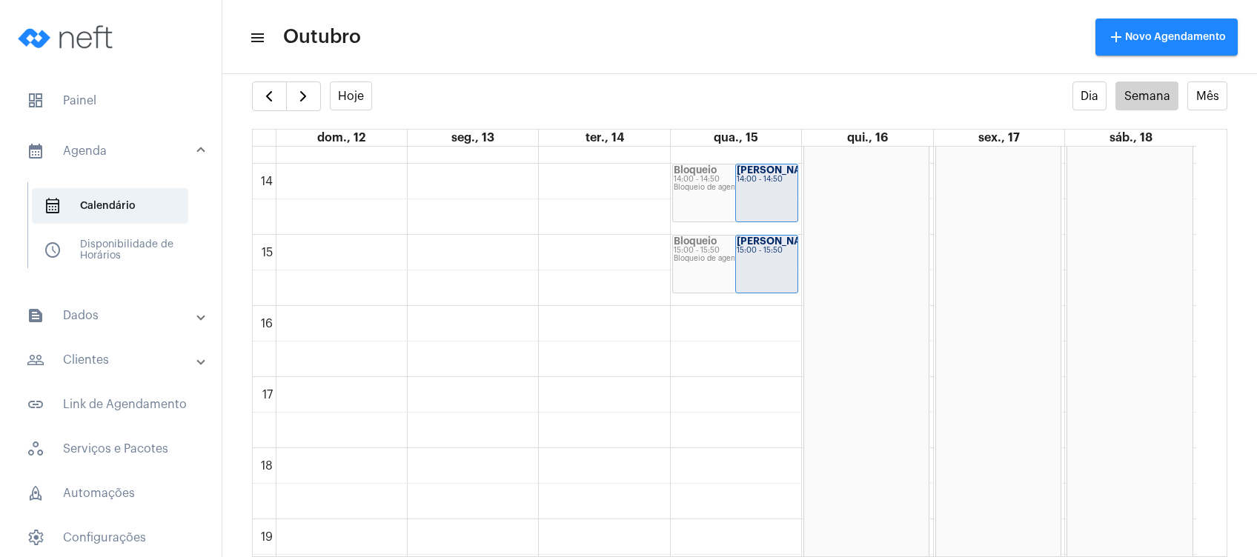
scroll to position [983, 0]
click at [460, 381] on div "00 01 02 03 04 05 06 07 08 09 10 11 12 13 14 15 16 17 18 19 20 21 22 23 Bloquei…" at bounding box center [725, 18] width 944 height 1708
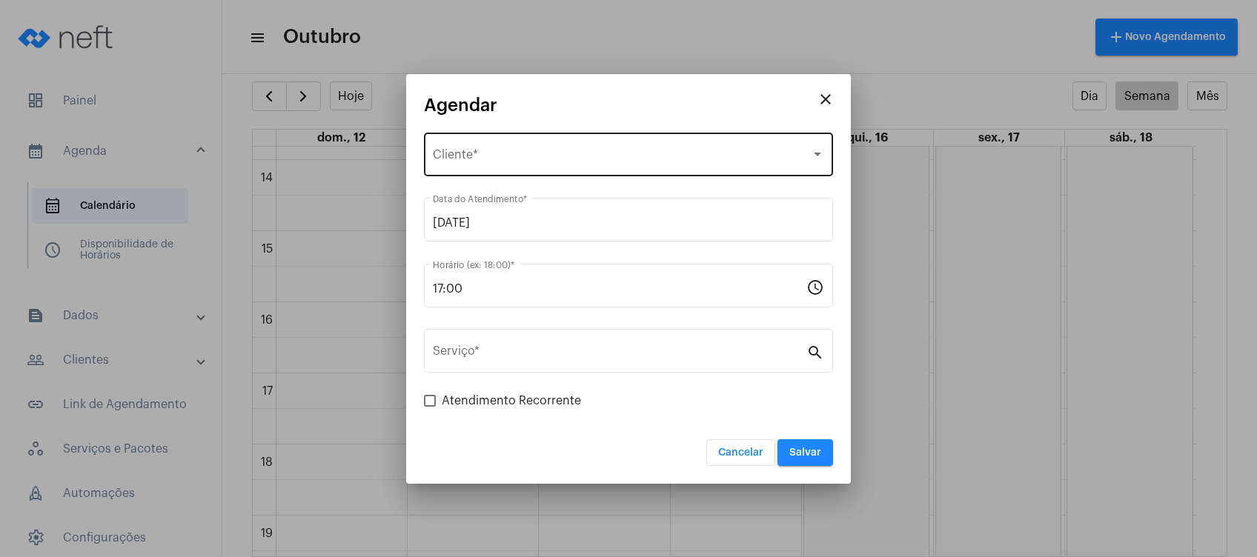
click at [546, 168] on div "Selecione o Cliente Cliente *" at bounding box center [628, 153] width 391 height 47
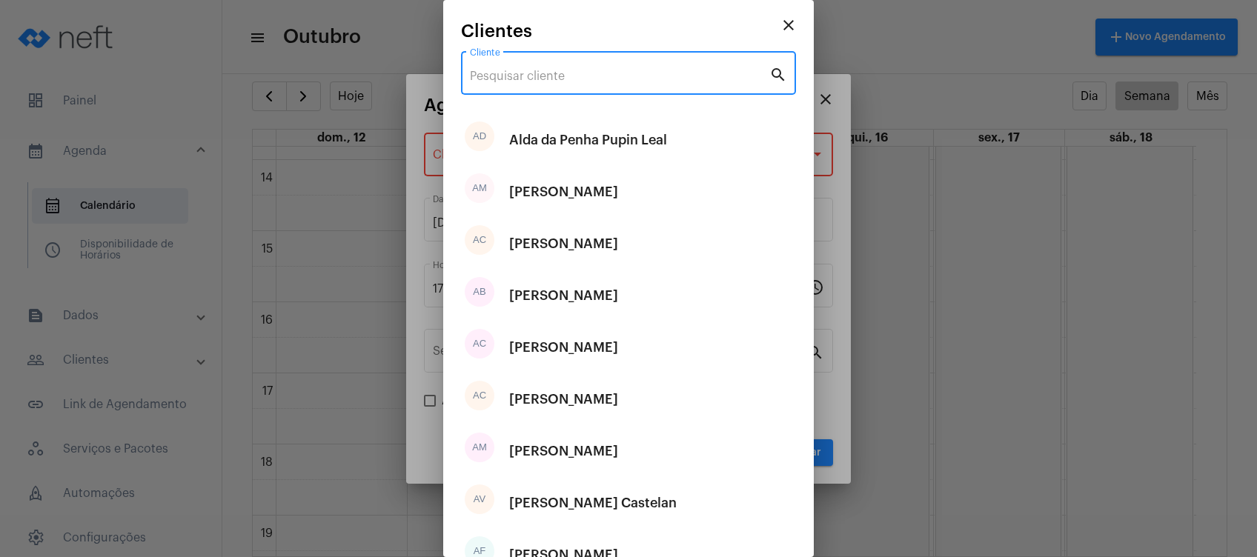
click at [597, 70] on input "Cliente" at bounding box center [619, 76] width 299 height 13
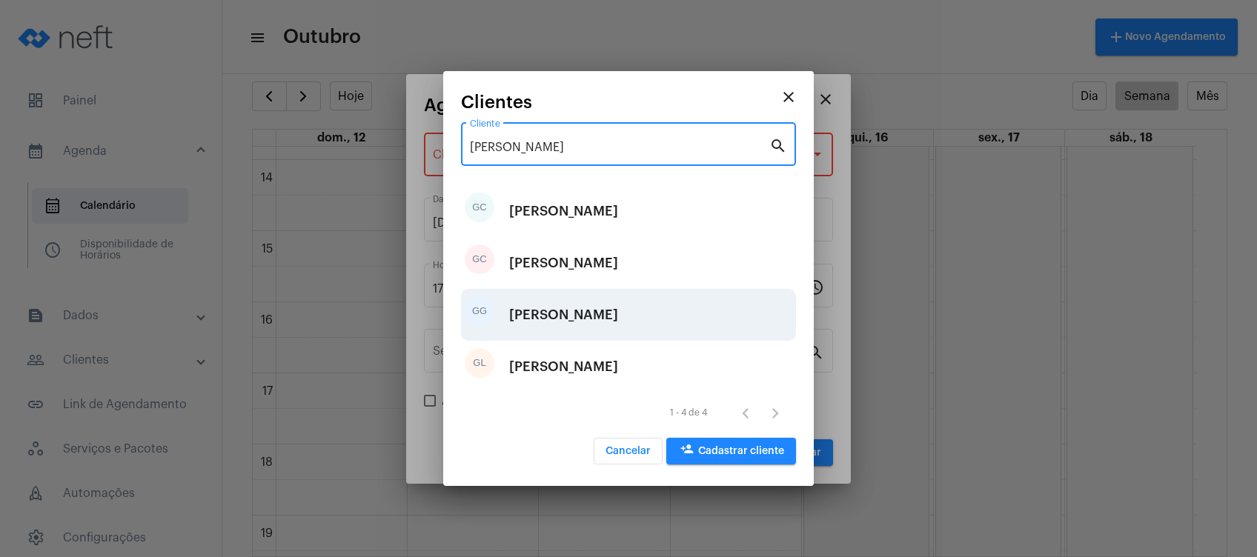
type input "[PERSON_NAME]"
click at [594, 317] on div "[PERSON_NAME]" at bounding box center [563, 315] width 109 height 44
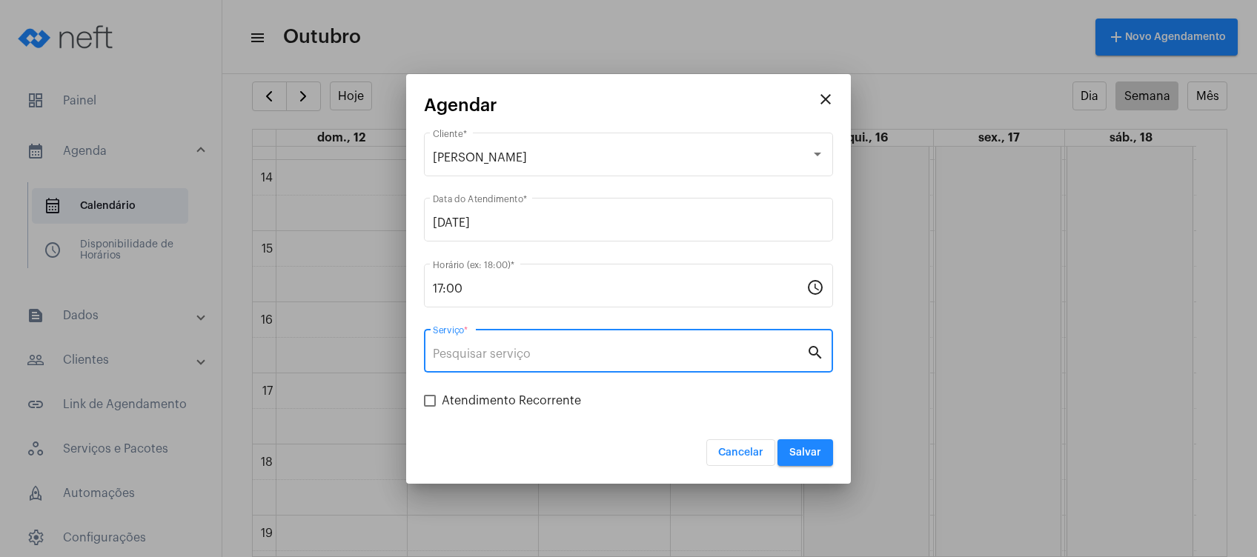
click at [583, 354] on input "Serviço *" at bounding box center [620, 354] width 374 height 13
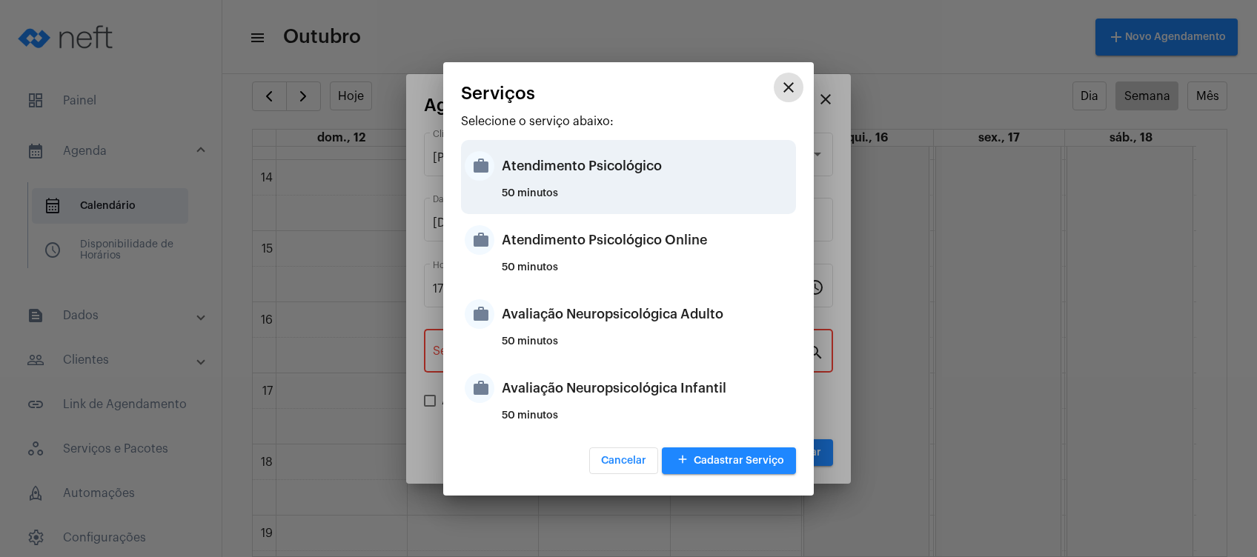
click at [647, 176] on div "Atendimento Psicológico" at bounding box center [647, 166] width 291 height 44
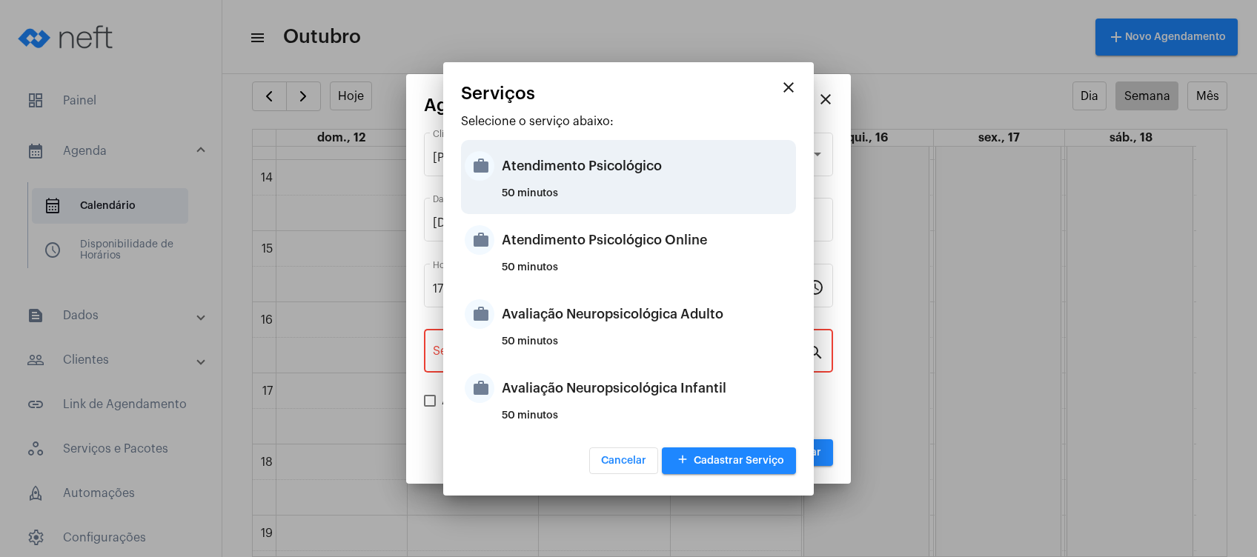
type input "Atendimento Psicológico"
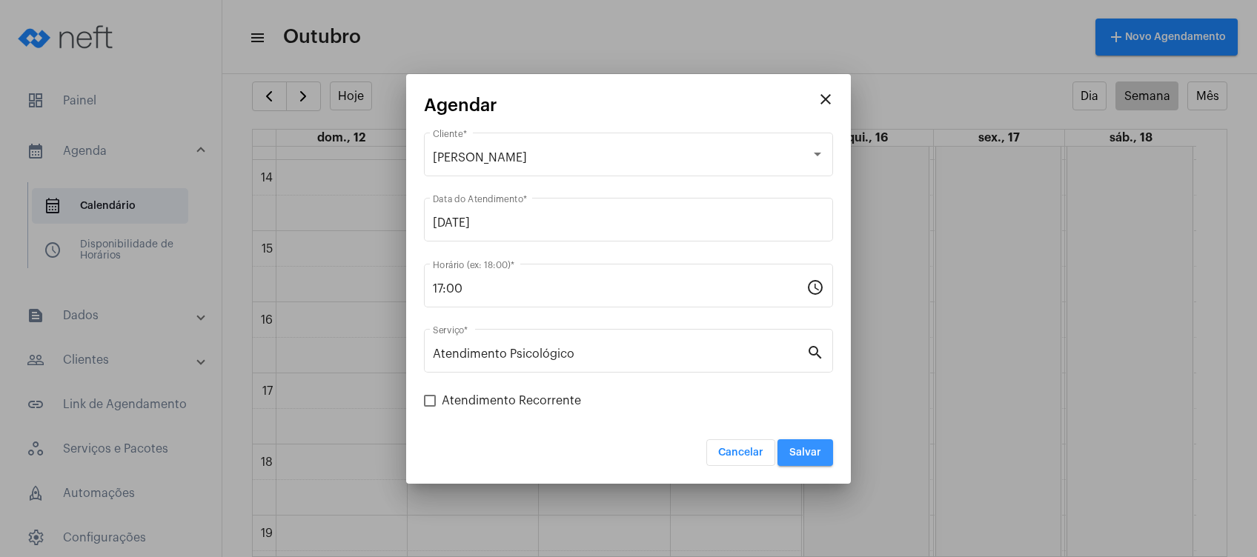
click at [801, 457] on span "Salvar" at bounding box center [805, 453] width 32 height 10
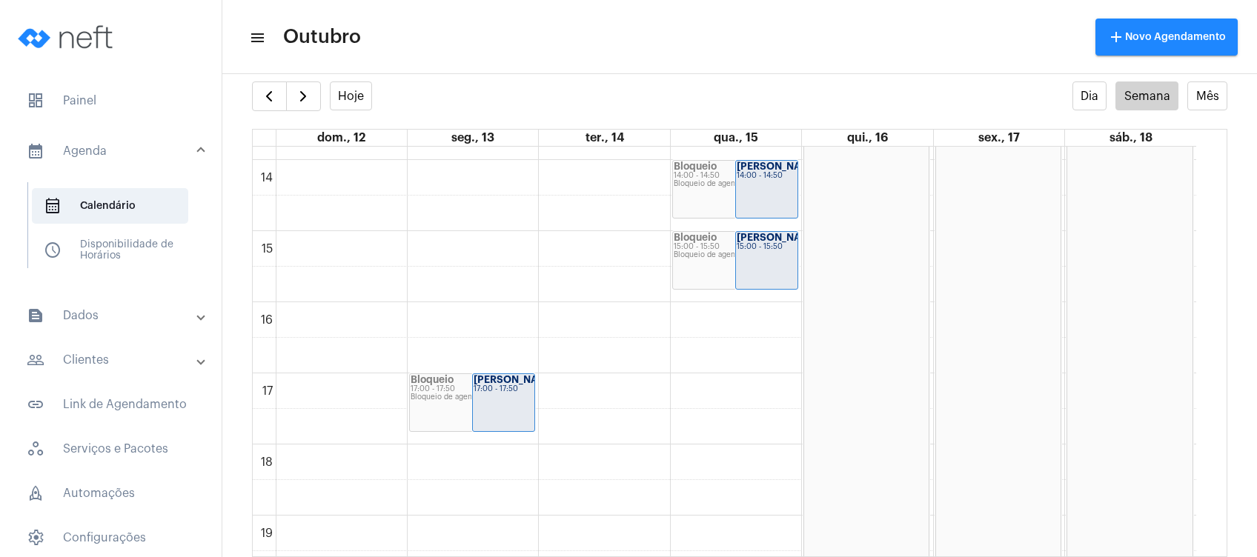
click at [780, 54] on mat-toolbar-row "menu Outubro add Novo Agendamento" at bounding box center [739, 36] width 1035 height 47
click at [259, 87] on button "button" at bounding box center [269, 97] width 35 height 30
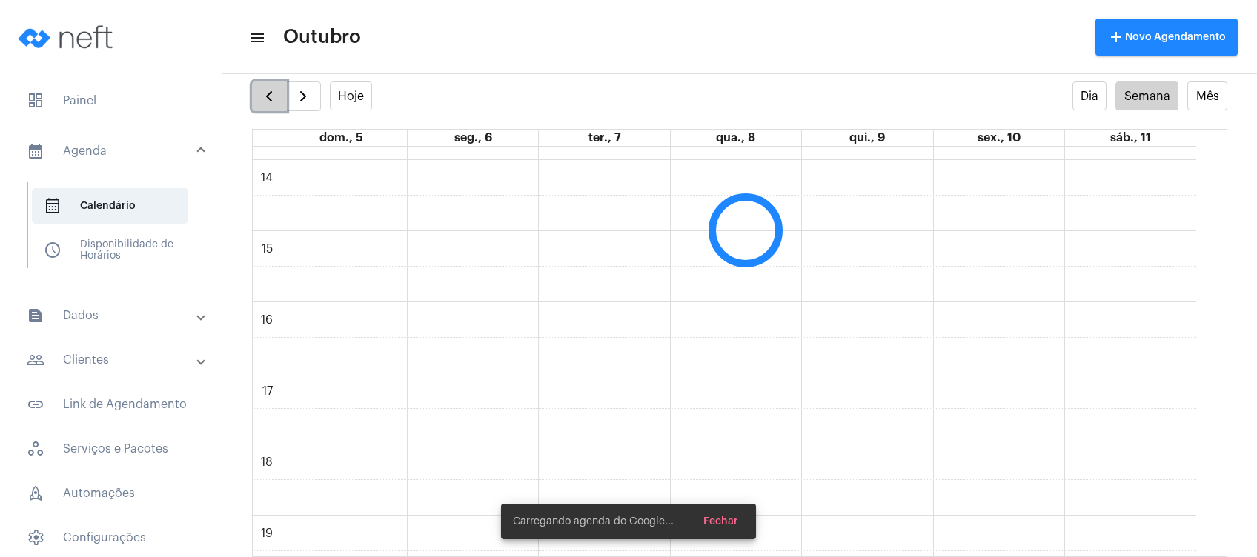
scroll to position [428, 0]
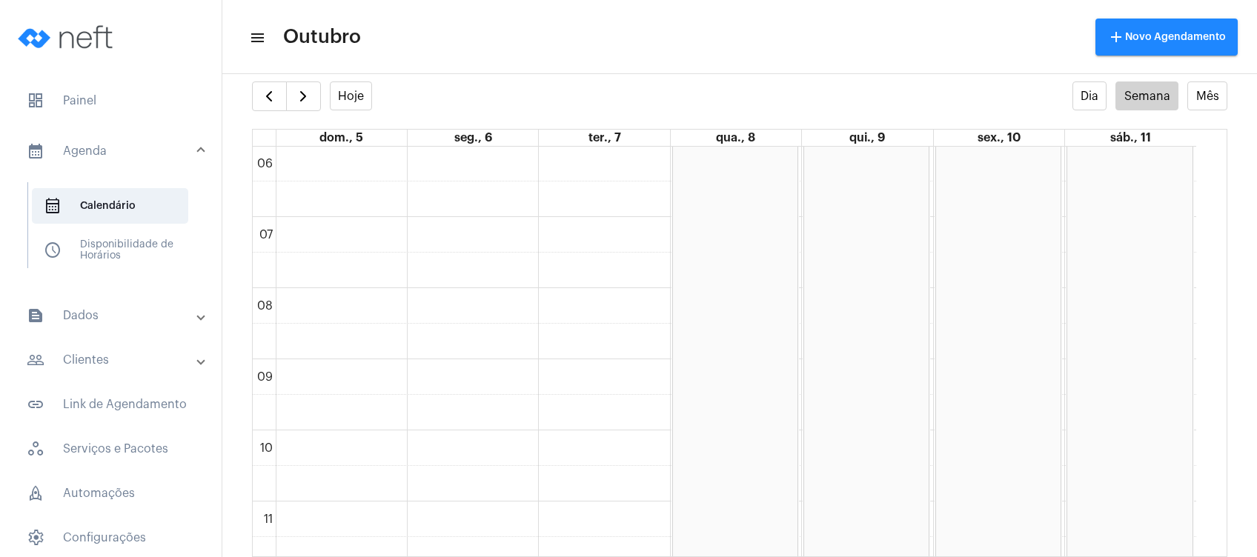
click at [133, 311] on mat-panel-title "text_snippet_outlined Dados" at bounding box center [112, 316] width 171 height 18
click at [147, 313] on mat-panel-title "people_outline Clientes" at bounding box center [112, 319] width 171 height 18
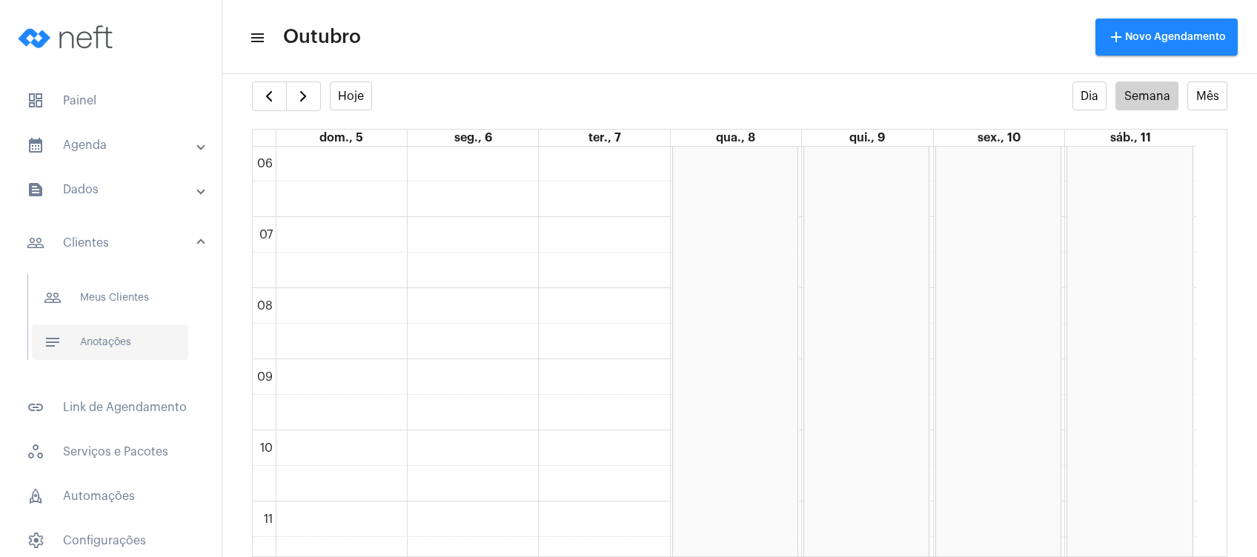
click at [132, 337] on span "notes Anotações" at bounding box center [110, 343] width 156 height 36
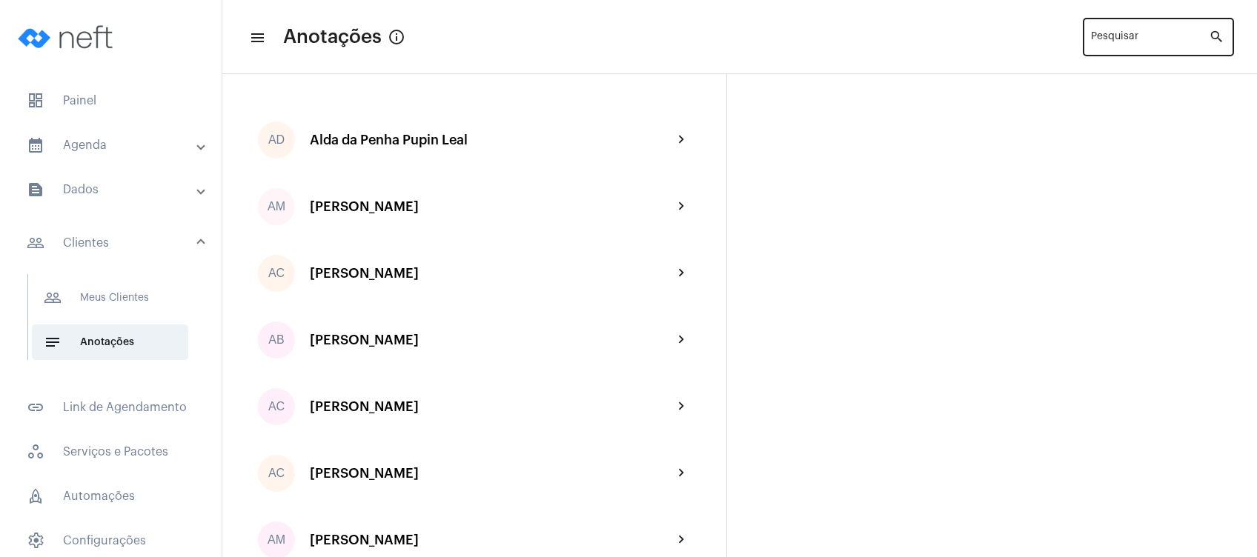
click at [1127, 30] on div "Pesquisar" at bounding box center [1150, 36] width 118 height 41
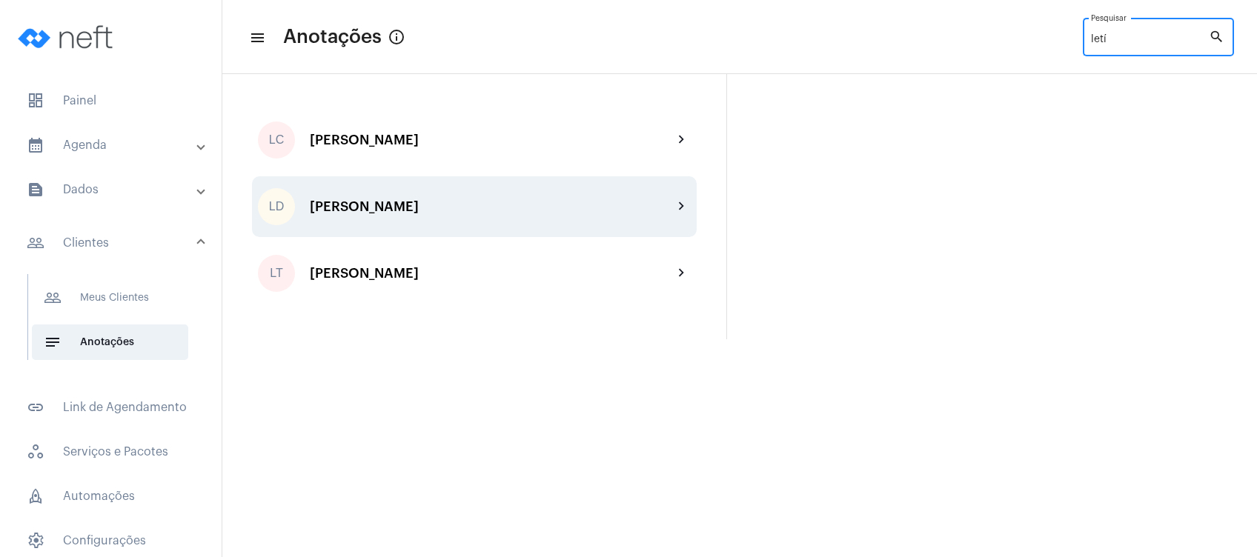
type input "letí"
click at [621, 196] on div "LD [PERSON_NAME] chevron_right" at bounding box center [474, 206] width 445 height 61
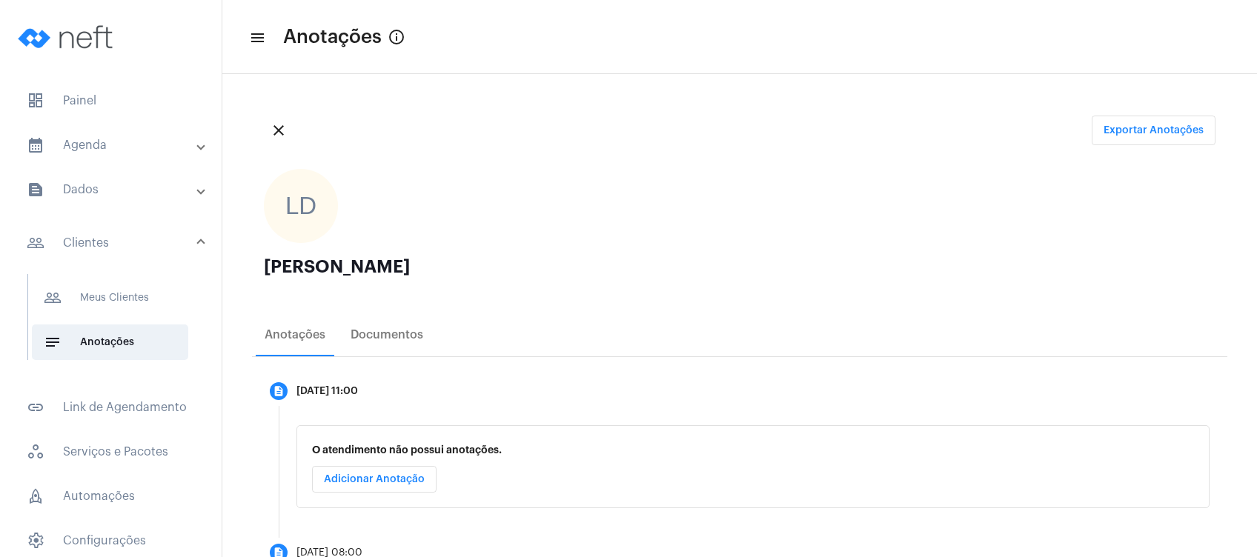
click at [636, 150] on div "close Exportar Anotações" at bounding box center [739, 130] width 975 height 53
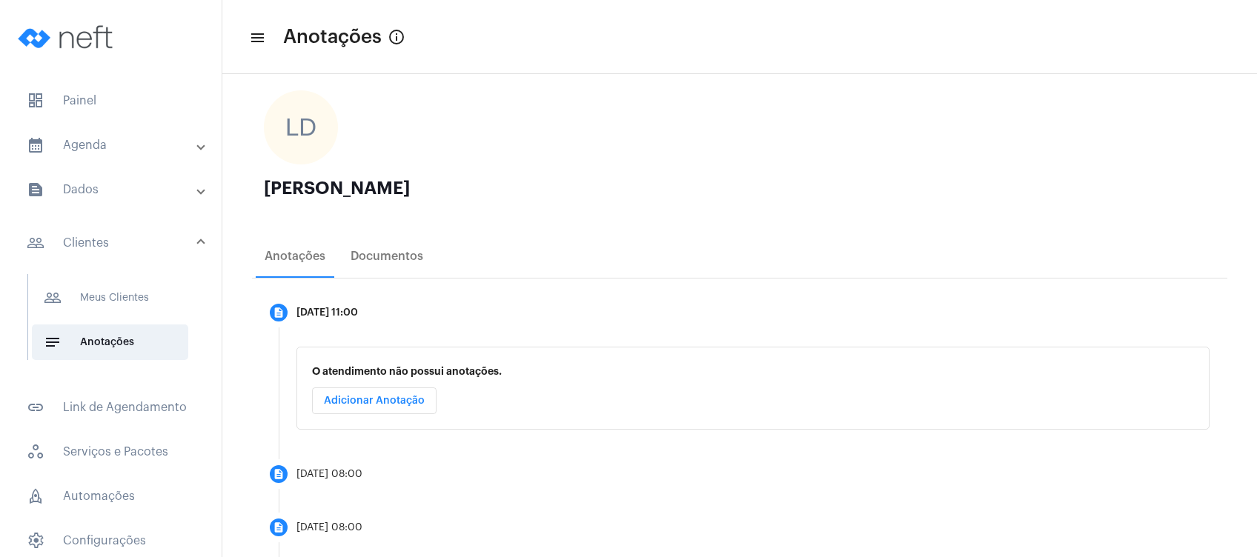
scroll to position [159, 0]
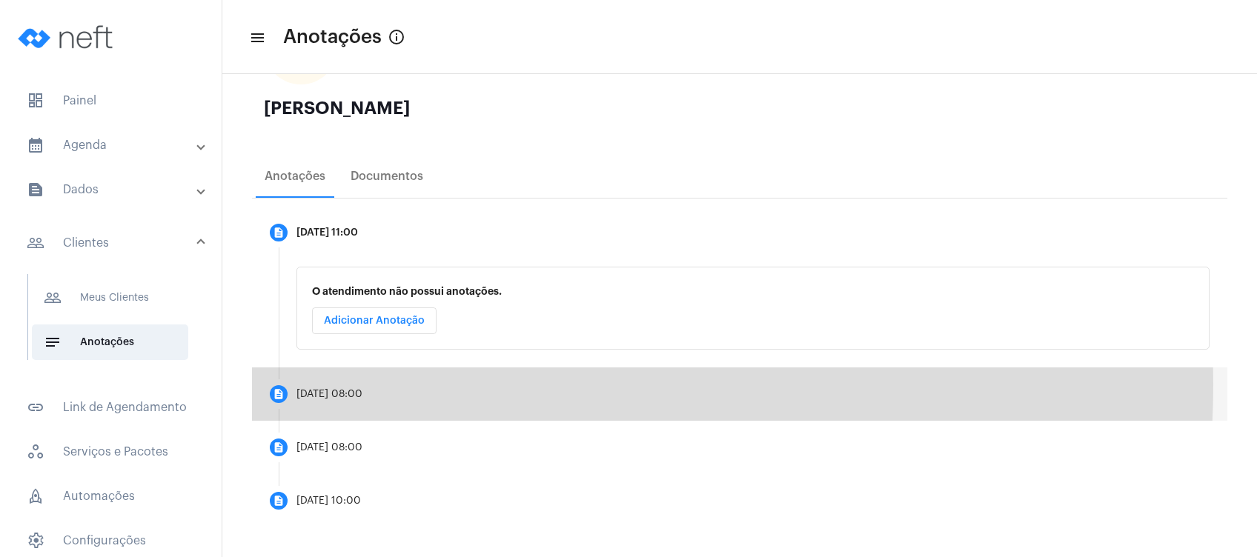
click at [414, 385] on mat-step-header "description [DATE] 08:00" at bounding box center [739, 394] width 975 height 53
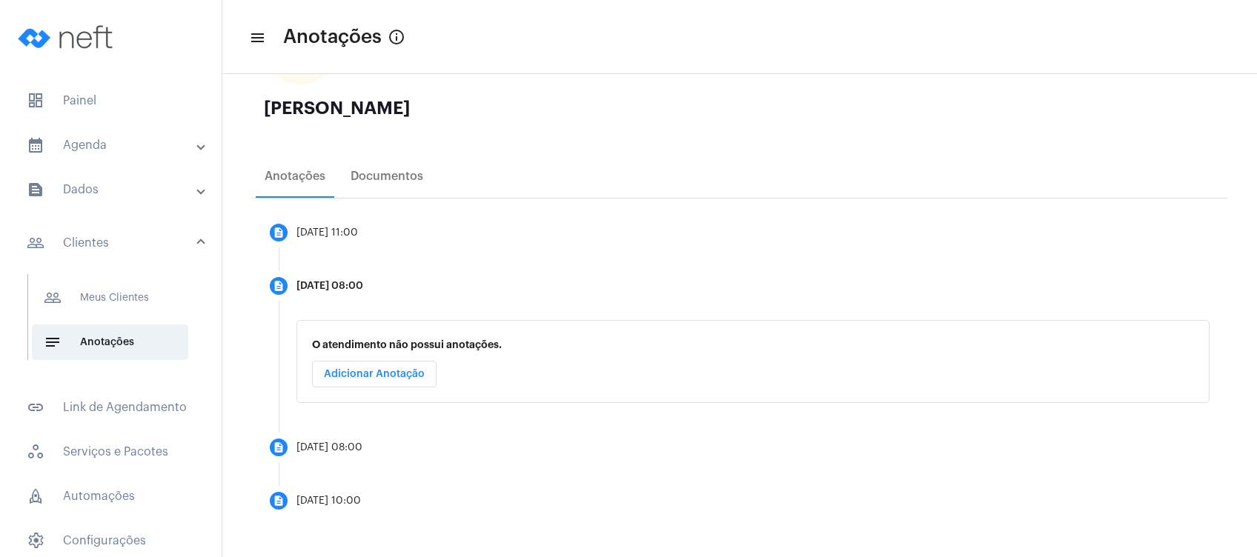
click at [679, 158] on div "Anotações Documentos" at bounding box center [739, 176] width 975 height 43
click at [421, 381] on button "Adicionar Anotação" at bounding box center [374, 374] width 125 height 27
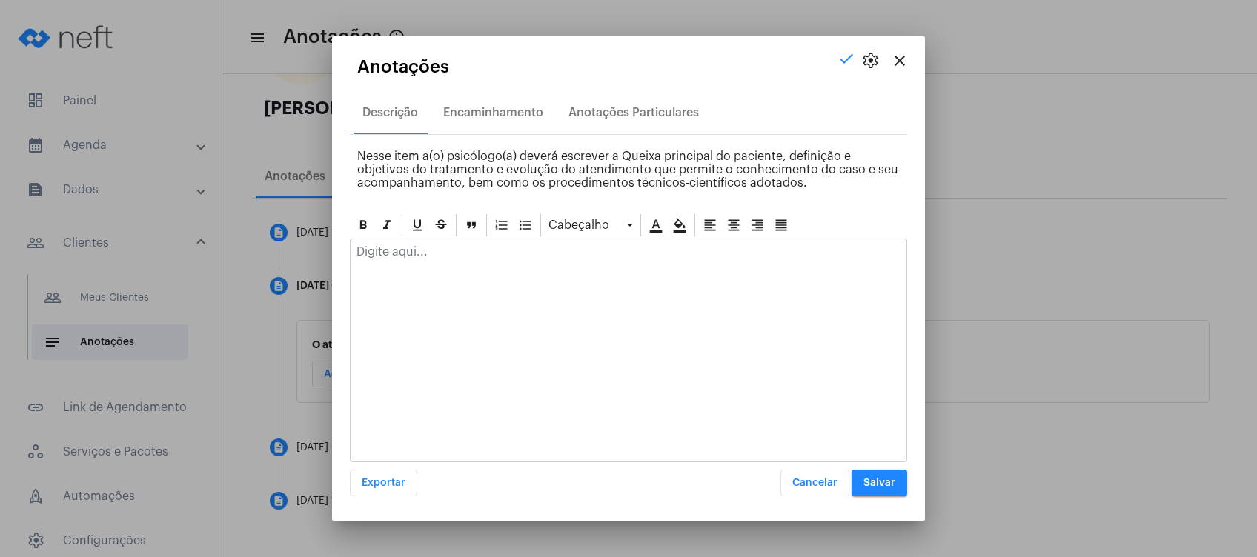
click at [440, 255] on p at bounding box center [629, 251] width 544 height 13
click at [875, 483] on span "Salvar" at bounding box center [880, 483] width 32 height 10
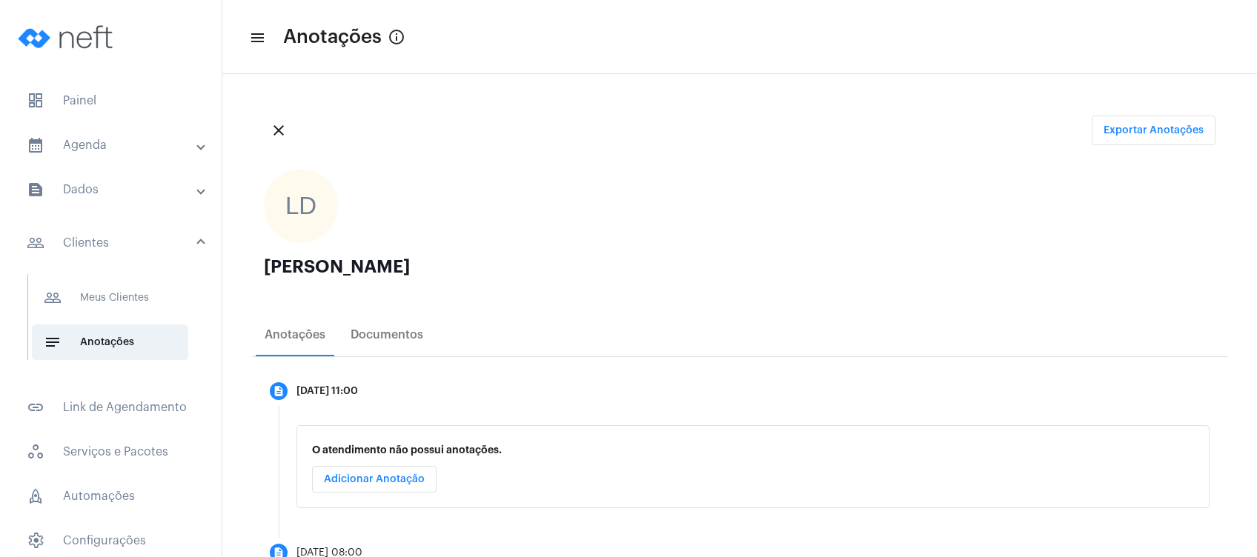
click at [617, 281] on div "[PERSON_NAME]" at bounding box center [740, 276] width 952 height 36
click at [552, 166] on div "LD [PERSON_NAME]" at bounding box center [739, 231] width 975 height 149
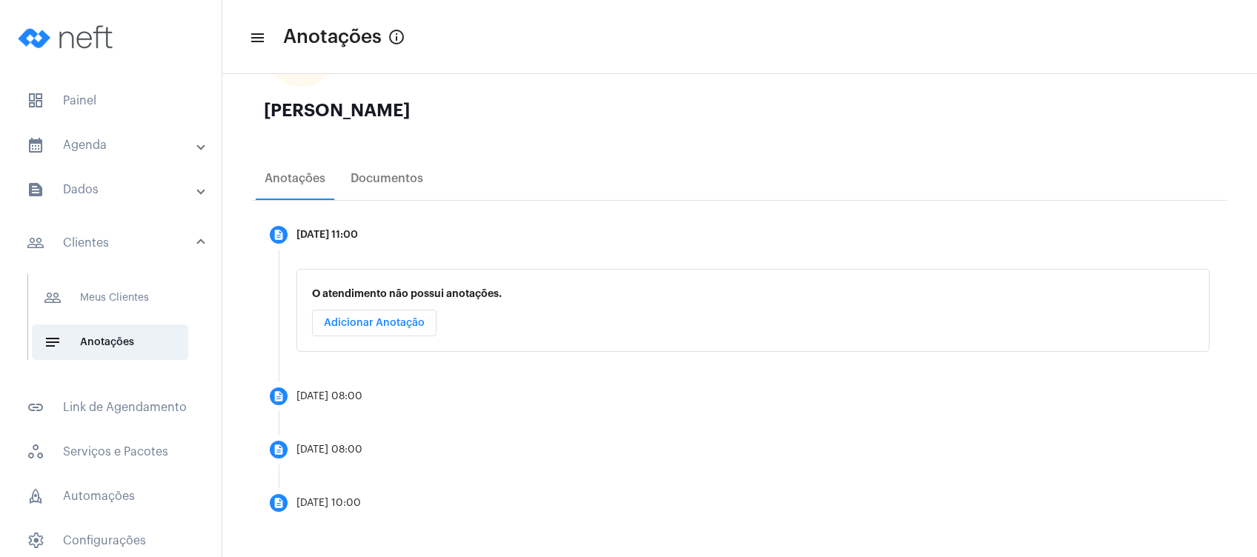
scroll to position [158, 0]
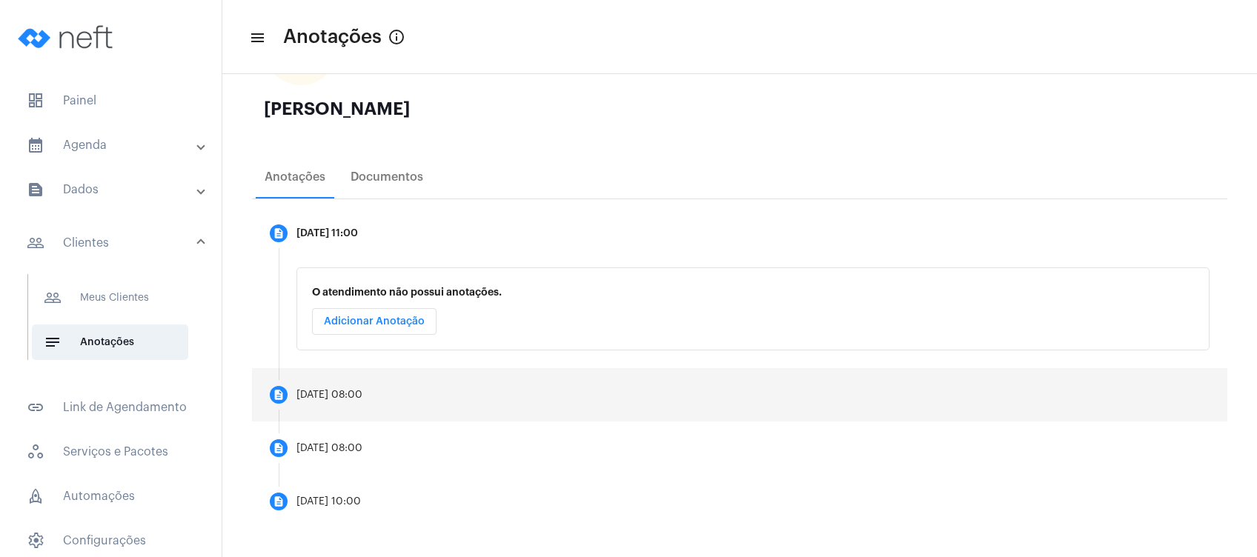
click at [448, 380] on mat-step-header "description [DATE] 08:00" at bounding box center [739, 394] width 975 height 53
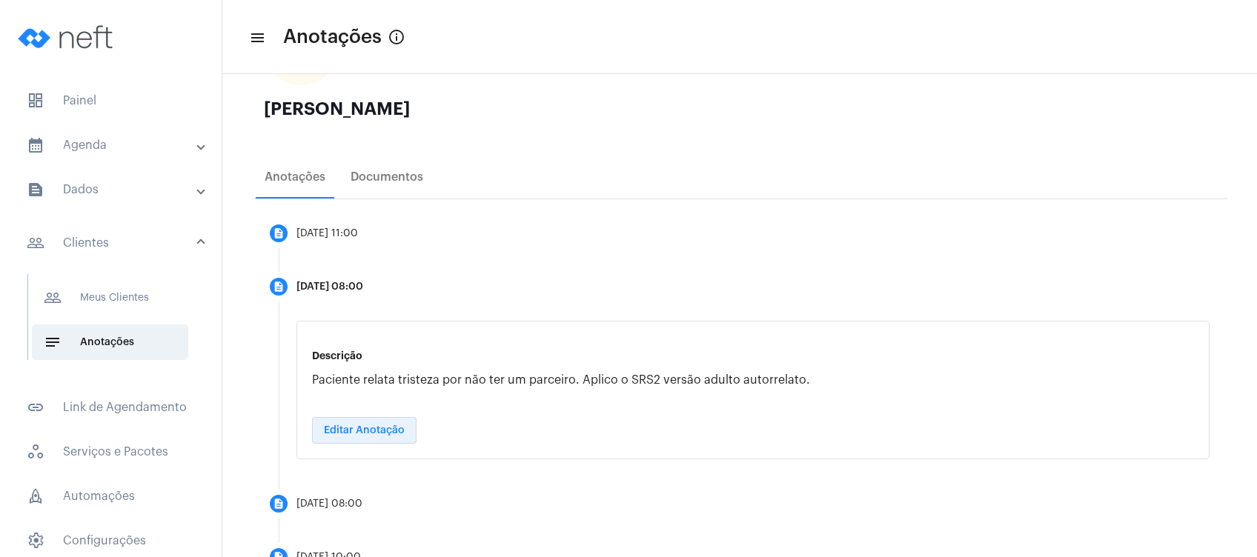
click at [385, 423] on button "Editar Anotação" at bounding box center [364, 430] width 105 height 27
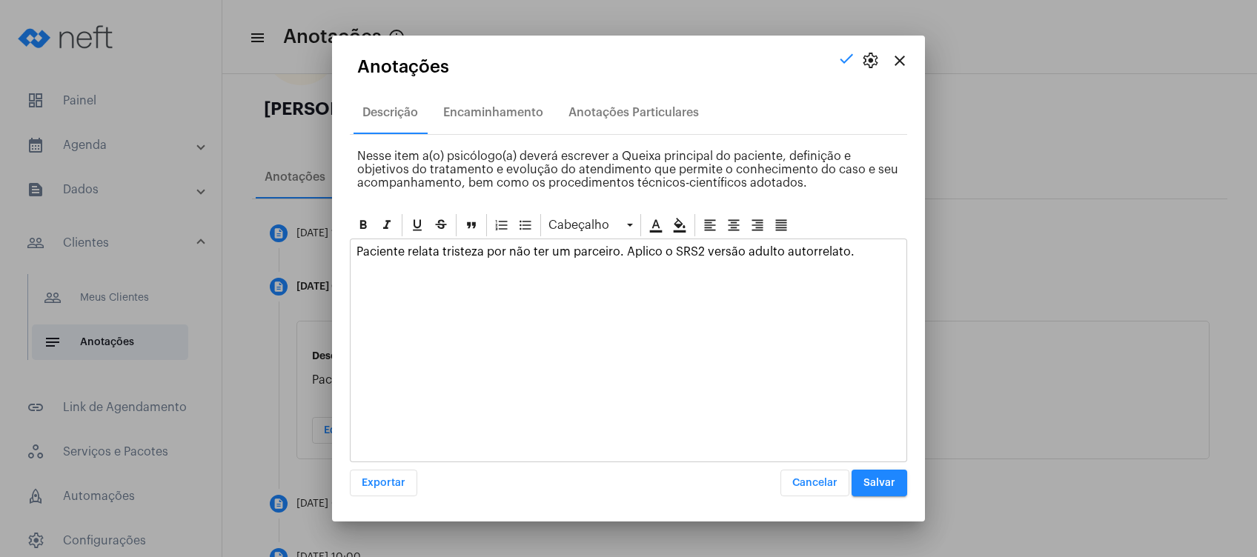
click at [852, 246] on p "Paciente relata tristeza por não ter um parceiro. Aplico o SRS2 versão adulto a…" at bounding box center [629, 251] width 544 height 13
click at [895, 483] on button "Salvar" at bounding box center [880, 483] width 56 height 27
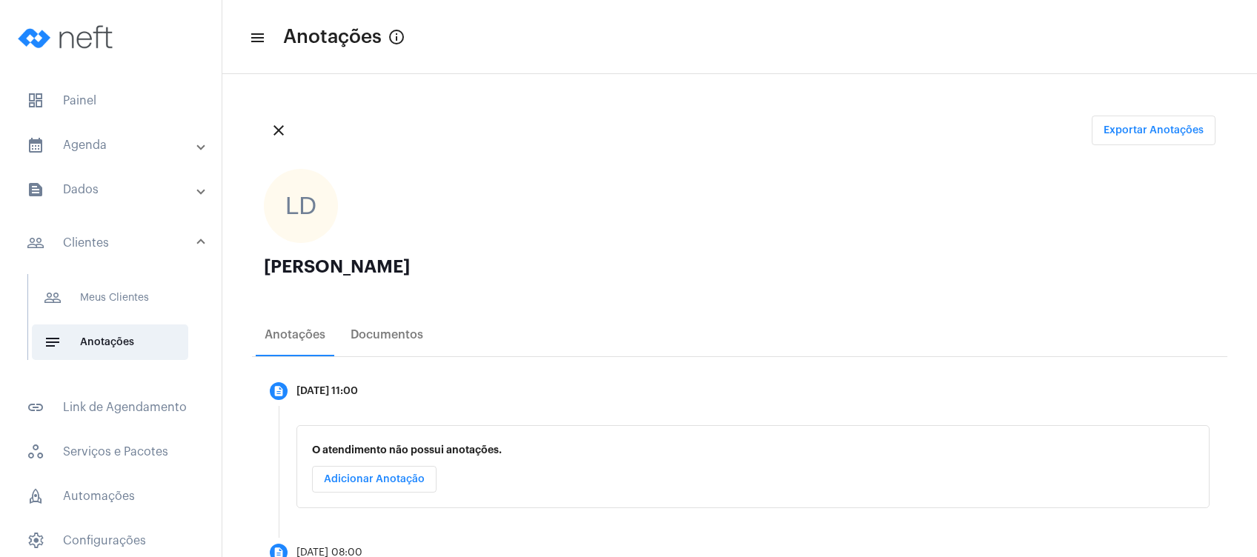
click at [107, 144] on mat-panel-title "calendar_month_outlined Agenda" at bounding box center [112, 145] width 171 height 18
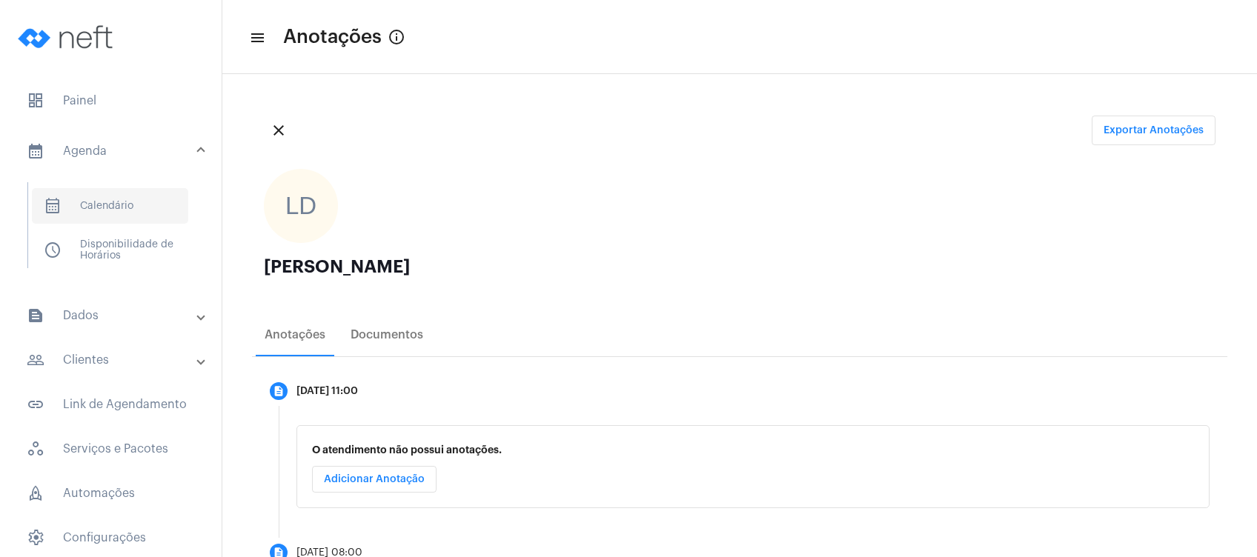
click at [117, 199] on span "calendar_month_outlined Calendário" at bounding box center [110, 206] width 156 height 36
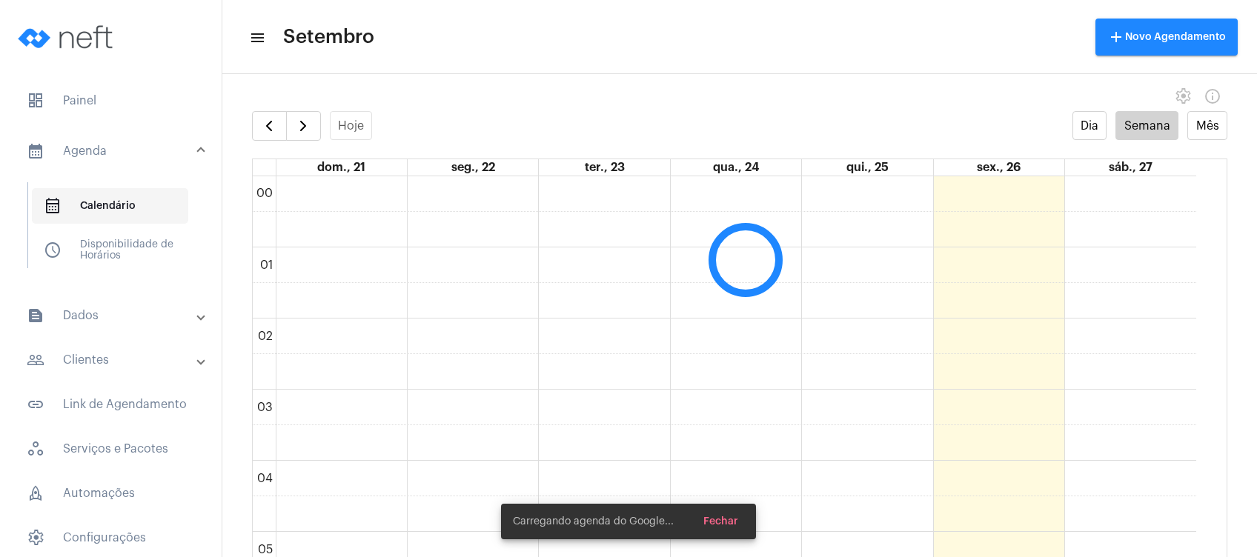
scroll to position [427, 0]
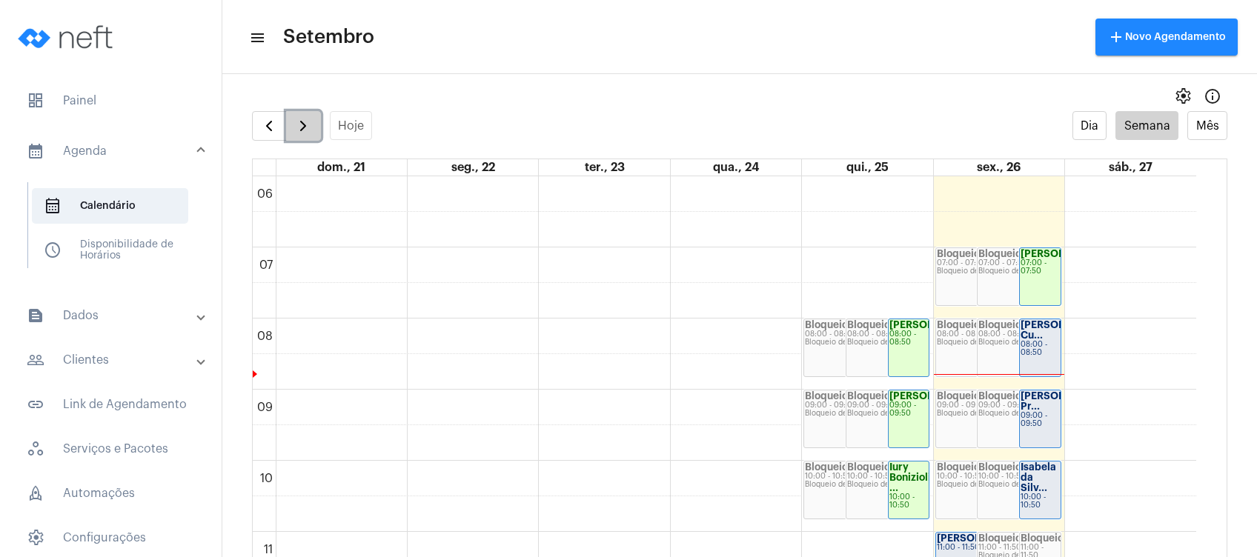
click at [299, 132] on span "button" at bounding box center [303, 126] width 18 height 18
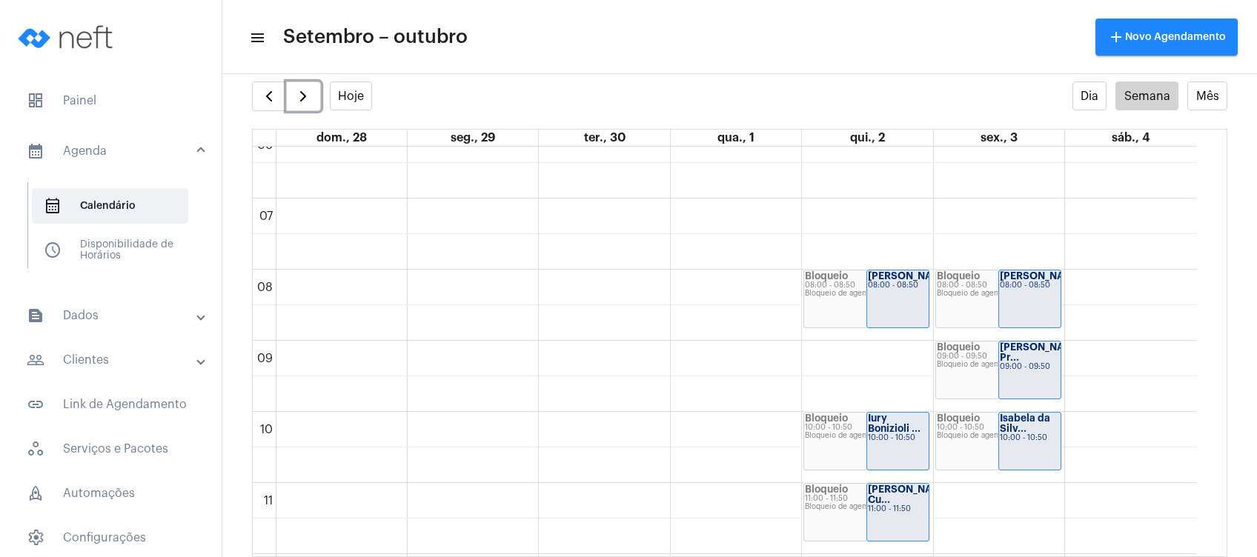
scroll to position [440, 0]
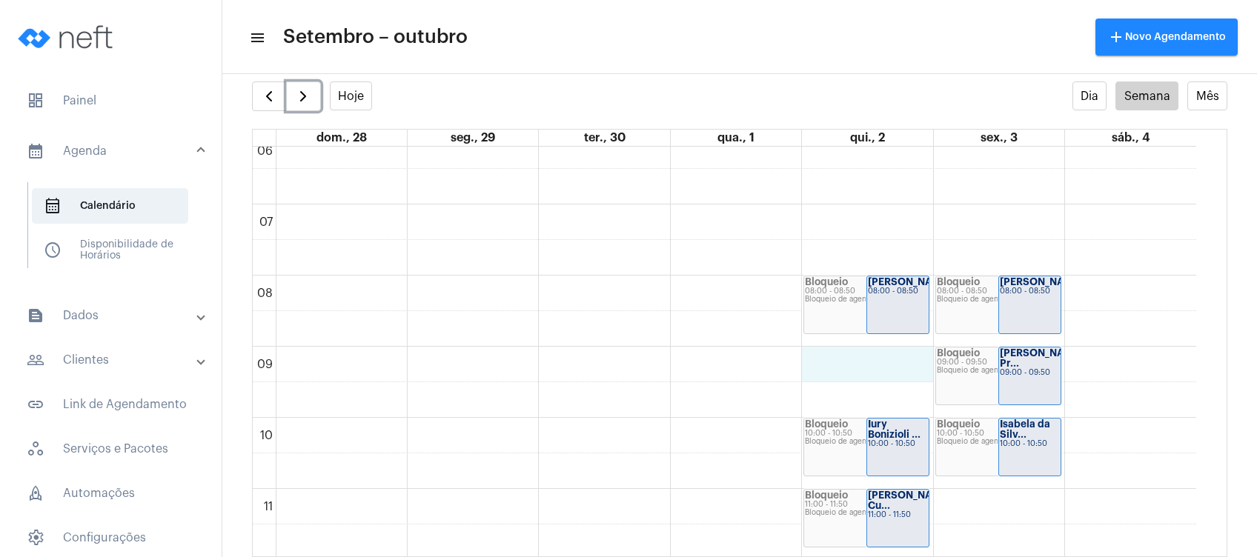
click at [887, 371] on div "00 01 02 03 04 05 06 07 08 09 10 11 12 13 14 15 16 17 18 19 20 21 22 23 [PERSON…" at bounding box center [725, 560] width 944 height 1708
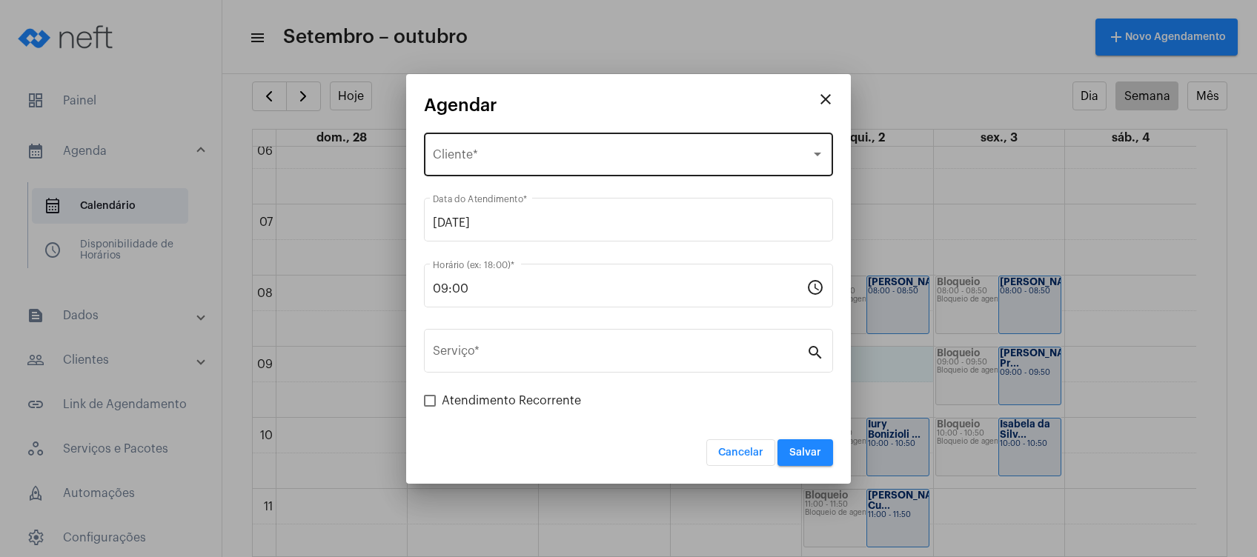
click at [691, 165] on div "Selecione o Cliente Cliente *" at bounding box center [628, 153] width 391 height 47
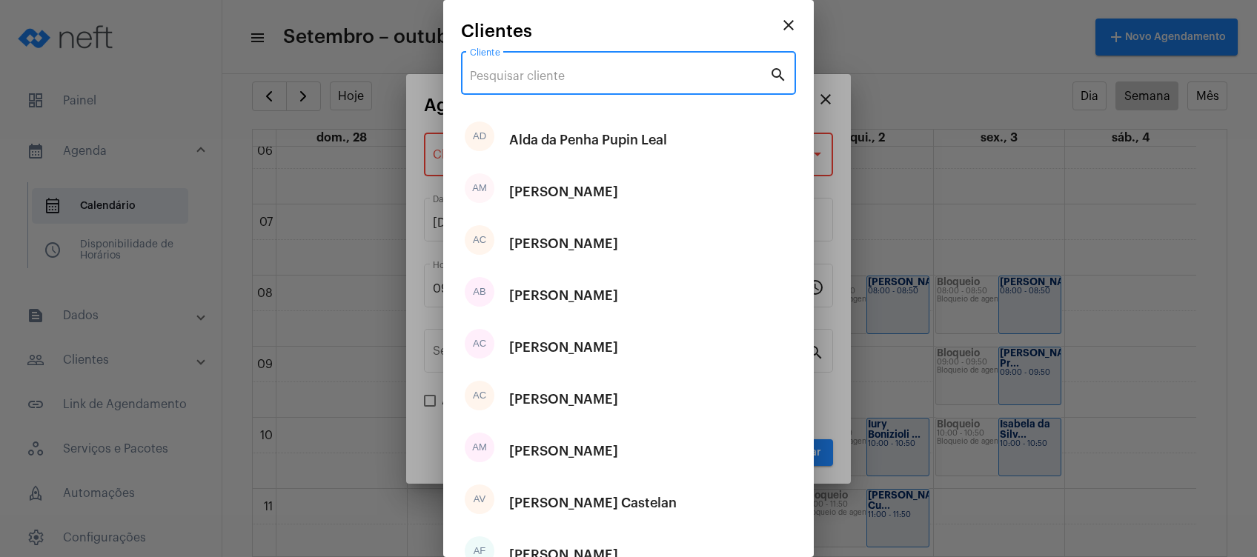
click at [629, 83] on input "Cliente" at bounding box center [619, 76] width 299 height 13
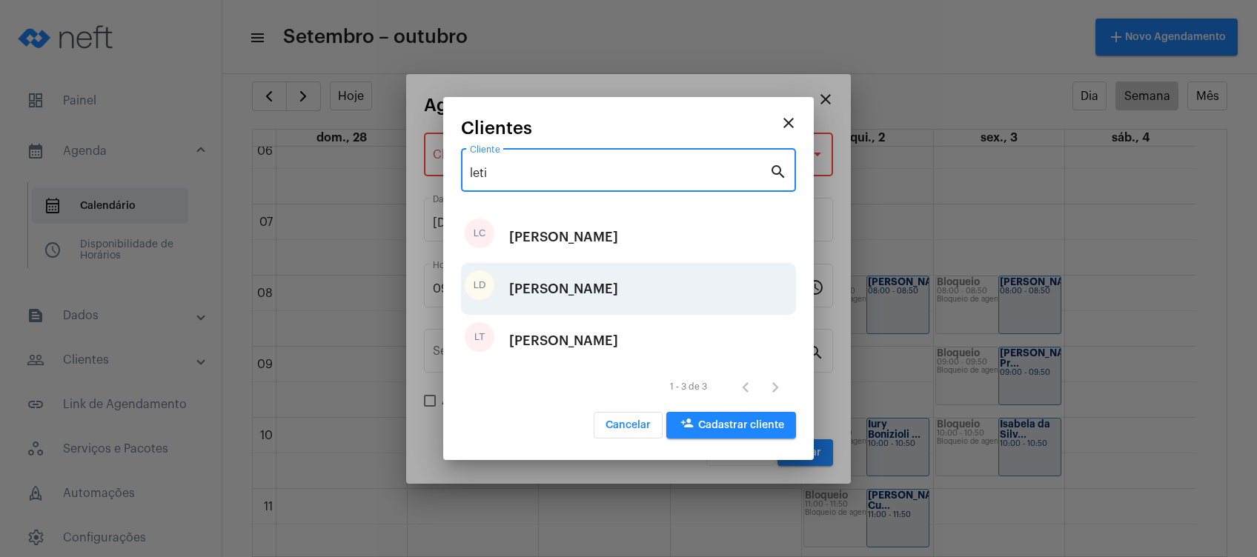
type input "leti"
click at [618, 291] on div "[PERSON_NAME]" at bounding box center [563, 289] width 109 height 44
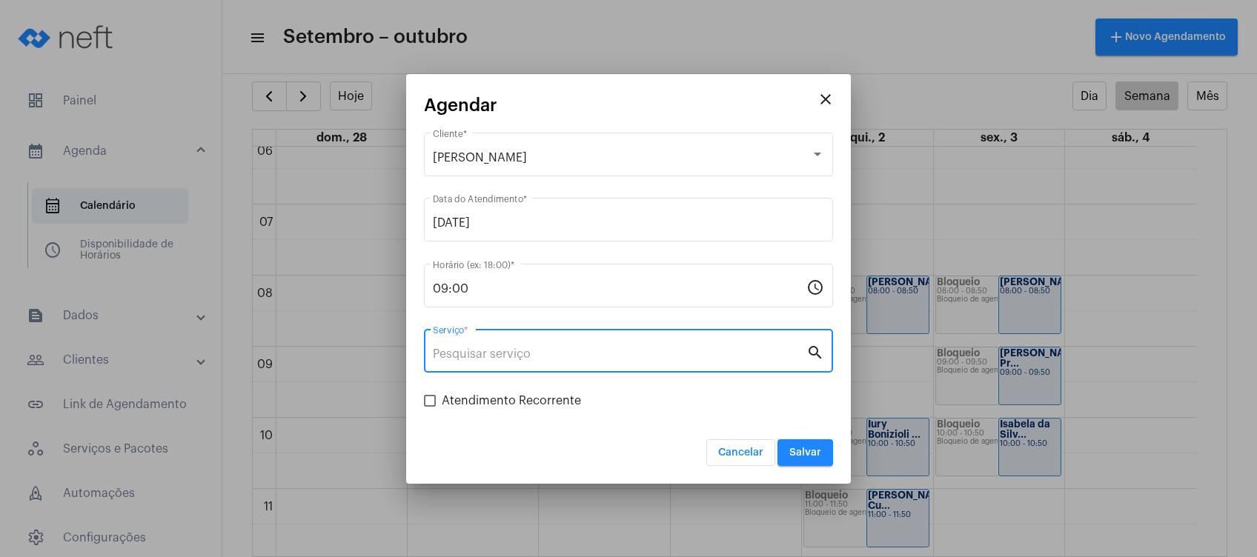
click at [597, 358] on input "Serviço *" at bounding box center [620, 354] width 374 height 13
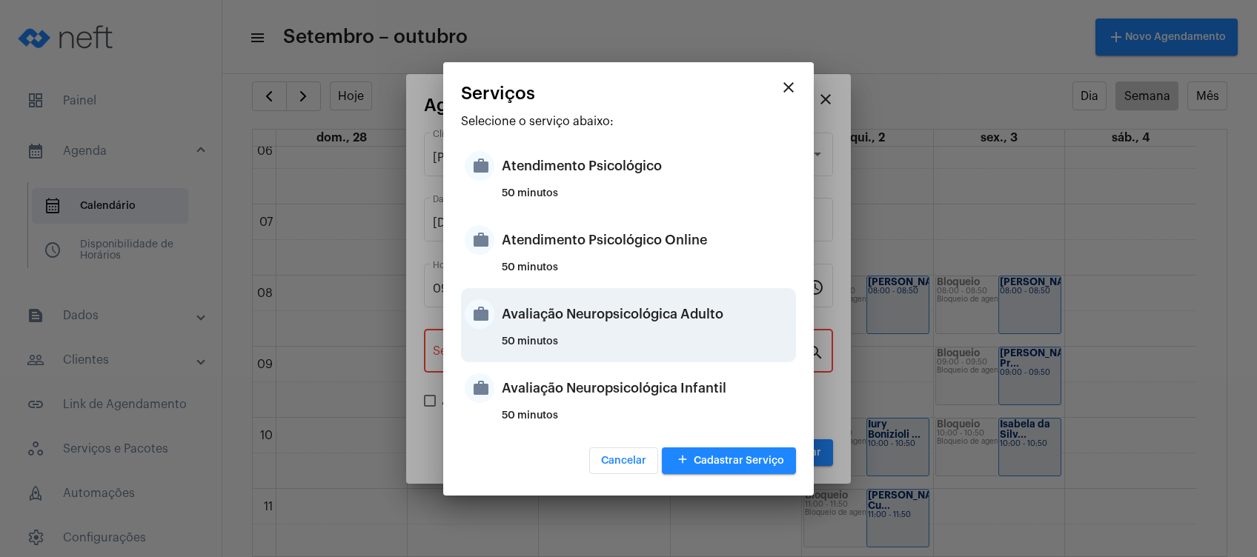
click at [673, 327] on div "Avaliação Neuropsicológica Adulto" at bounding box center [647, 314] width 291 height 44
type input "Avaliação Neuropsicológica Adulto"
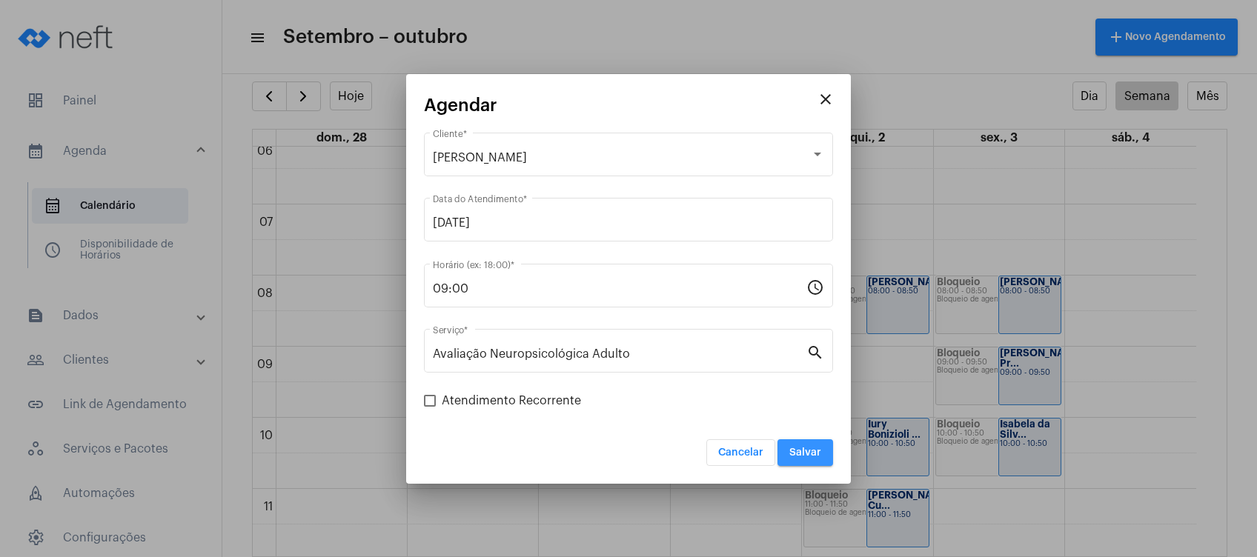
click at [813, 445] on button "Salvar" at bounding box center [806, 453] width 56 height 27
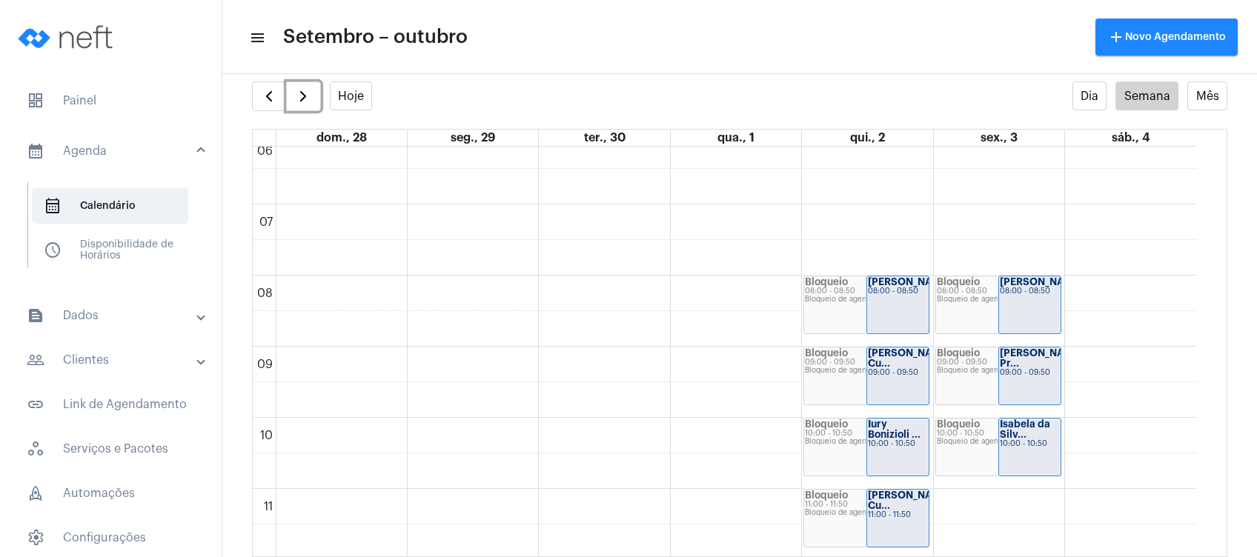
click at [844, 517] on div "Bloqueio 11:00 - 11:50 Bloqueio de agenda" at bounding box center [866, 518] width 125 height 57
click at [891, 515] on div "11:00 - 11:50" at bounding box center [898, 515] width 60 height 8
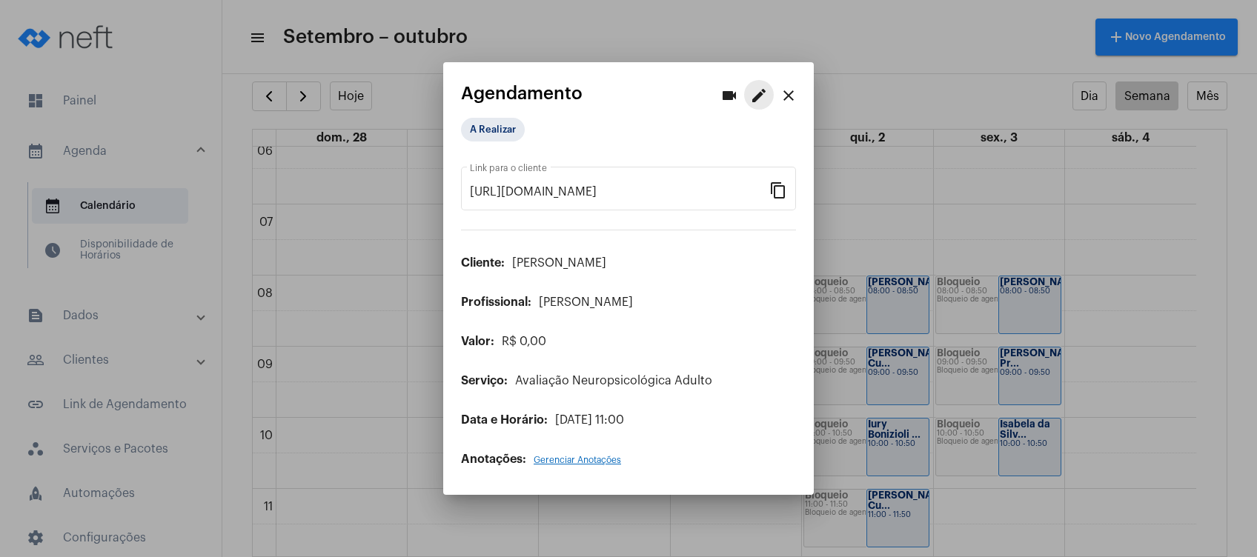
click at [744, 98] on button "edit" at bounding box center [759, 95] width 30 height 30
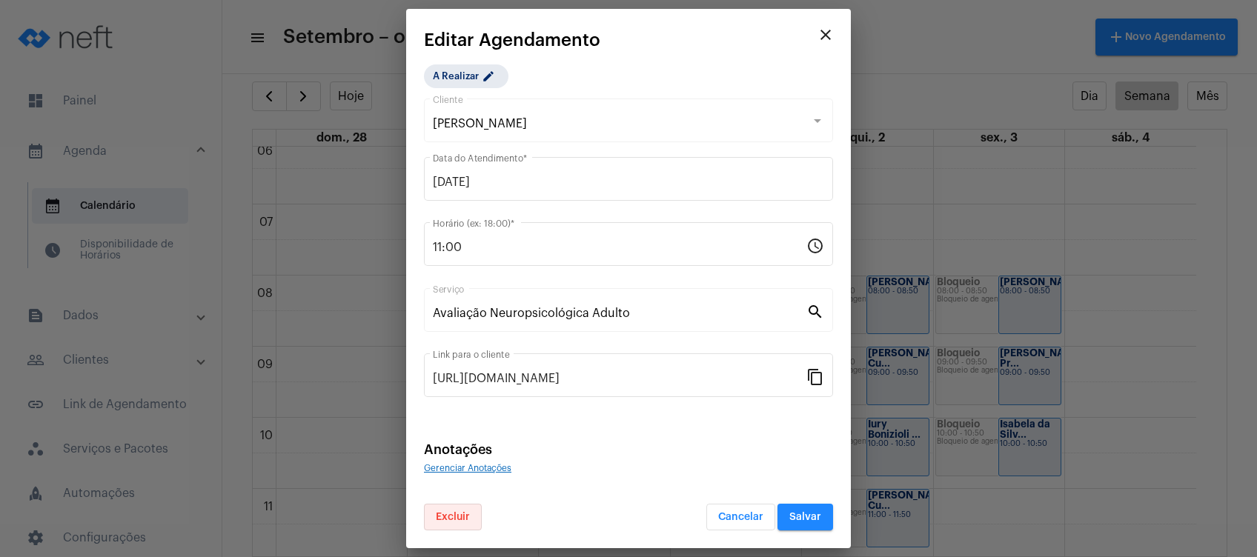
click at [456, 516] on span "Excluir" at bounding box center [453, 517] width 34 height 10
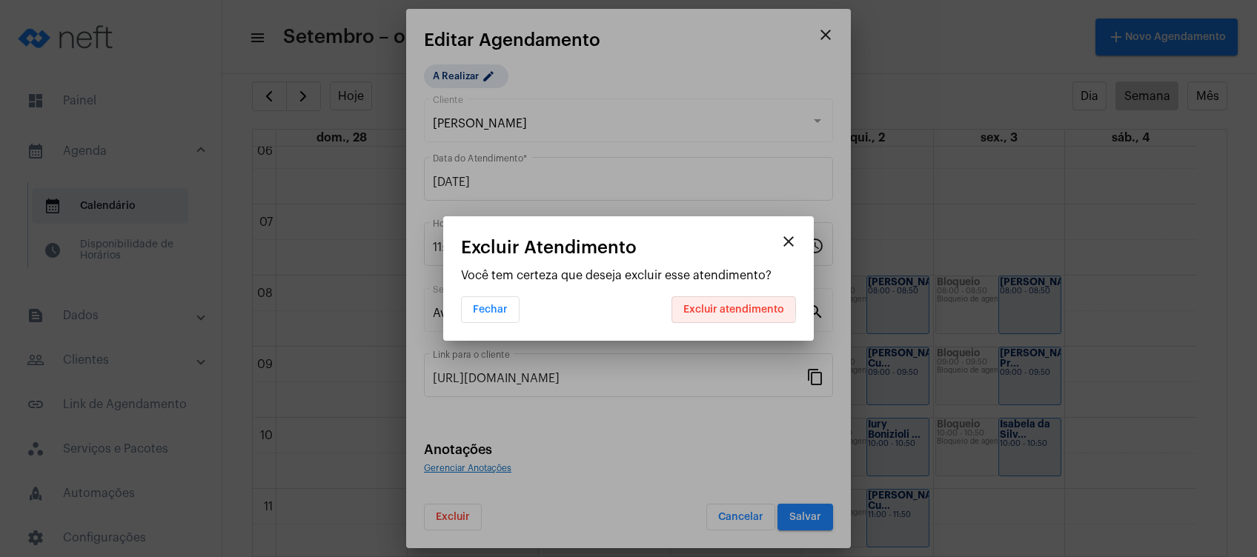
click at [717, 308] on span "Excluir atendimento" at bounding box center [733, 310] width 101 height 10
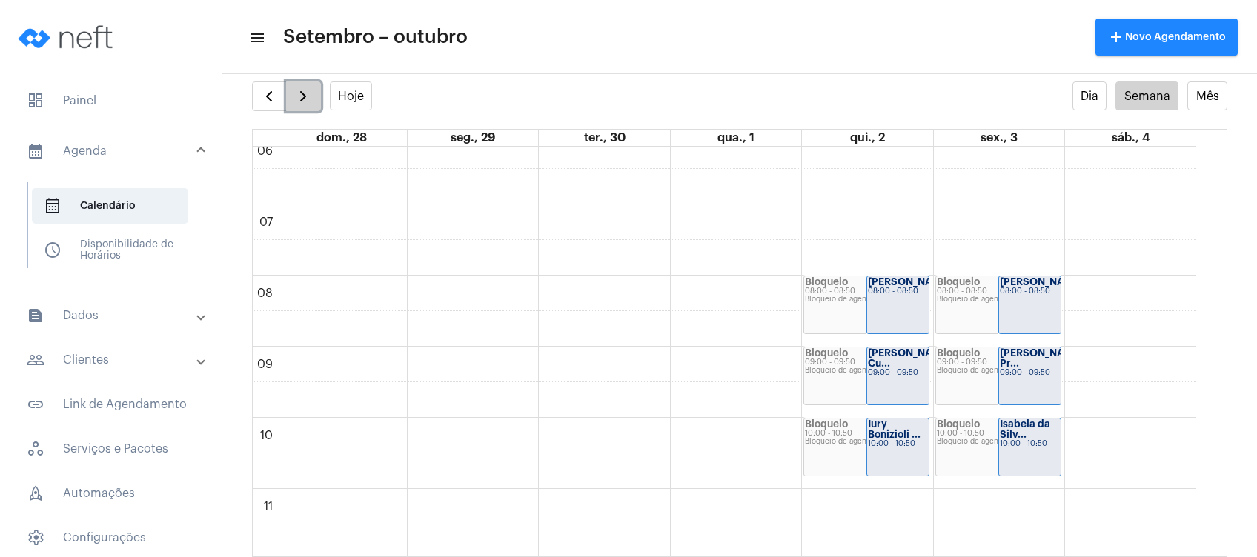
click at [301, 104] on span "button" at bounding box center [303, 96] width 18 height 18
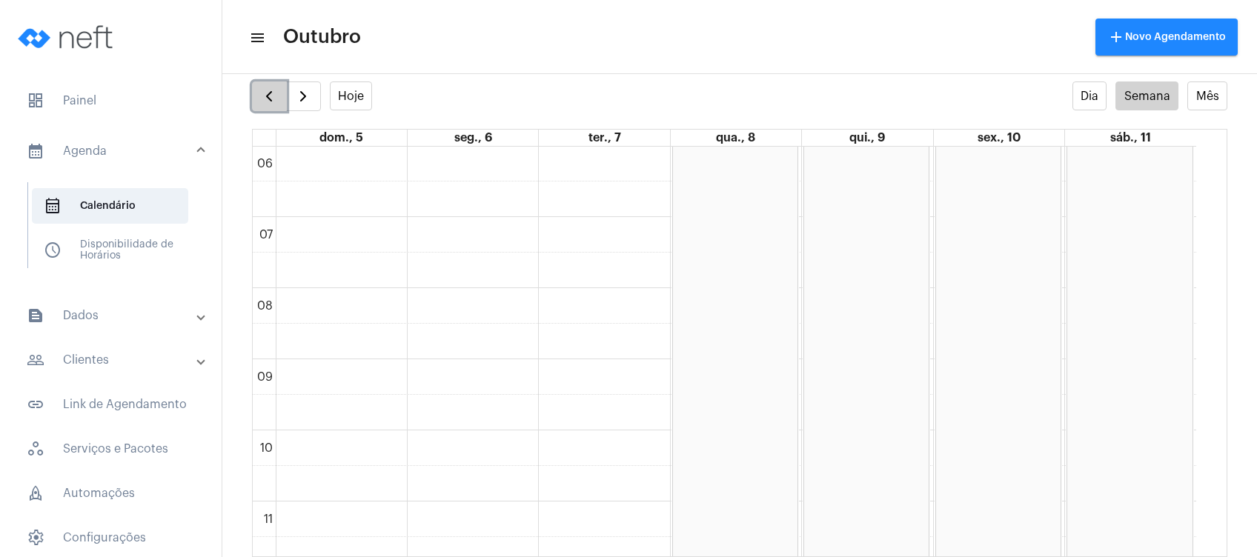
click at [262, 101] on span "button" at bounding box center [269, 96] width 18 height 18
